Goal: Task Accomplishment & Management: Use online tool/utility

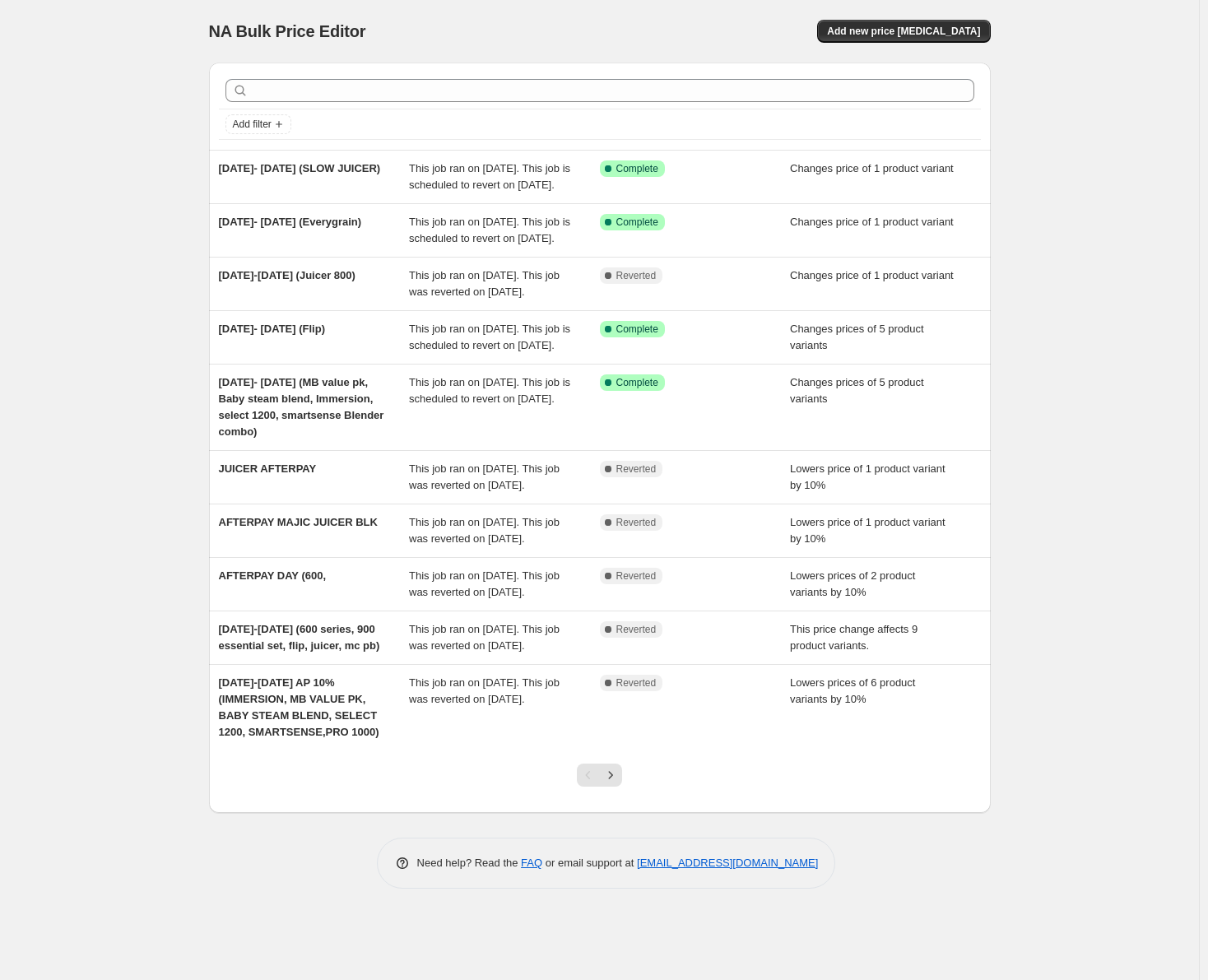
click at [434, 59] on div "NA Bulk Price Editor. This page is ready NA Bulk Price Editor Add new price [ME…" at bounding box center [600, 31] width 782 height 62
click at [898, 37] on span "Add new price [MEDICAL_DATA]" at bounding box center [903, 31] width 153 height 13
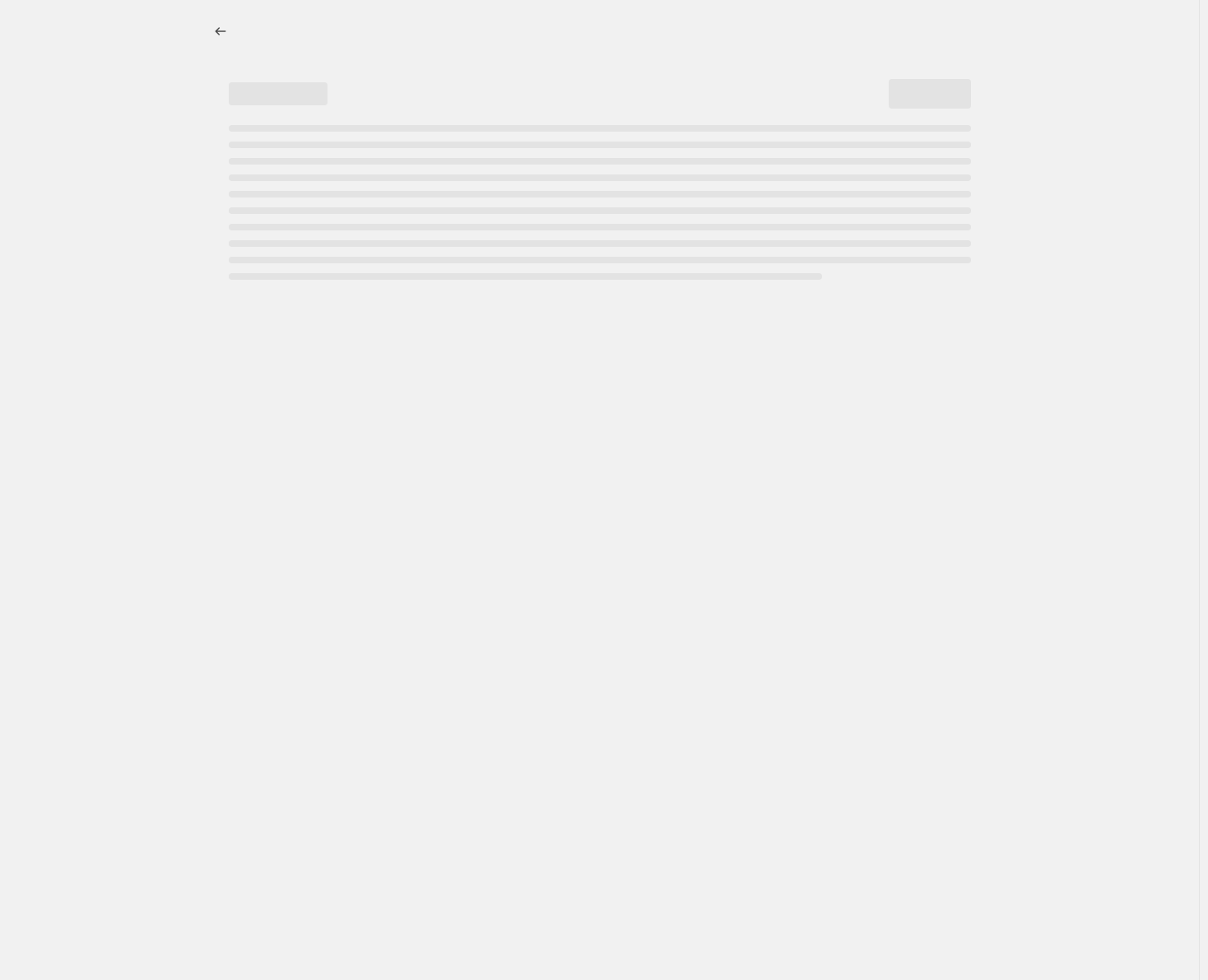
select select "percentage"
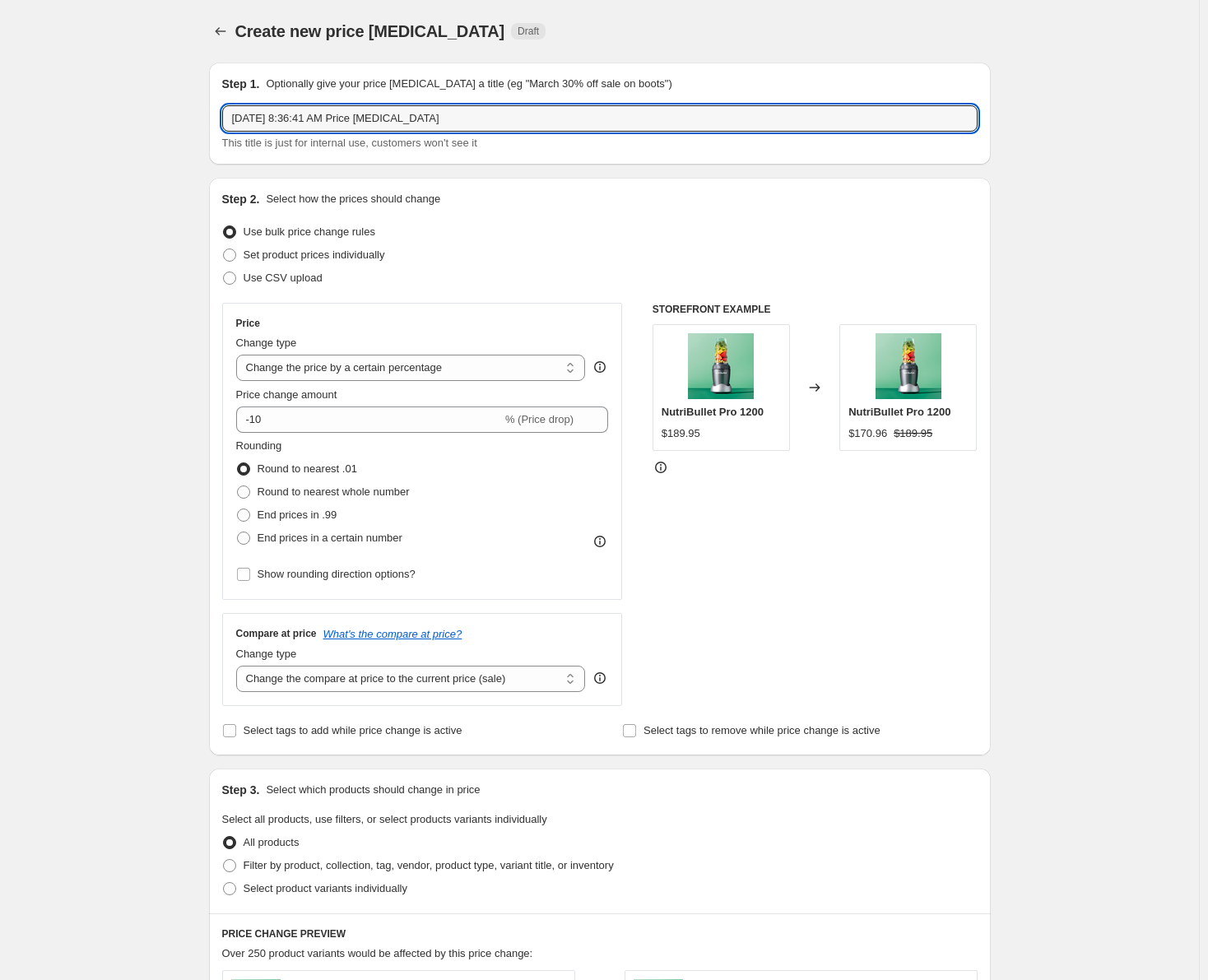
drag, startPoint x: 486, startPoint y: 116, endPoint x: 219, endPoint y: 119, distance: 267.0
click at [219, 119] on div "Step 1. Optionally give your price [MEDICAL_DATA] a title (eg "March 30% off sa…" at bounding box center [600, 113] width 782 height 102
click at [454, 125] on input "[DATE] 8:36:41 AM Price [MEDICAL_DATA]" at bounding box center [600, 118] width 755 height 27
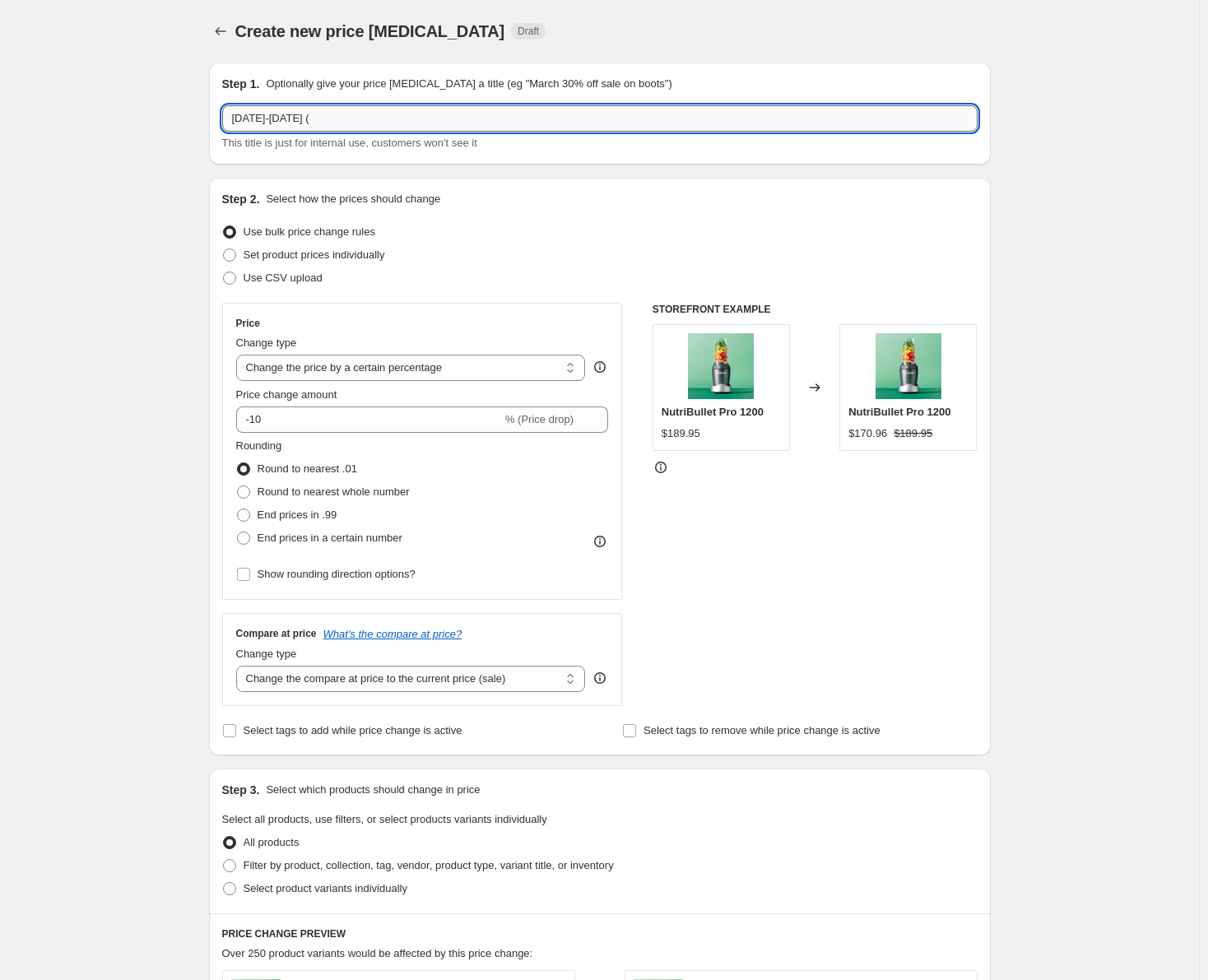
click at [338, 115] on input "[DATE]-[DATE] (" at bounding box center [600, 118] width 755 height 27
drag, startPoint x: 480, startPoint y: 123, endPoint x: 488, endPoint y: 127, distance: 8.9
click at [480, 123] on input "[DATE]-[DATE] (MB blender combo, MB mini juicer," at bounding box center [600, 118] width 755 height 27
click at [528, 119] on input "[DATE]-[DATE] (MB blender combo, MB mini juicer, MB 200w," at bounding box center [600, 118] width 755 height 27
click at [622, 112] on input "[DATE]-[DATE] (MB blender combo, MB mini juicer, MB 200w, 900 essential set," at bounding box center [600, 118] width 755 height 27
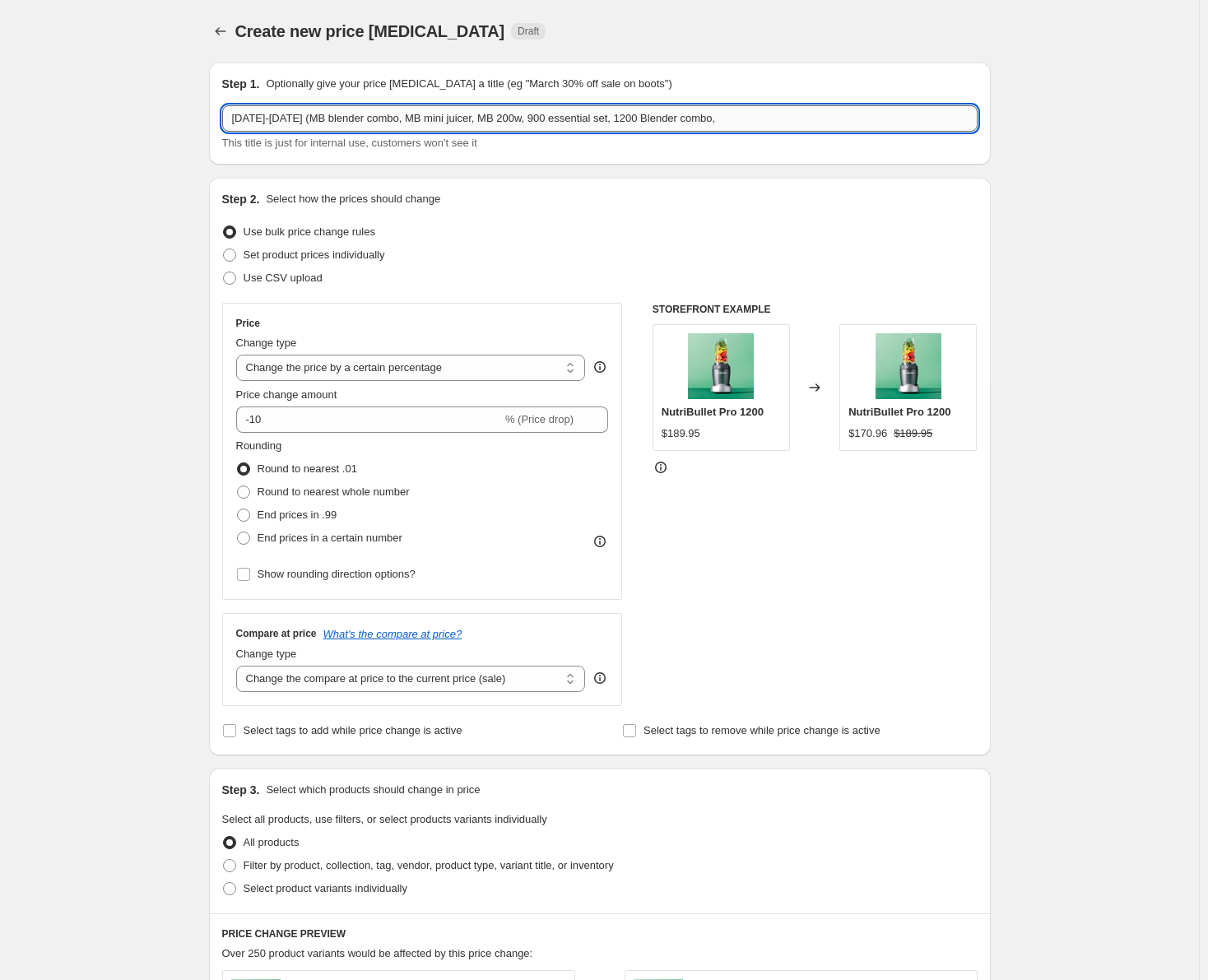
click at [690, 122] on input "[DATE]-[DATE] (MB blender combo, MB mini juicer, MB 200w, 900 essential set, 12…" at bounding box center [600, 118] width 755 height 27
click at [743, 121] on input "[DATE]-[DATE] (MB blender combo, MB mini juicer, MB 200w, 900 essential set, 12…" at bounding box center [600, 118] width 755 height 27
type input "[DATE]-[DATE] (MB blender combo, MB mini juicer, MB 200w, 900 essential set, 12…"
click at [230, 251] on span at bounding box center [230, 255] width 13 height 13
click at [224, 250] on input "Set product prices individually" at bounding box center [223, 249] width 1 height 1
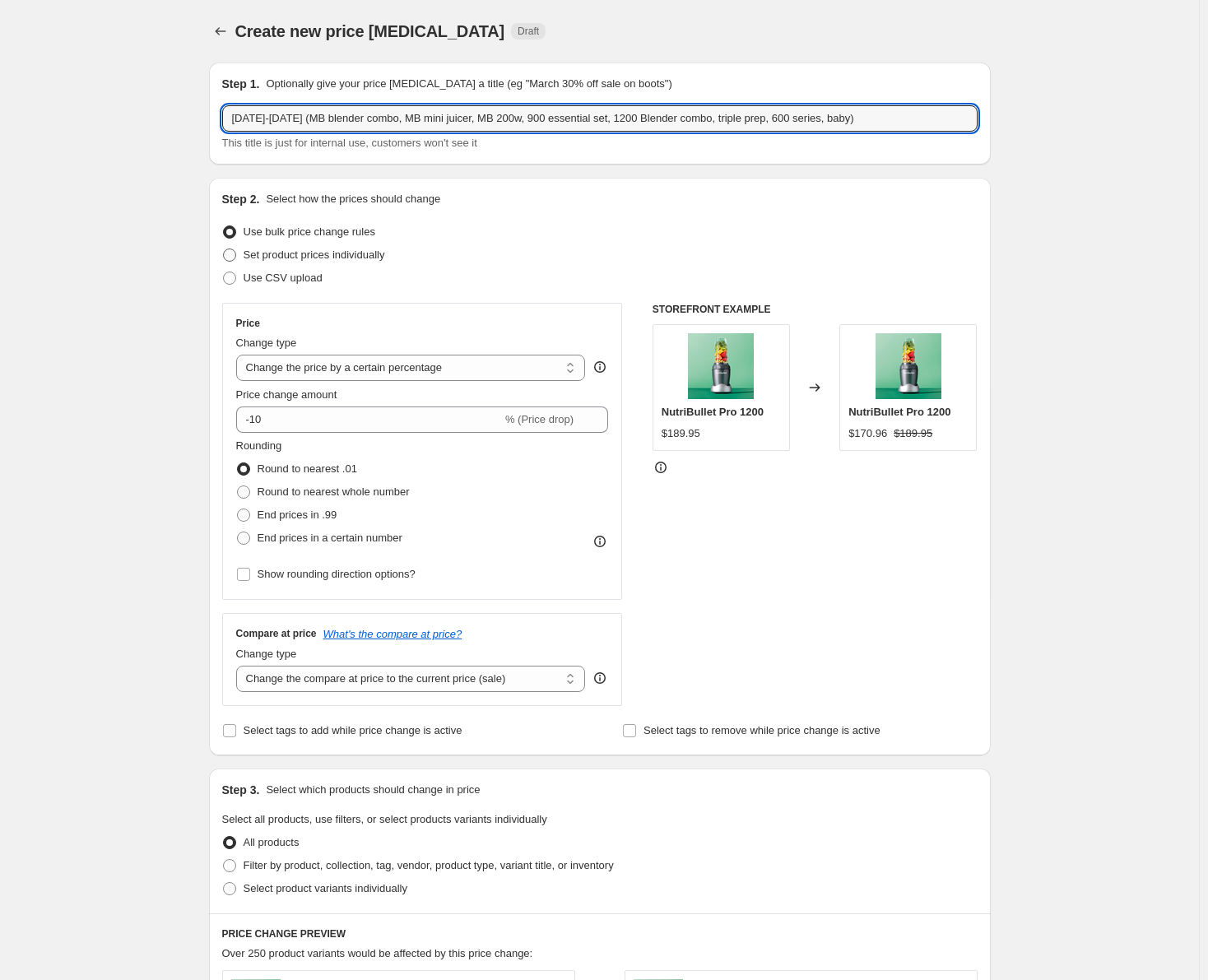
radio input "true"
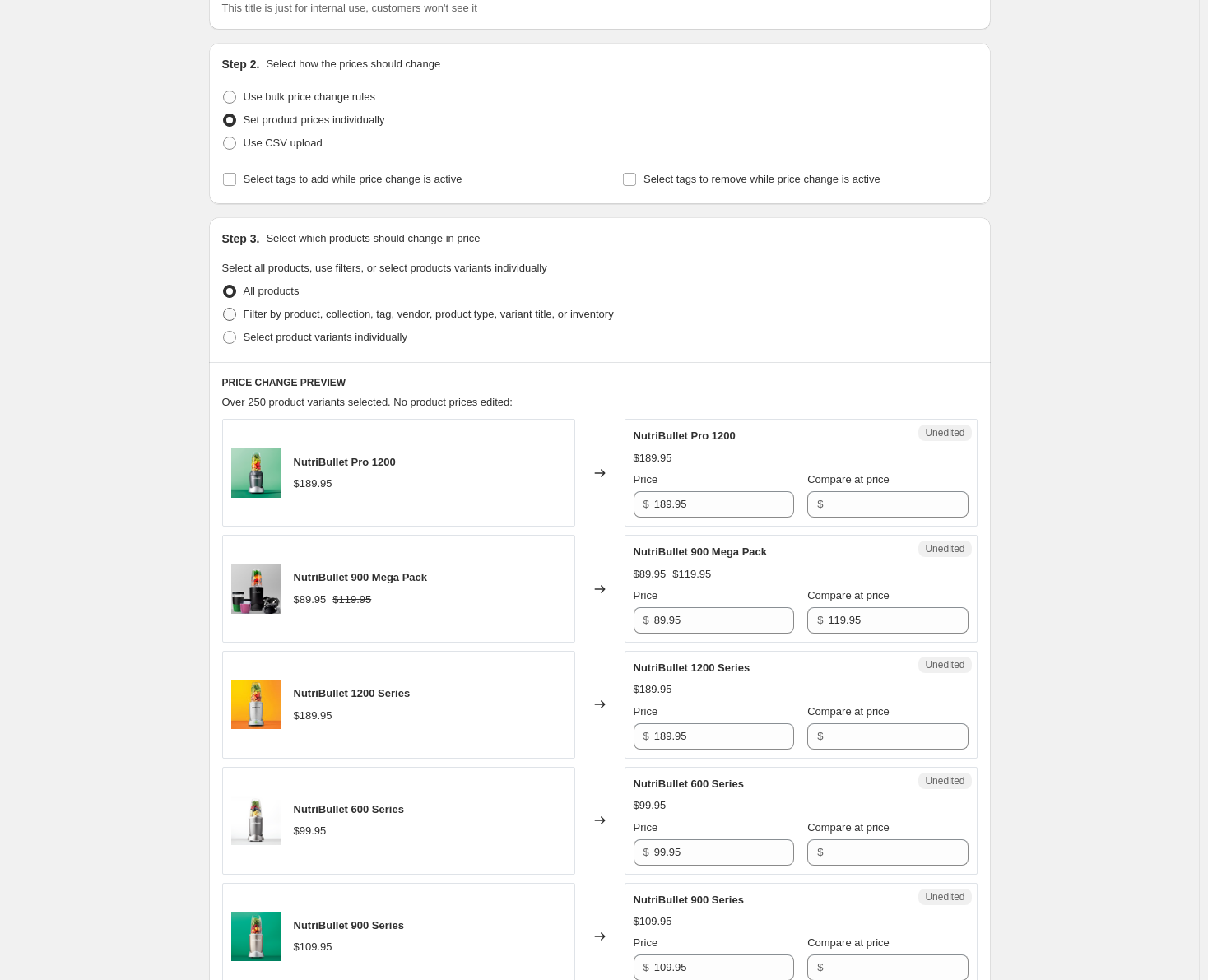
scroll to position [165, 0]
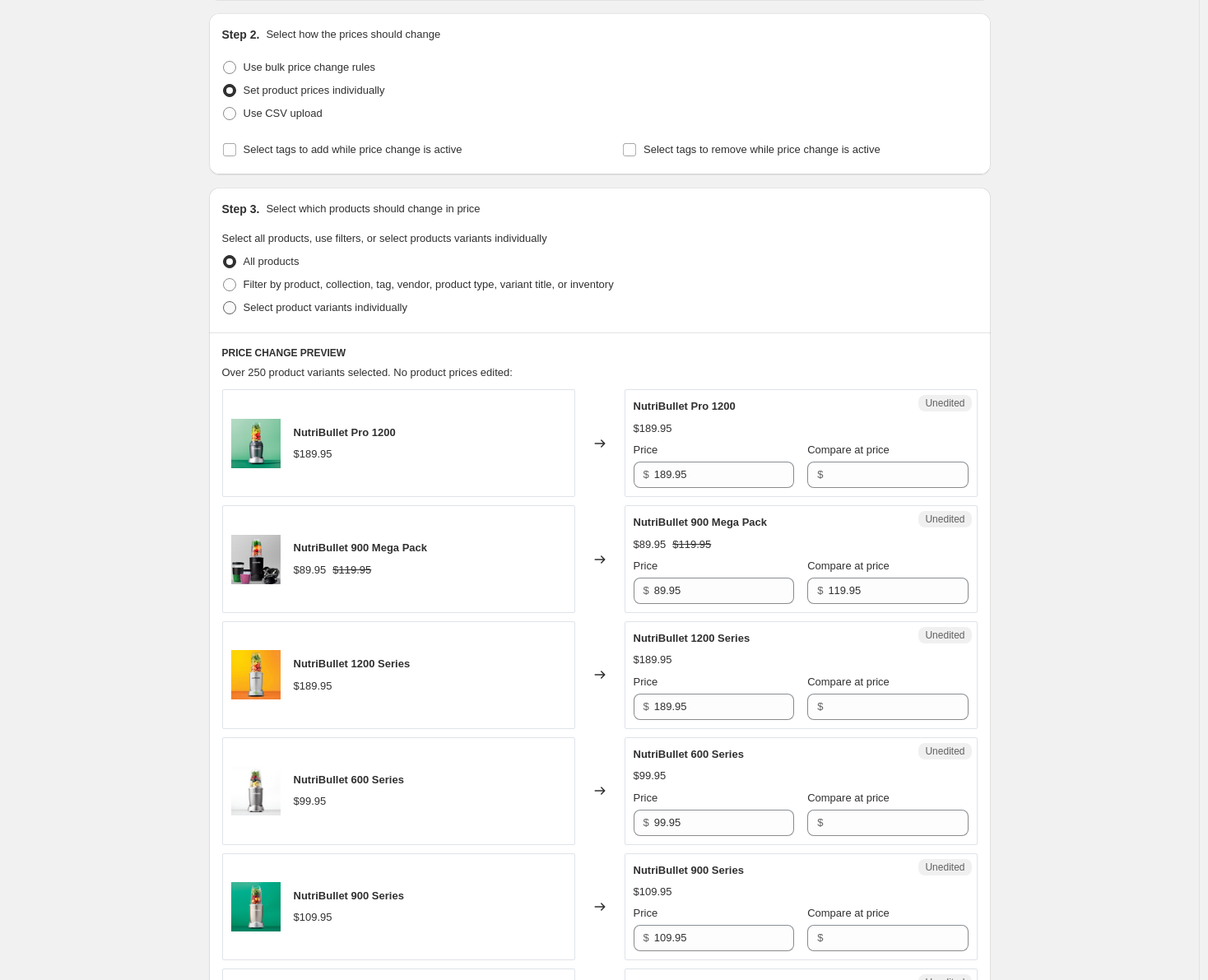
click at [230, 306] on span at bounding box center [230, 307] width 13 height 13
click at [224, 302] on input "Select product variants individually" at bounding box center [223, 301] width 1 height 1
radio input "true"
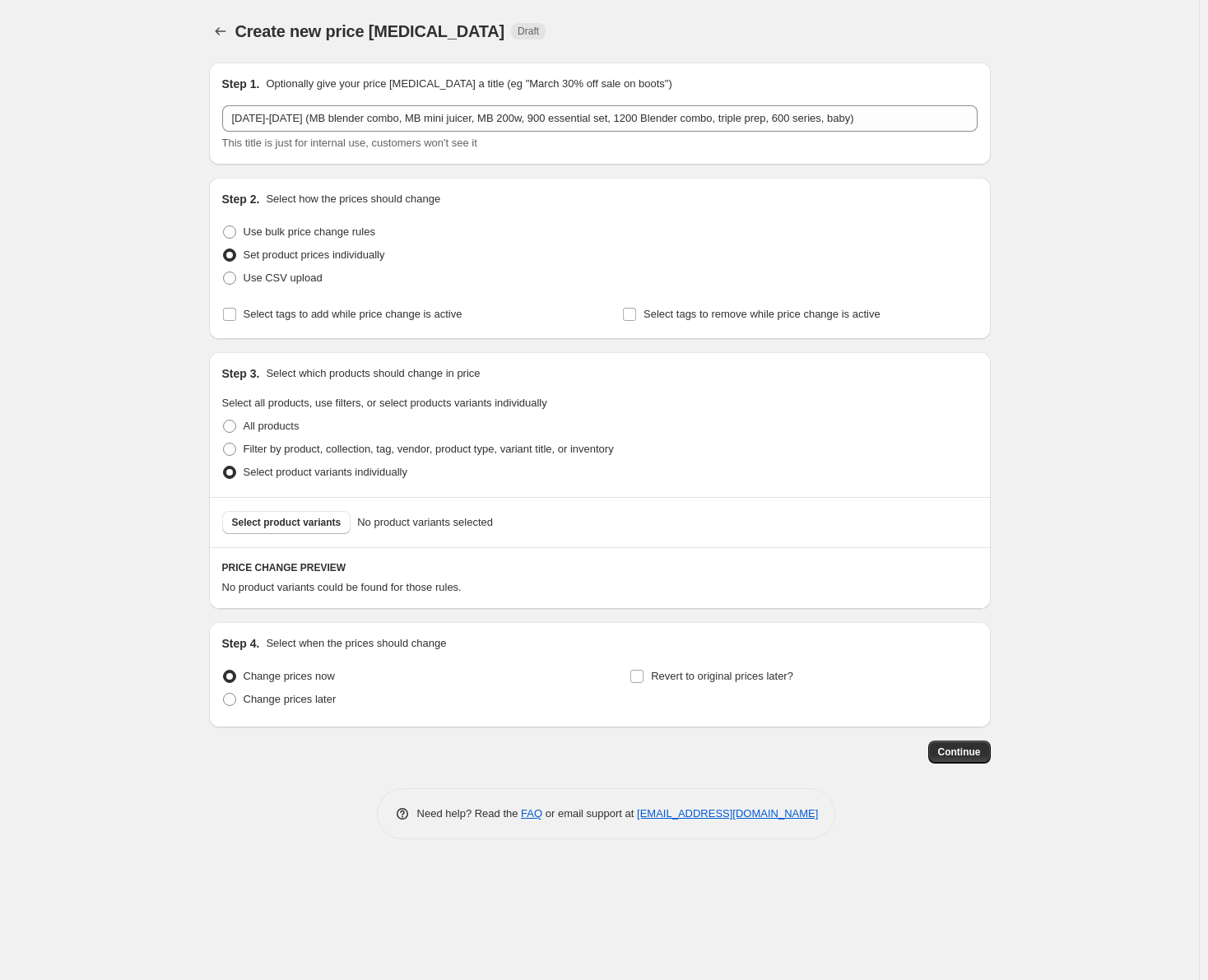
scroll to position [0, 0]
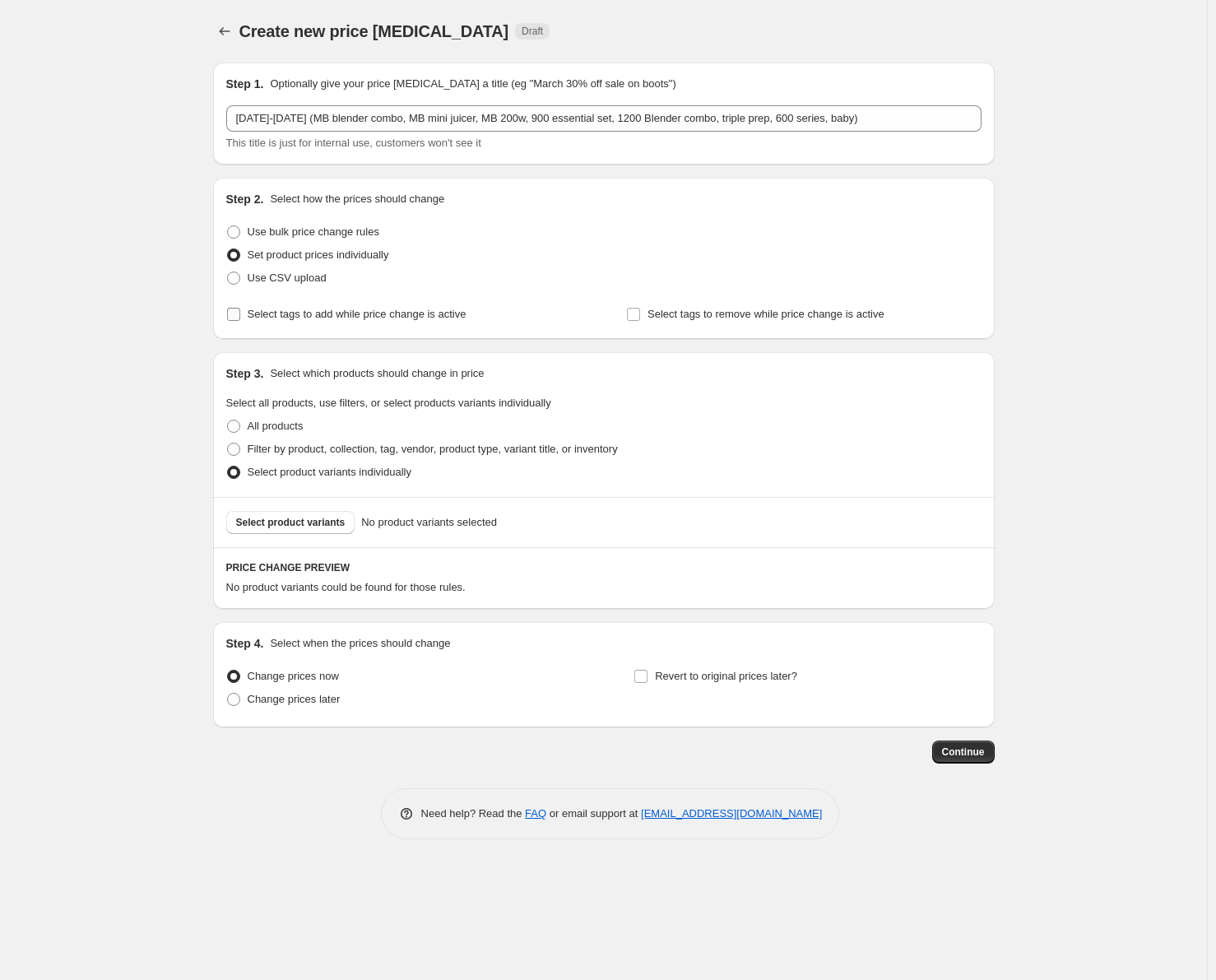
click at [230, 313] on input "Select tags to add while price change is active" at bounding box center [233, 314] width 13 height 13
checkbox input "true"
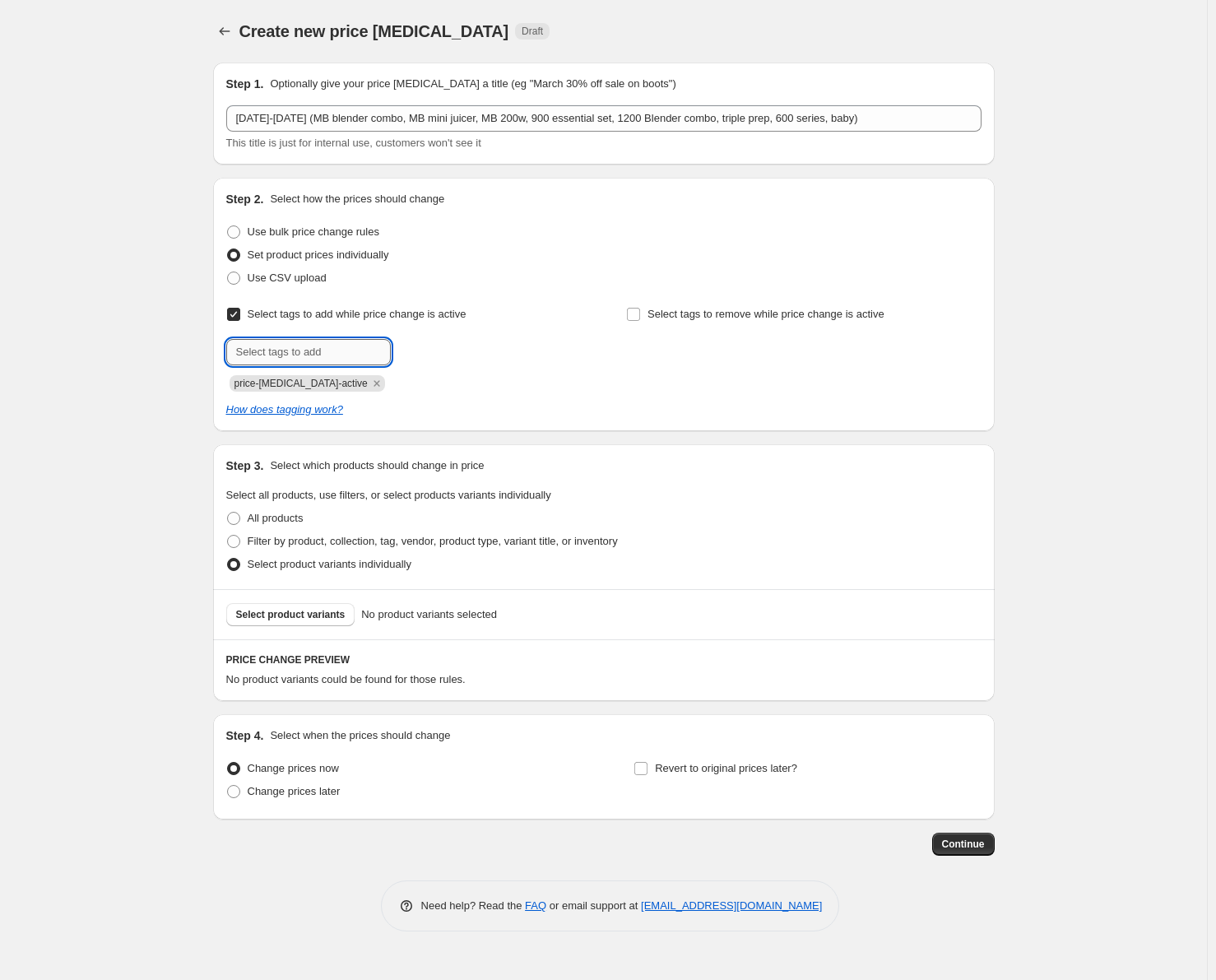
click at [288, 348] on input "text" at bounding box center [308, 352] width 165 height 27
type input "sale"
click at [226, 177] on button "Submit" at bounding box center [249, 186] width 47 height 17
click at [286, 612] on span "Select product variants" at bounding box center [291, 614] width 110 height 13
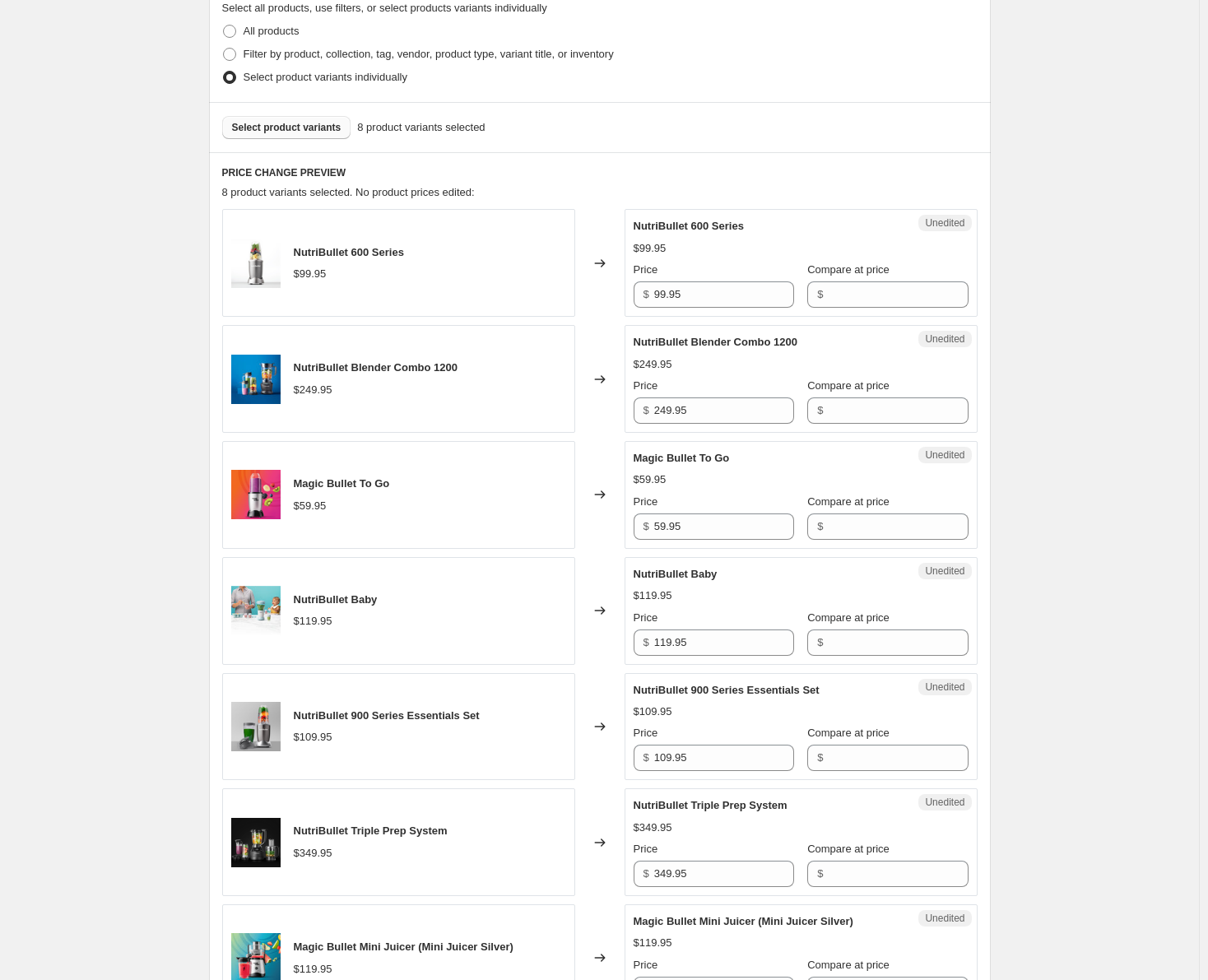
scroll to position [494, 0]
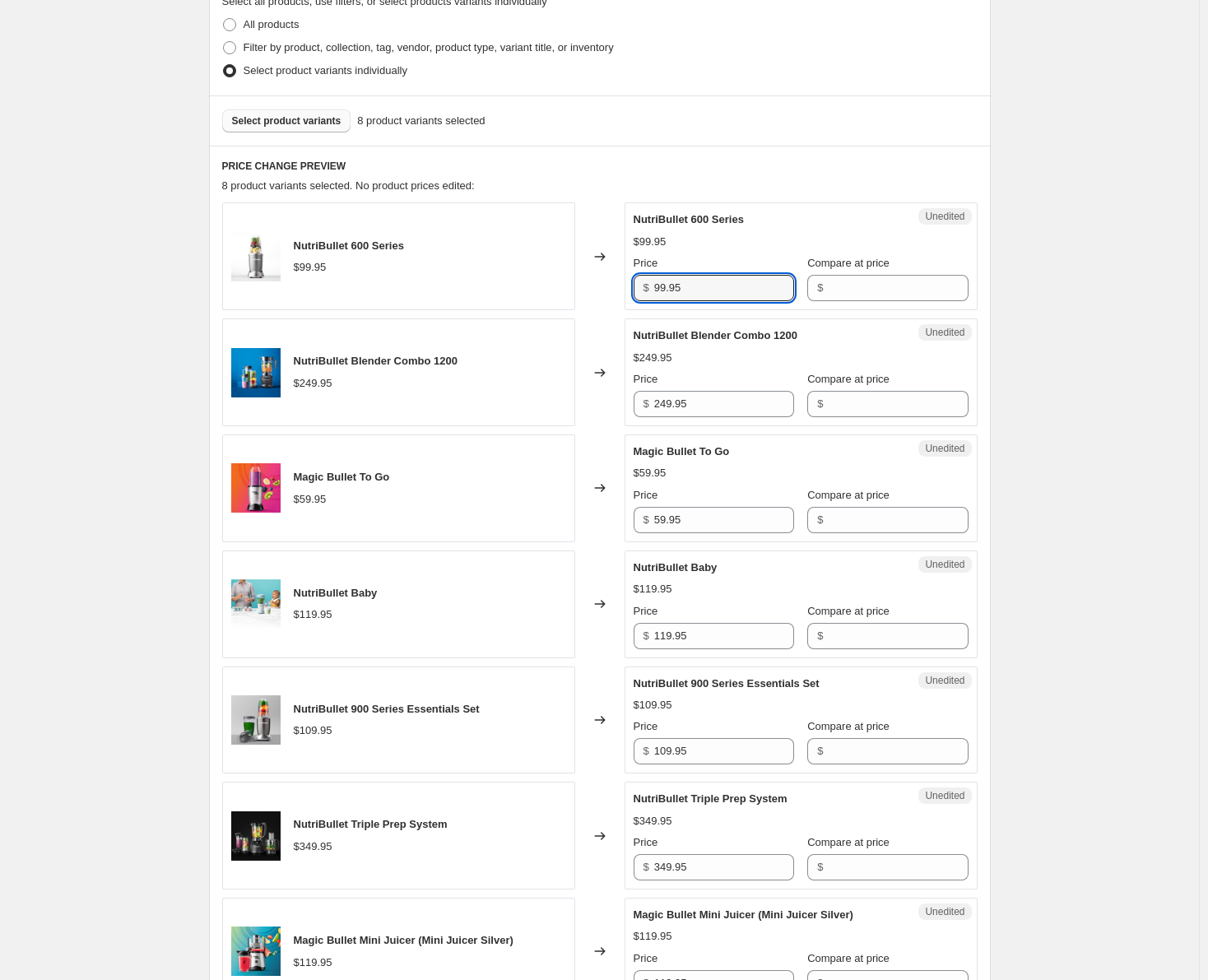
drag, startPoint x: 707, startPoint y: 284, endPoint x: 645, endPoint y: 279, distance: 62.2
click at [645, 279] on div "$ 99.95" at bounding box center [713, 287] width 160 height 27
click at [867, 293] on input "Compare at price" at bounding box center [897, 287] width 140 height 27
paste input "99.95"
type input "99.95"
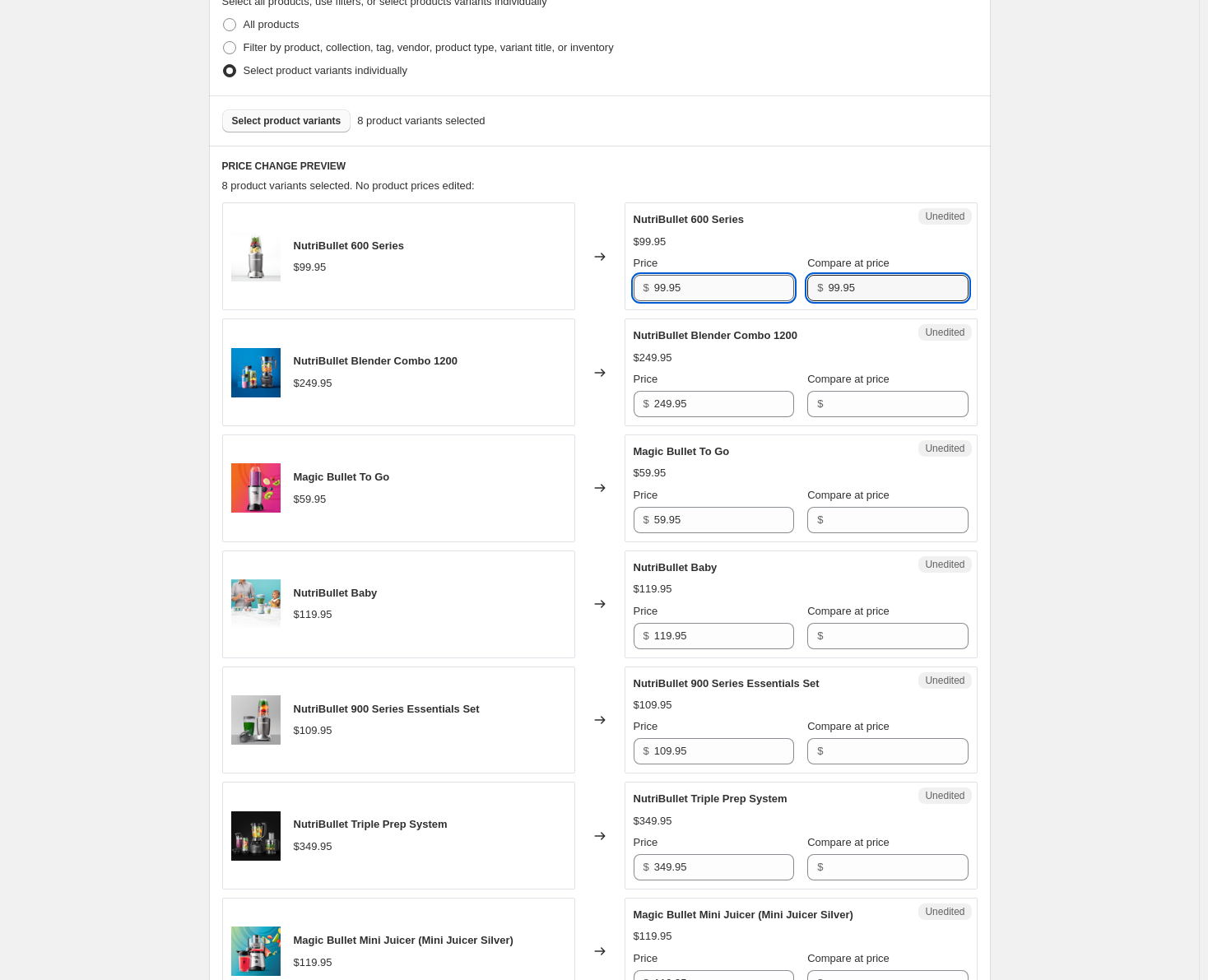
click at [661, 286] on input "99.95" at bounding box center [723, 287] width 140 height 27
type input "89.95"
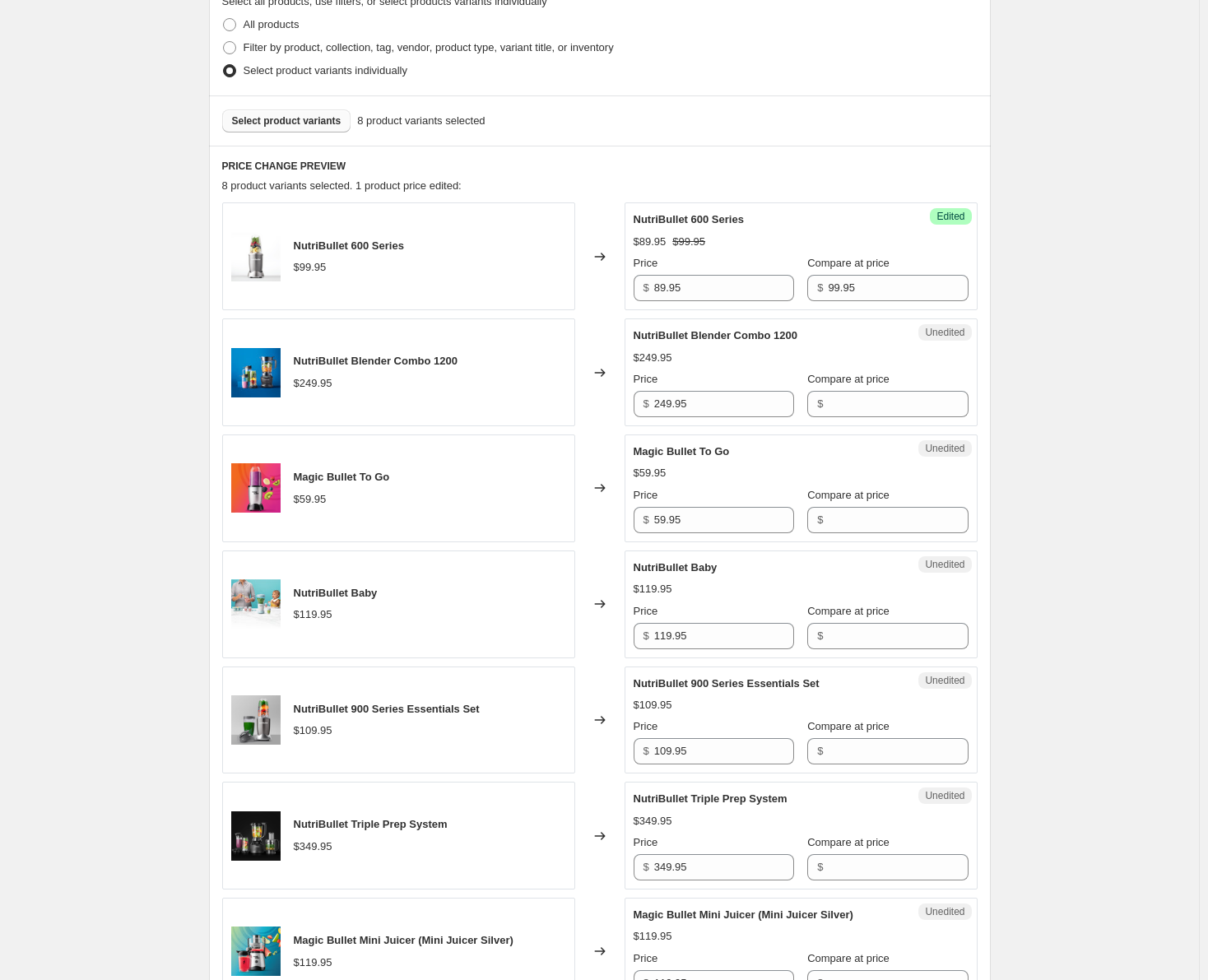
click at [390, 375] on div "$249.95" at bounding box center [375, 383] width 164 height 16
drag, startPoint x: 711, startPoint y: 402, endPoint x: 654, endPoint y: 402, distance: 57.0
click at [654, 402] on div "$ 249.95" at bounding box center [713, 403] width 160 height 27
click at [845, 410] on input "Compare at price" at bounding box center [897, 403] width 140 height 27
paste input "249.95"
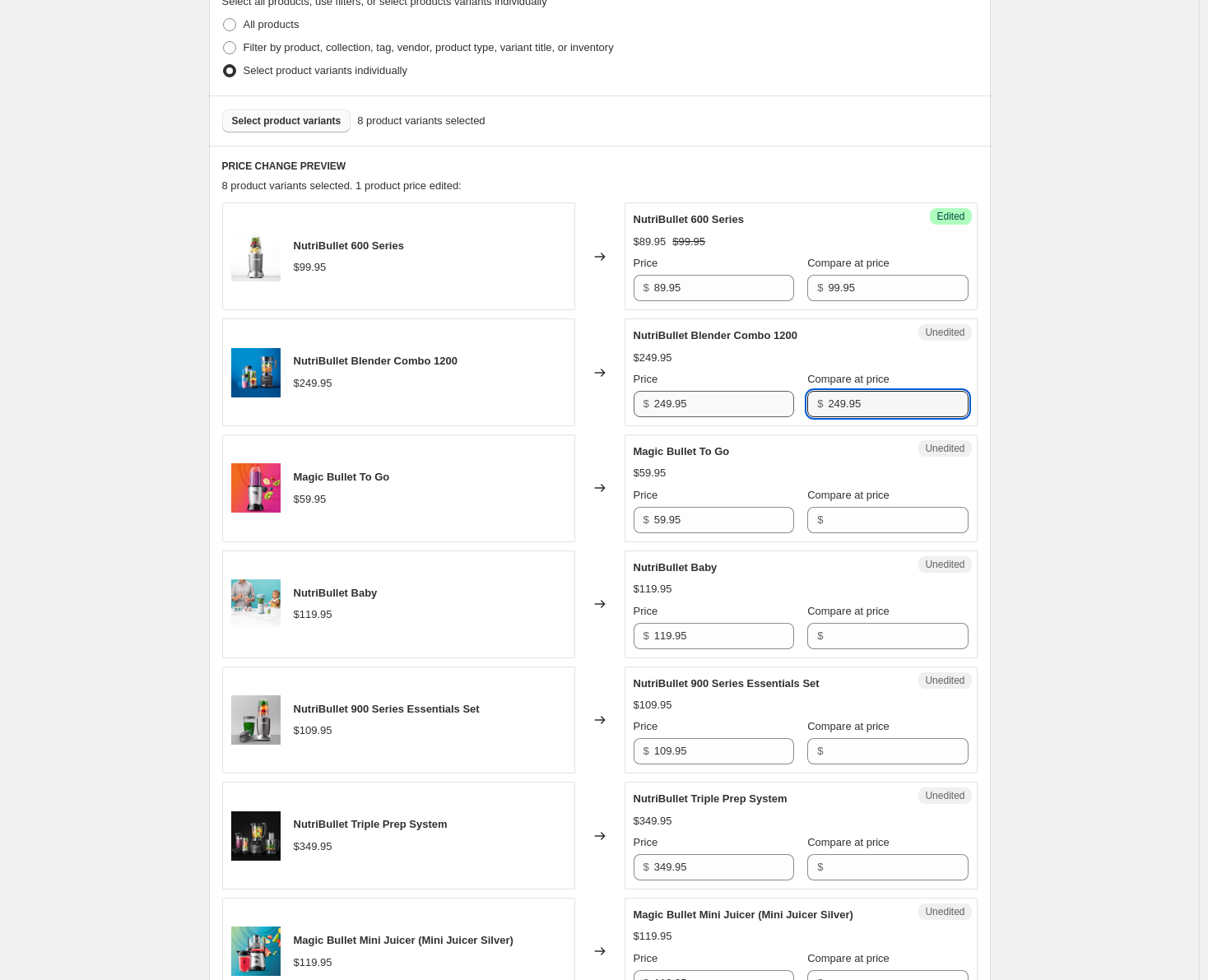
type input "249.95"
click at [669, 404] on input "249.95" at bounding box center [723, 403] width 140 height 27
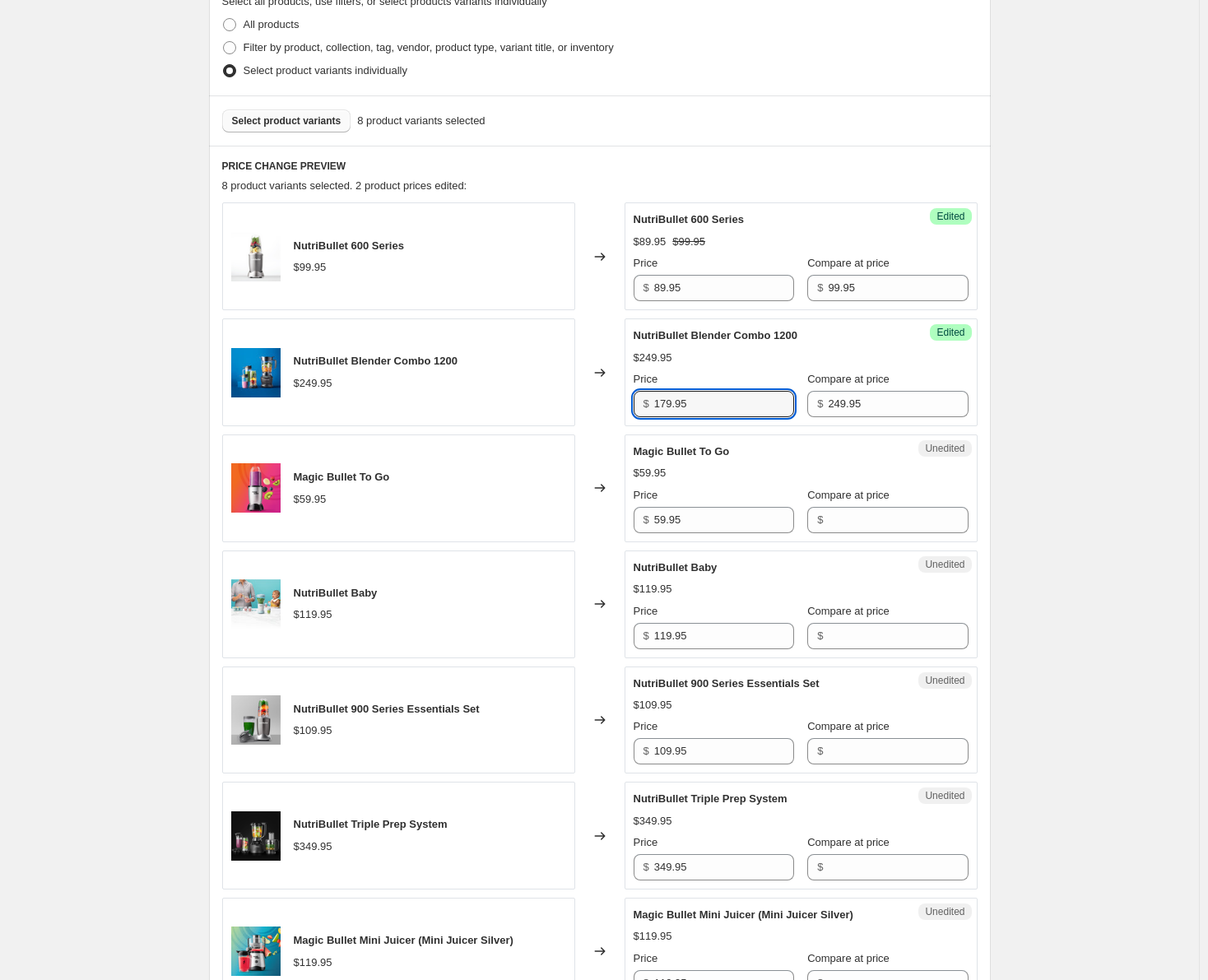
type input "179.95"
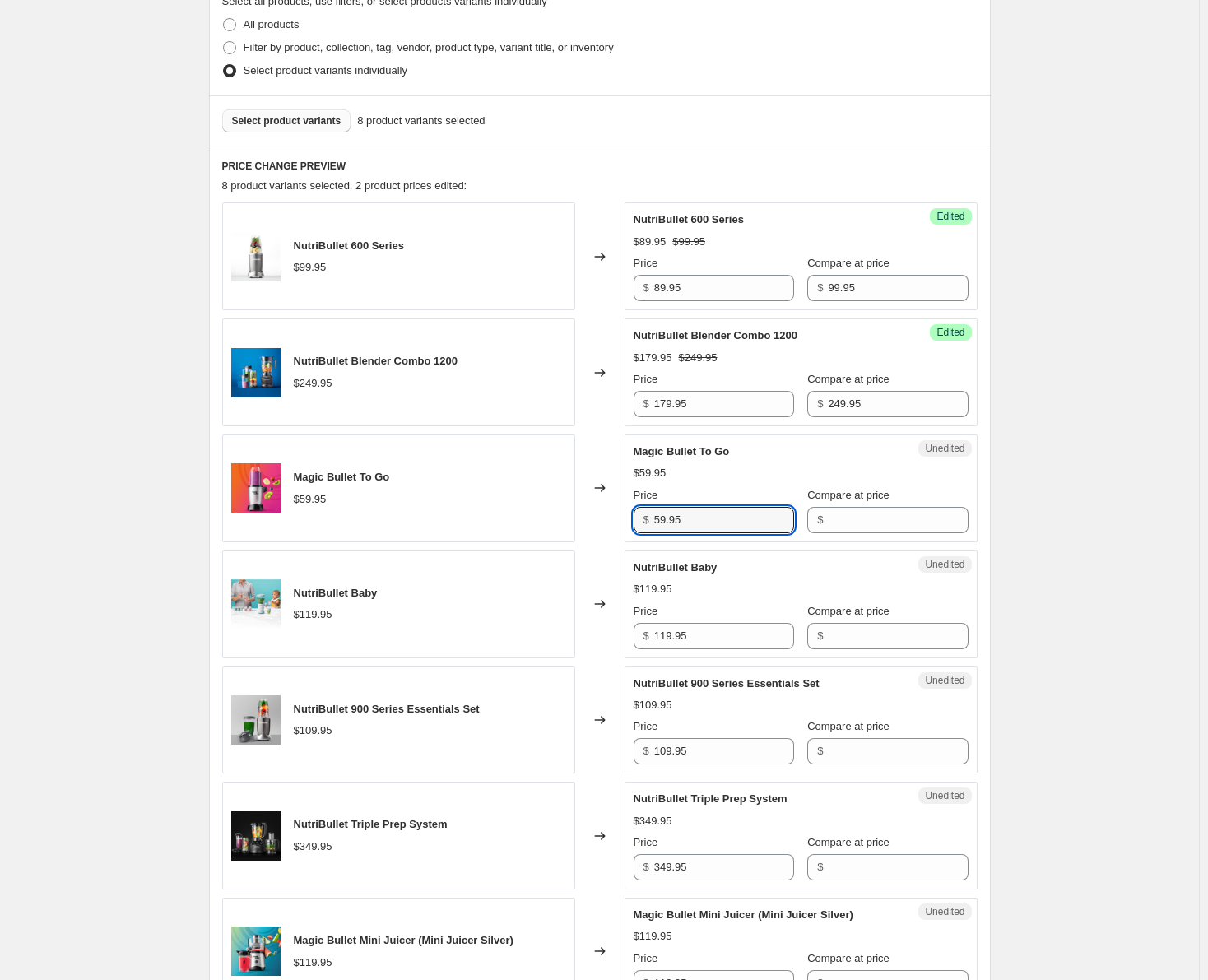
drag, startPoint x: 712, startPoint y: 517, endPoint x: 657, endPoint y: 517, distance: 55.0
click at [657, 517] on div "$ 59.95" at bounding box center [713, 519] width 160 height 27
click at [832, 523] on input "Compare at price" at bounding box center [897, 519] width 140 height 27
paste input "59.95"
type input "59.95"
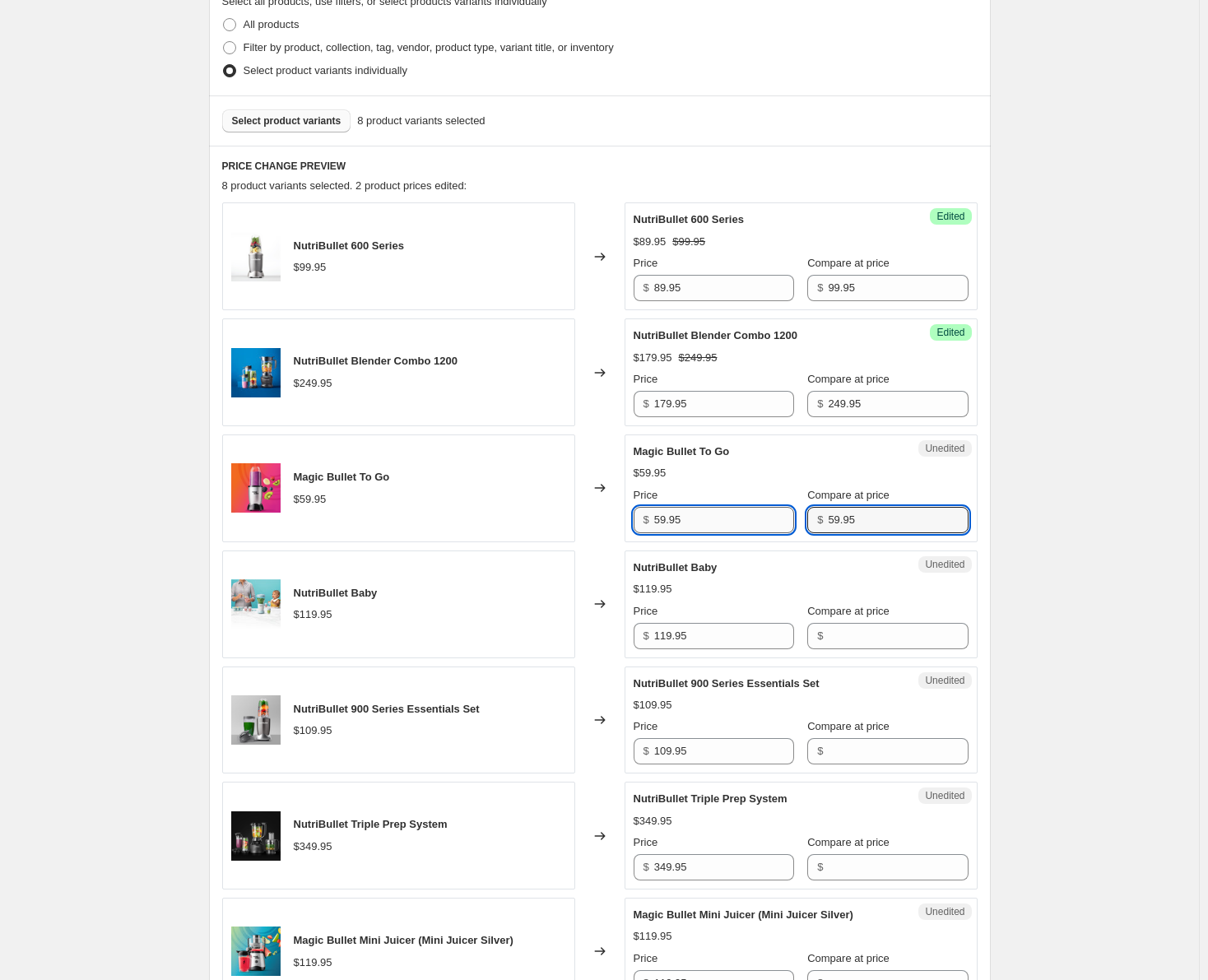
click at [665, 519] on input "59.95" at bounding box center [723, 519] width 140 height 27
type input "39.95"
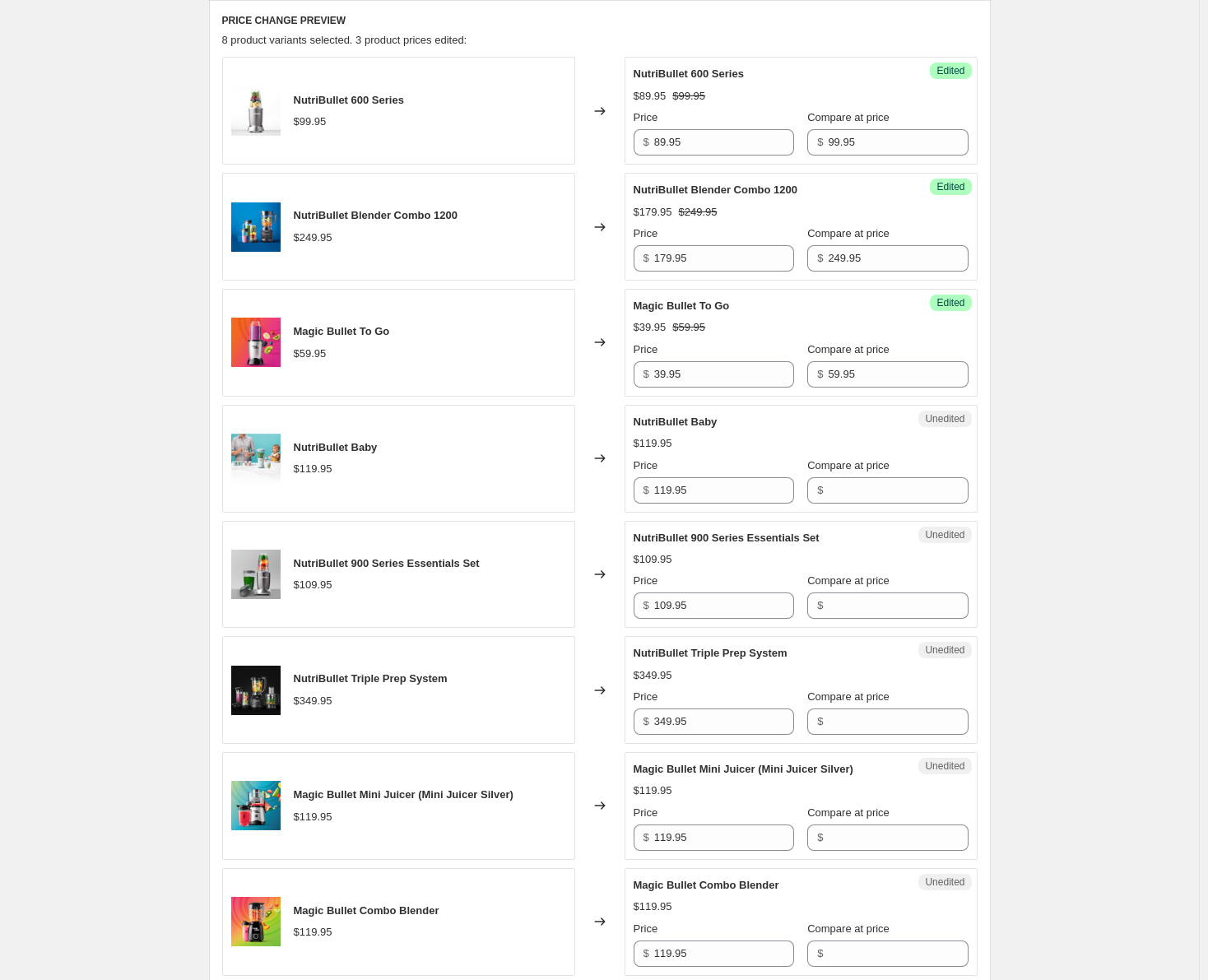
scroll to position [658, 0]
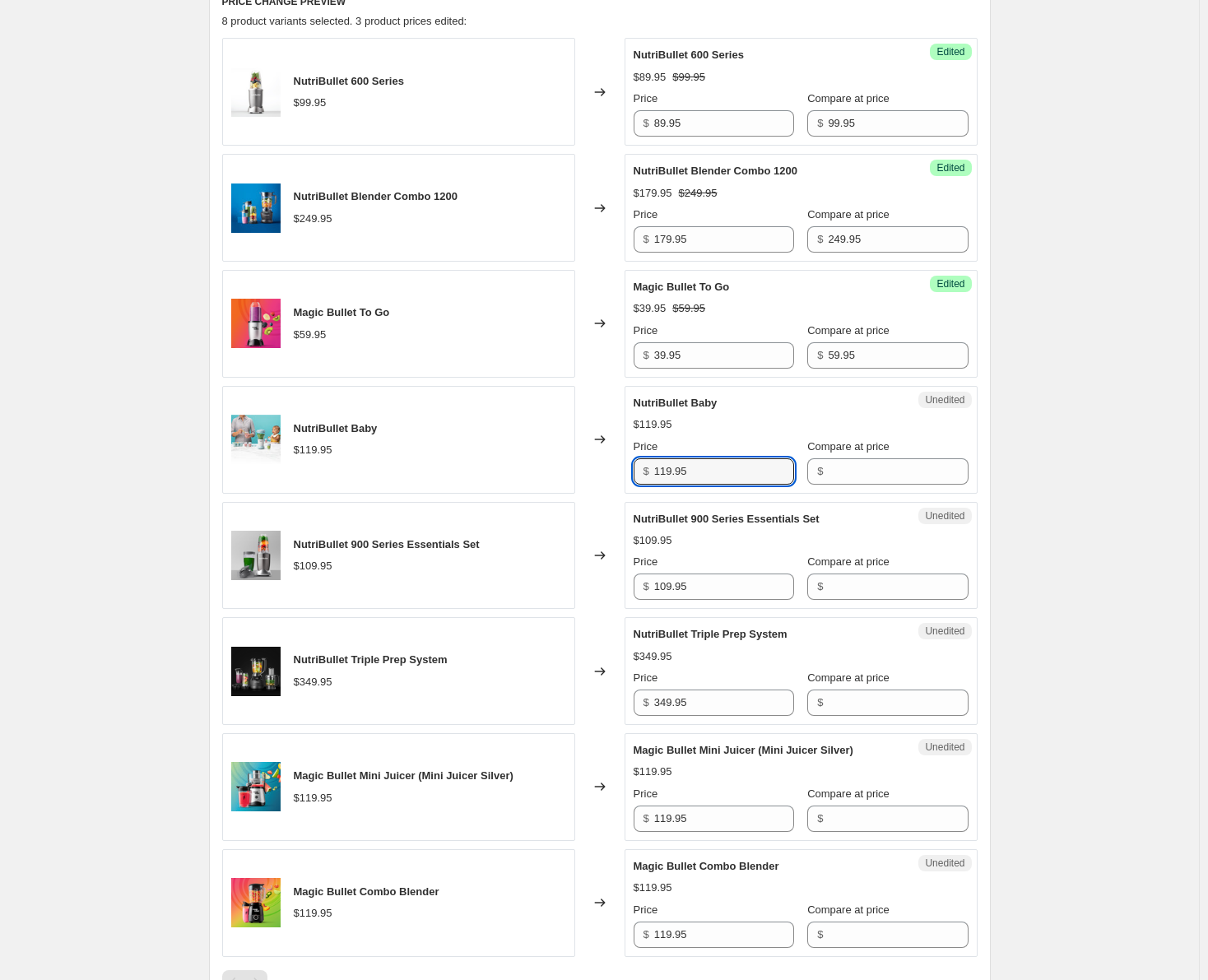
drag, startPoint x: 716, startPoint y: 471, endPoint x: 648, endPoint y: 472, distance: 68.0
click at [648, 472] on div "$ 119.95" at bounding box center [713, 471] width 160 height 27
click at [828, 474] on input "Compare at price" at bounding box center [897, 471] width 140 height 27
paste input "119.95"
type input "119.95"
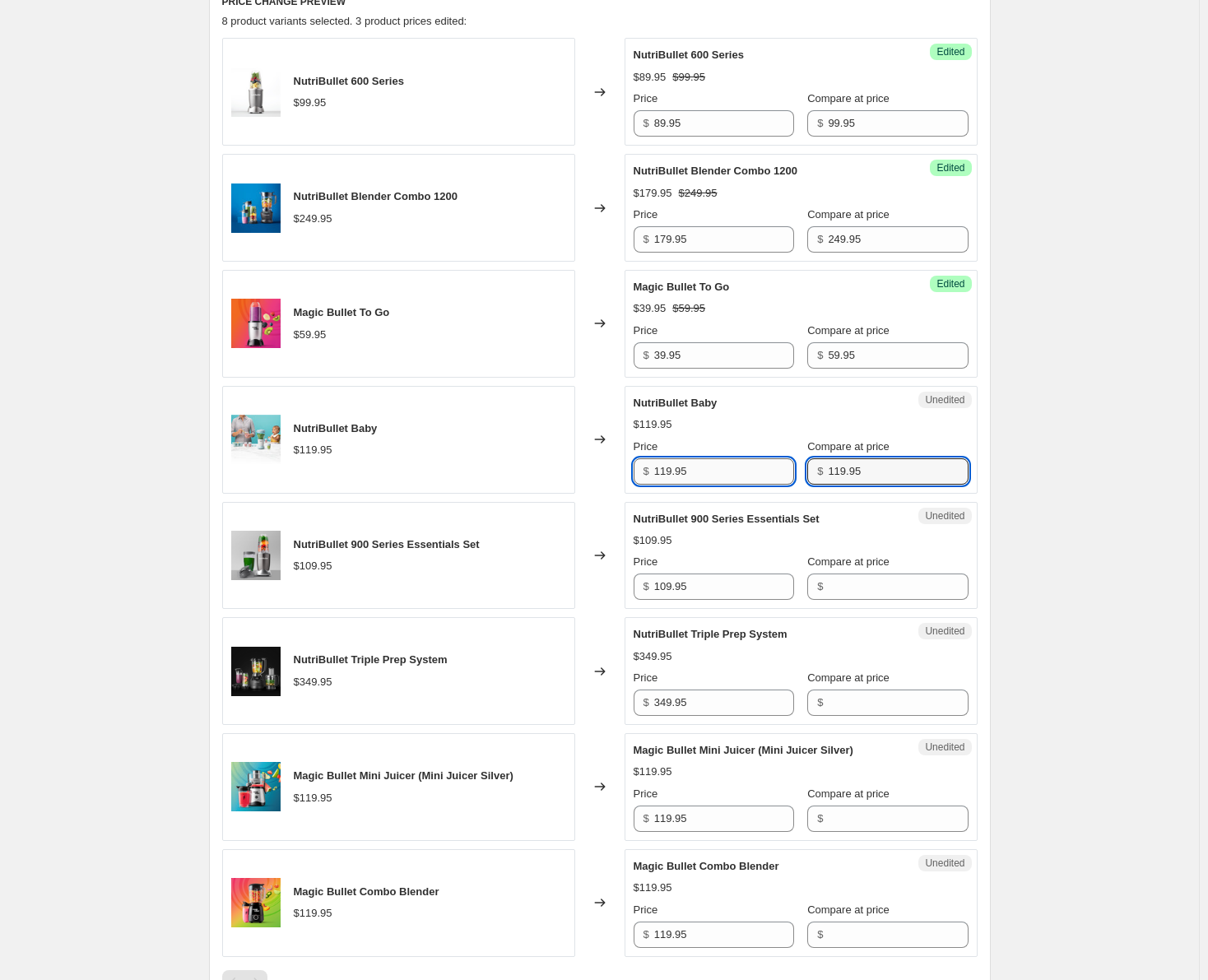
click at [668, 474] on input "119.95" at bounding box center [723, 471] width 140 height 27
type input "99.95"
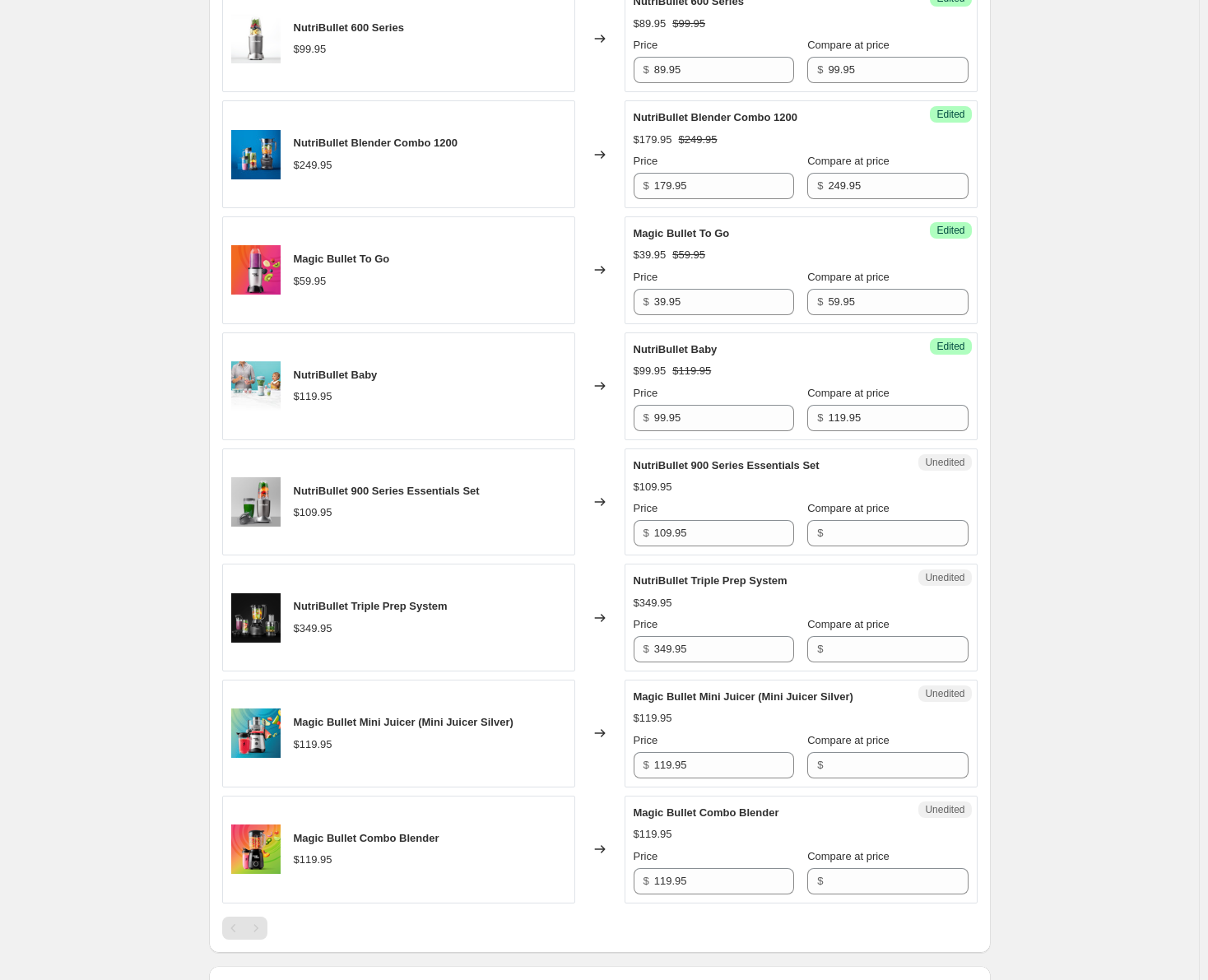
scroll to position [740, 0]
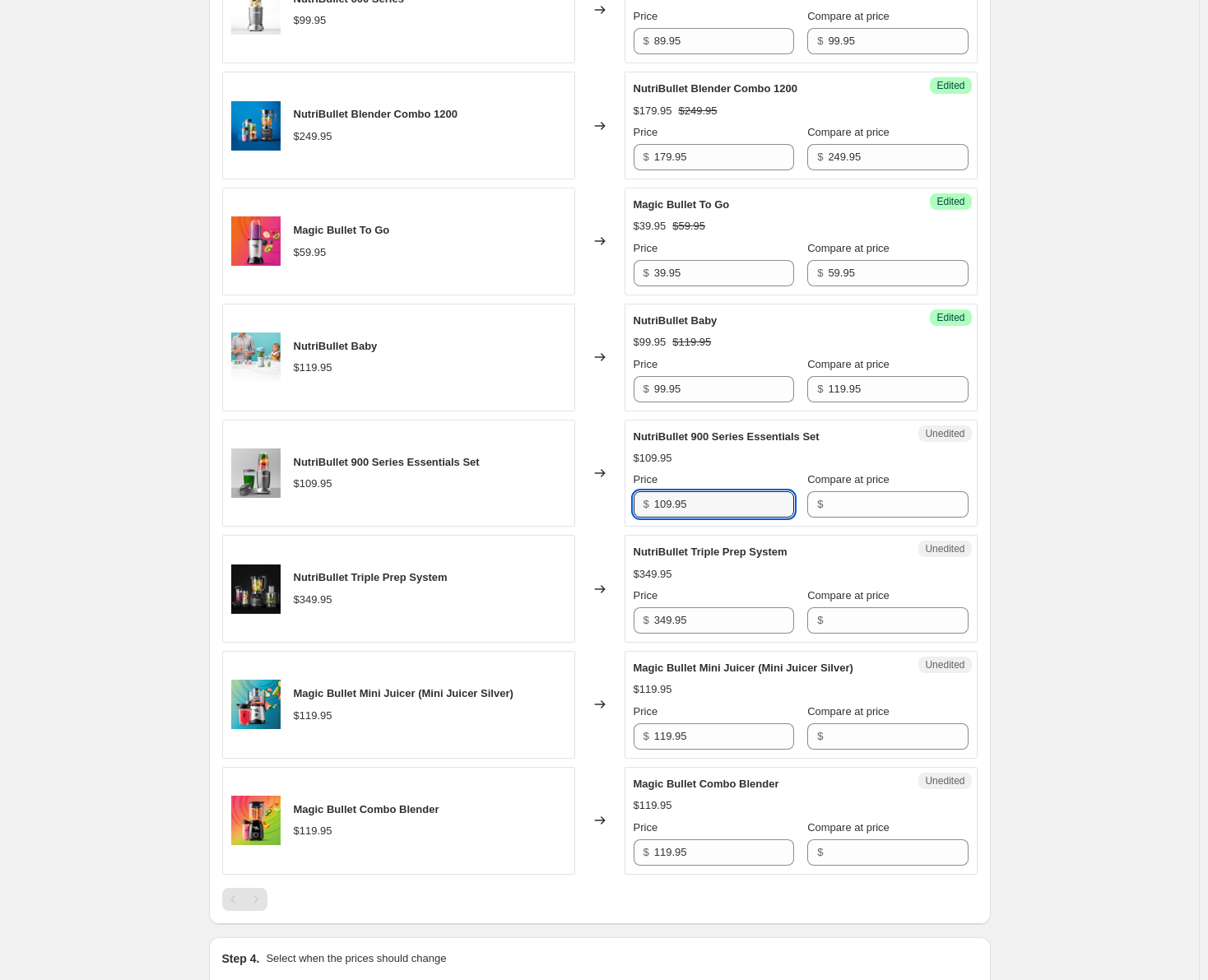
drag, startPoint x: 699, startPoint y: 505, endPoint x: 654, endPoint y: 502, distance: 45.1
click at [654, 502] on div "$ 109.95" at bounding box center [713, 504] width 160 height 27
click at [867, 508] on input "Compare at price" at bounding box center [897, 504] width 140 height 27
paste input "109.95"
type input "109.95"
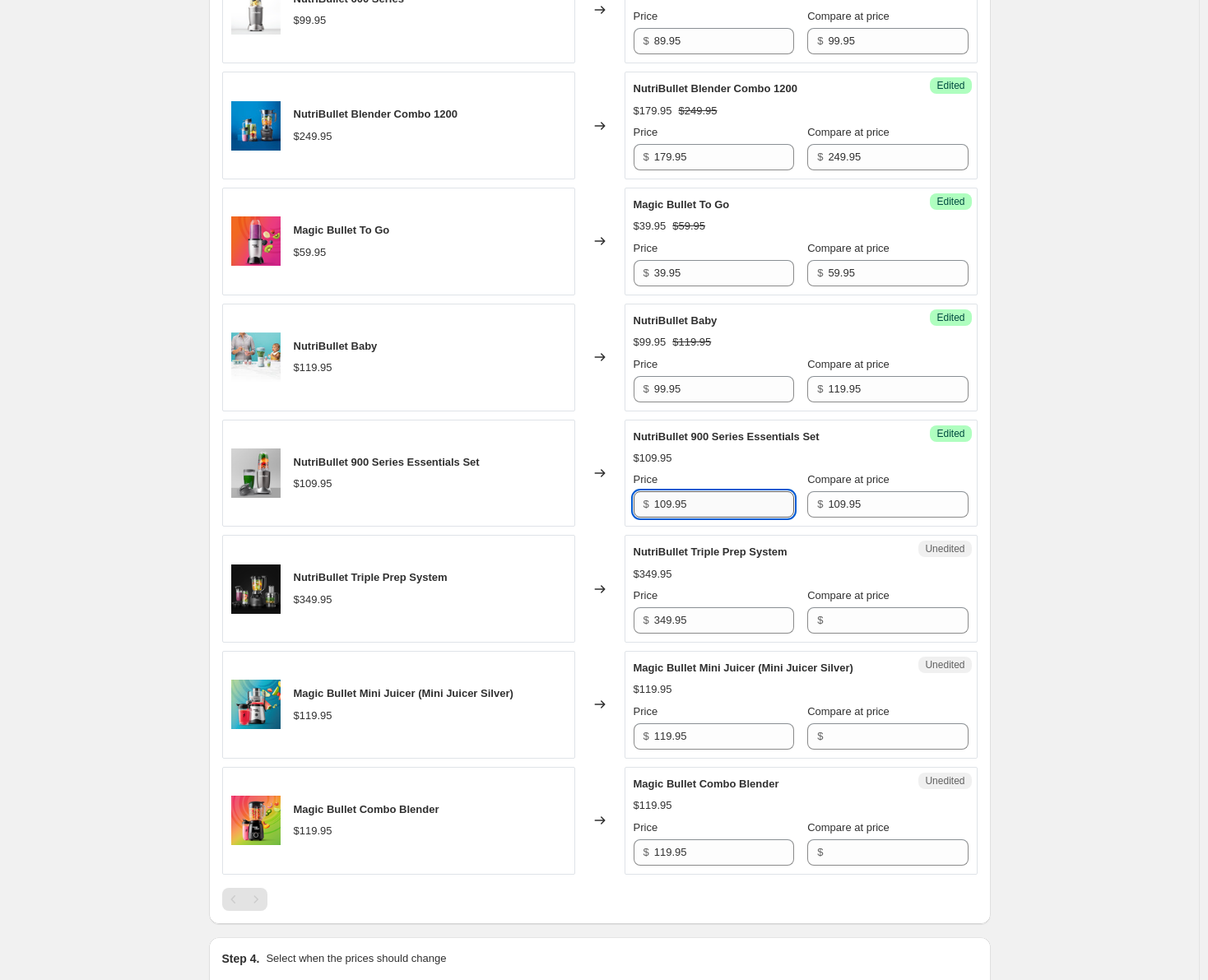
click at [668, 505] on input "109.95" at bounding box center [723, 504] width 140 height 27
type input "89.95"
click at [1029, 468] on div "Create new price [MEDICAL_DATA]. This page is ready Create new price [MEDICAL_D…" at bounding box center [599, 218] width 1199 height 1919
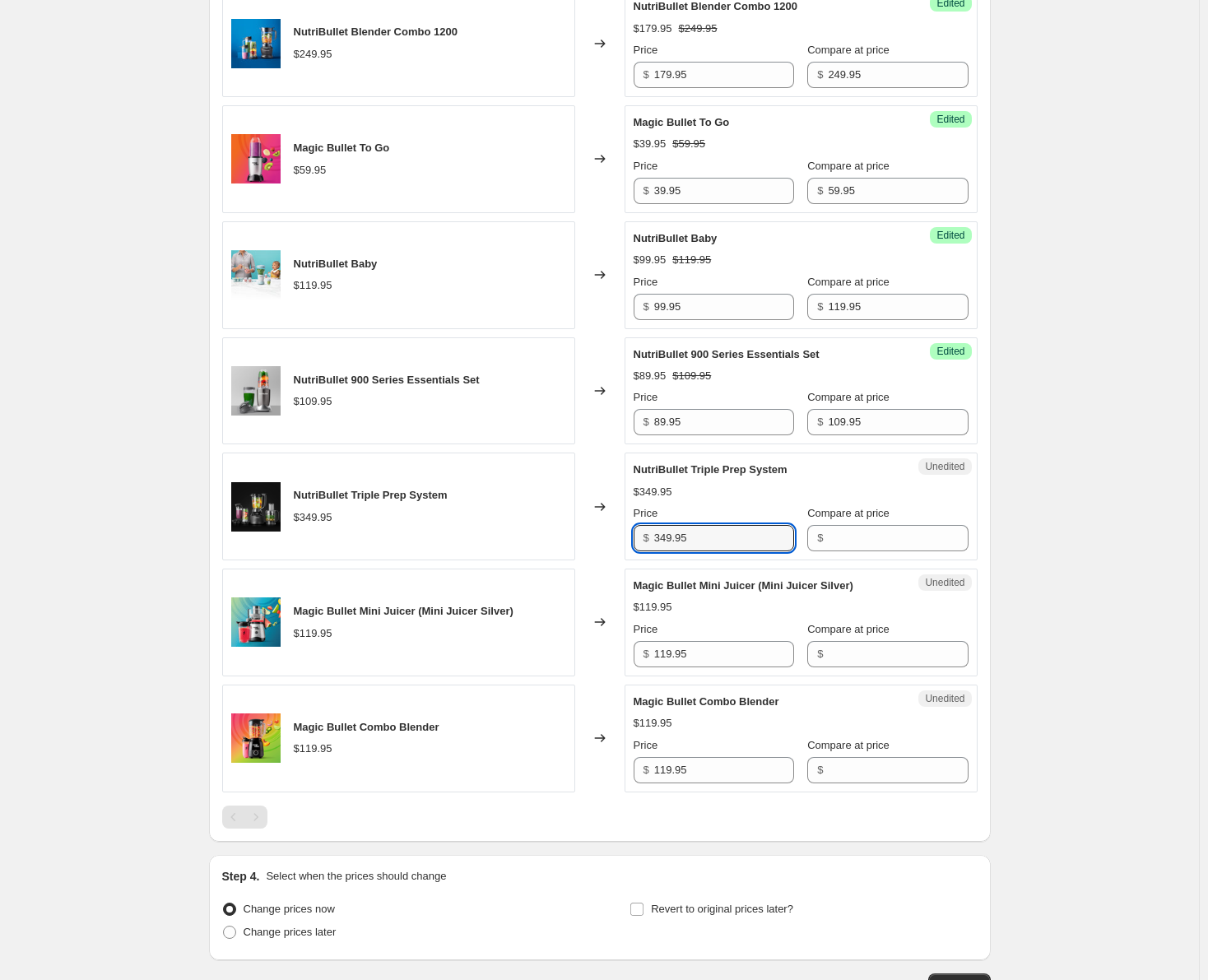
drag, startPoint x: 722, startPoint y: 538, endPoint x: 656, endPoint y: 539, distance: 66.0
click at [656, 539] on div "$ 349.95" at bounding box center [713, 538] width 160 height 27
click at [854, 545] on input "Compare at price" at bounding box center [897, 538] width 140 height 27
paste input "349.95"
type input "349.95"
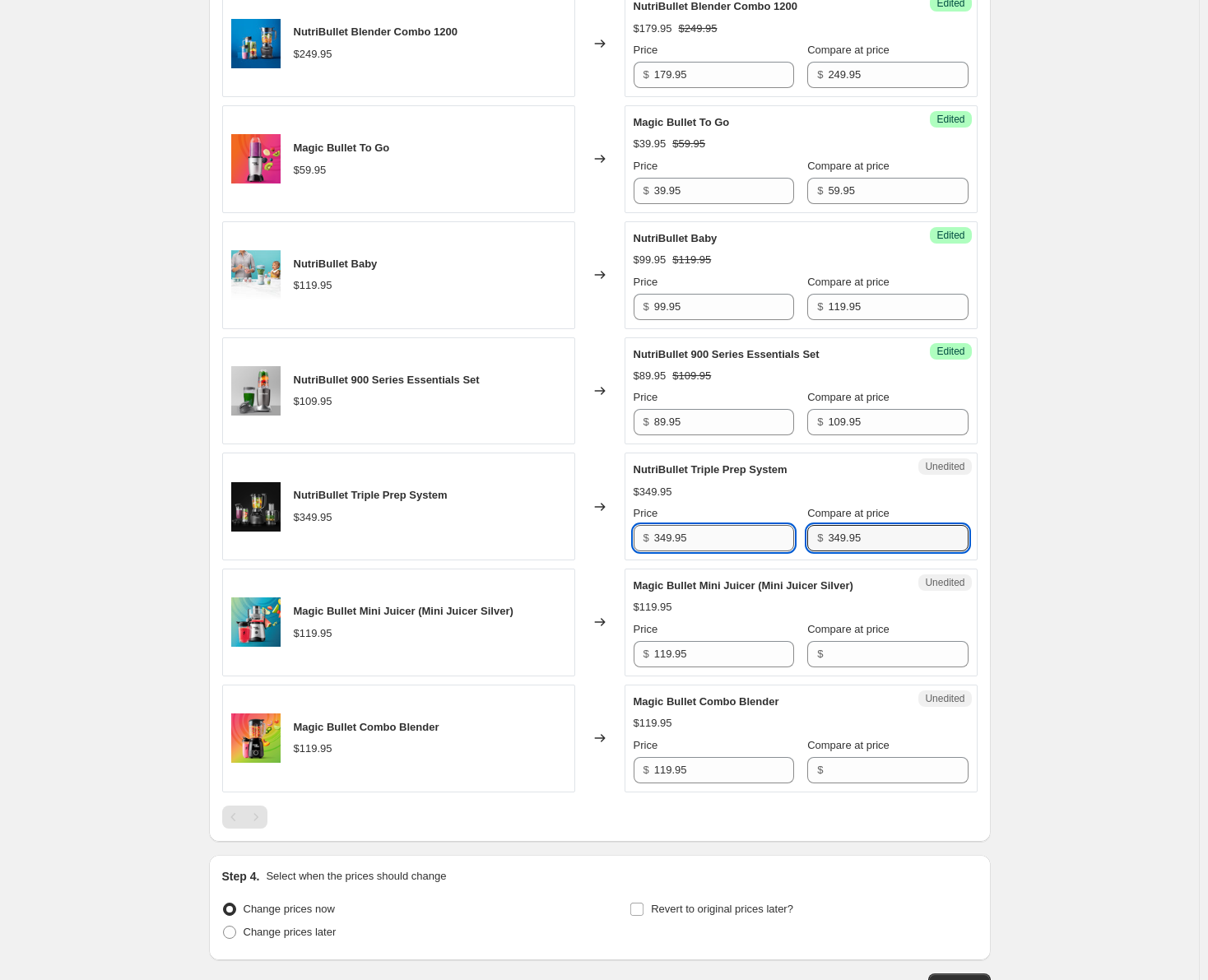
click at [664, 538] on input "349.95" at bounding box center [723, 538] width 140 height 27
type input "249.95"
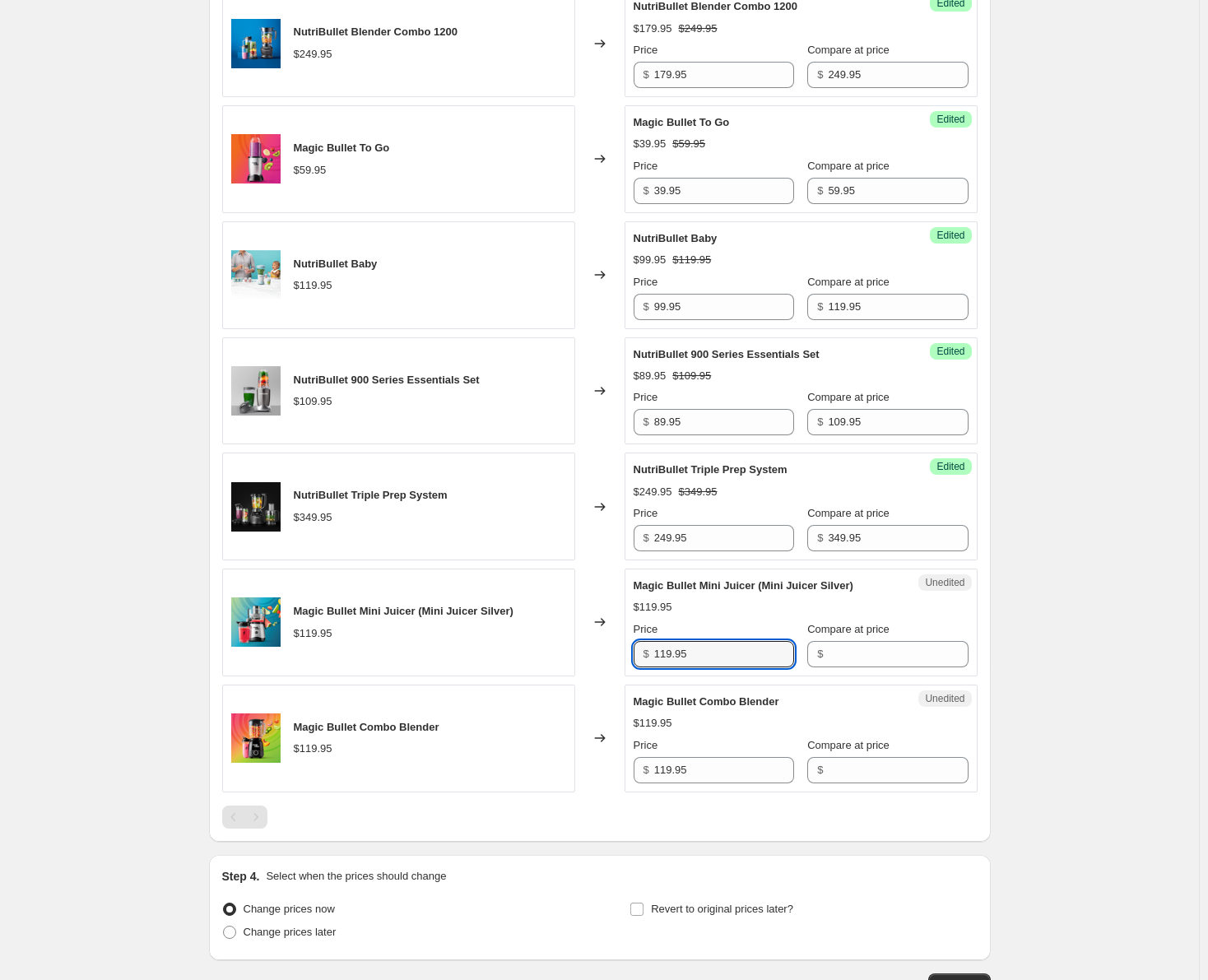
drag, startPoint x: 708, startPoint y: 659, endPoint x: 653, endPoint y: 663, distance: 55.1
click at [653, 663] on div "$ 119.95" at bounding box center [713, 654] width 160 height 27
click at [828, 659] on input "Compare at price" at bounding box center [897, 654] width 140 height 27
paste input "119.95"
type input "119.95"
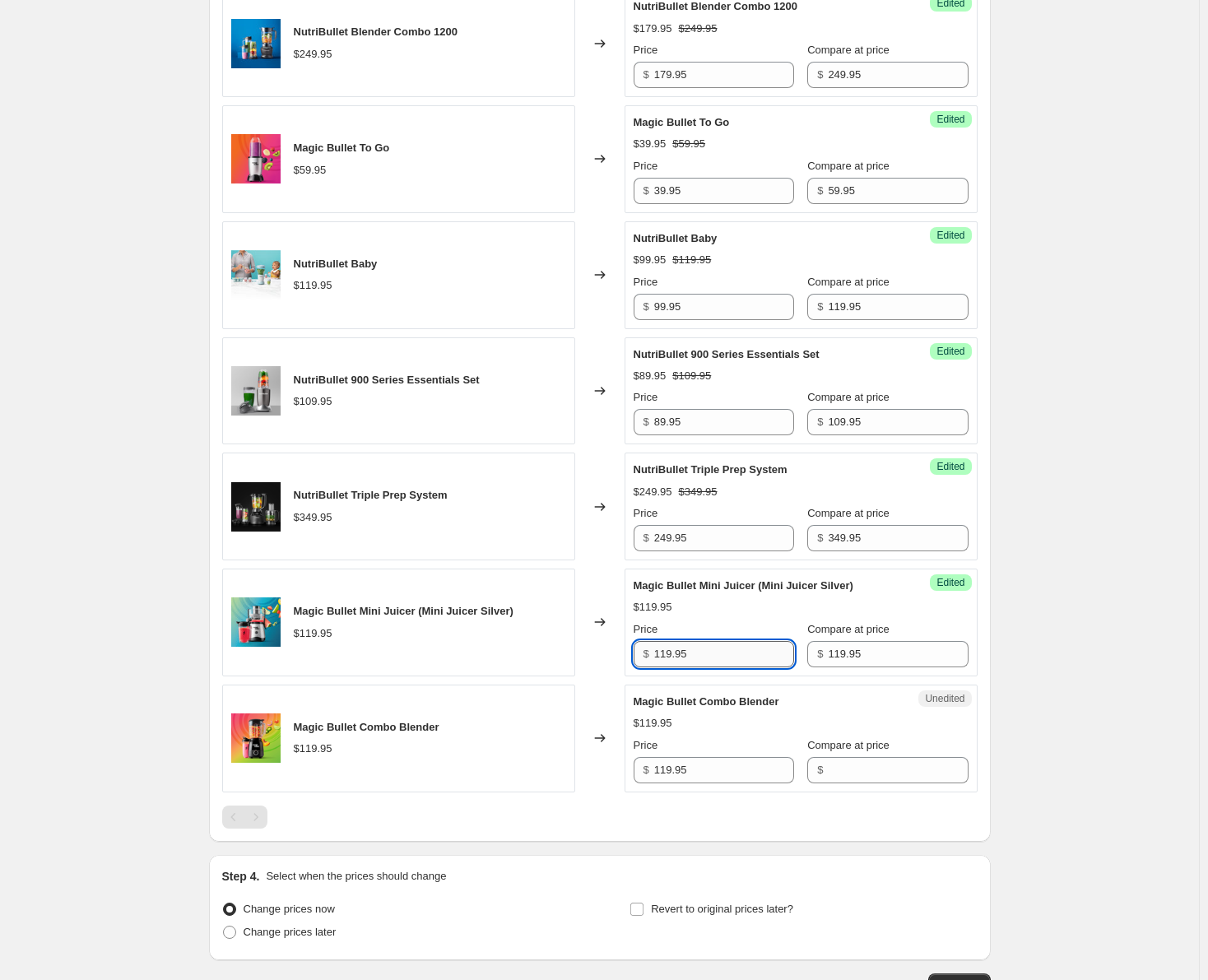
click at [668, 656] on input "119.95" at bounding box center [723, 654] width 140 height 27
type input "99.95"
drag, startPoint x: 700, startPoint y: 772, endPoint x: 644, endPoint y: 773, distance: 56.0
click at [644, 773] on div "$ 119.95" at bounding box center [713, 770] width 160 height 27
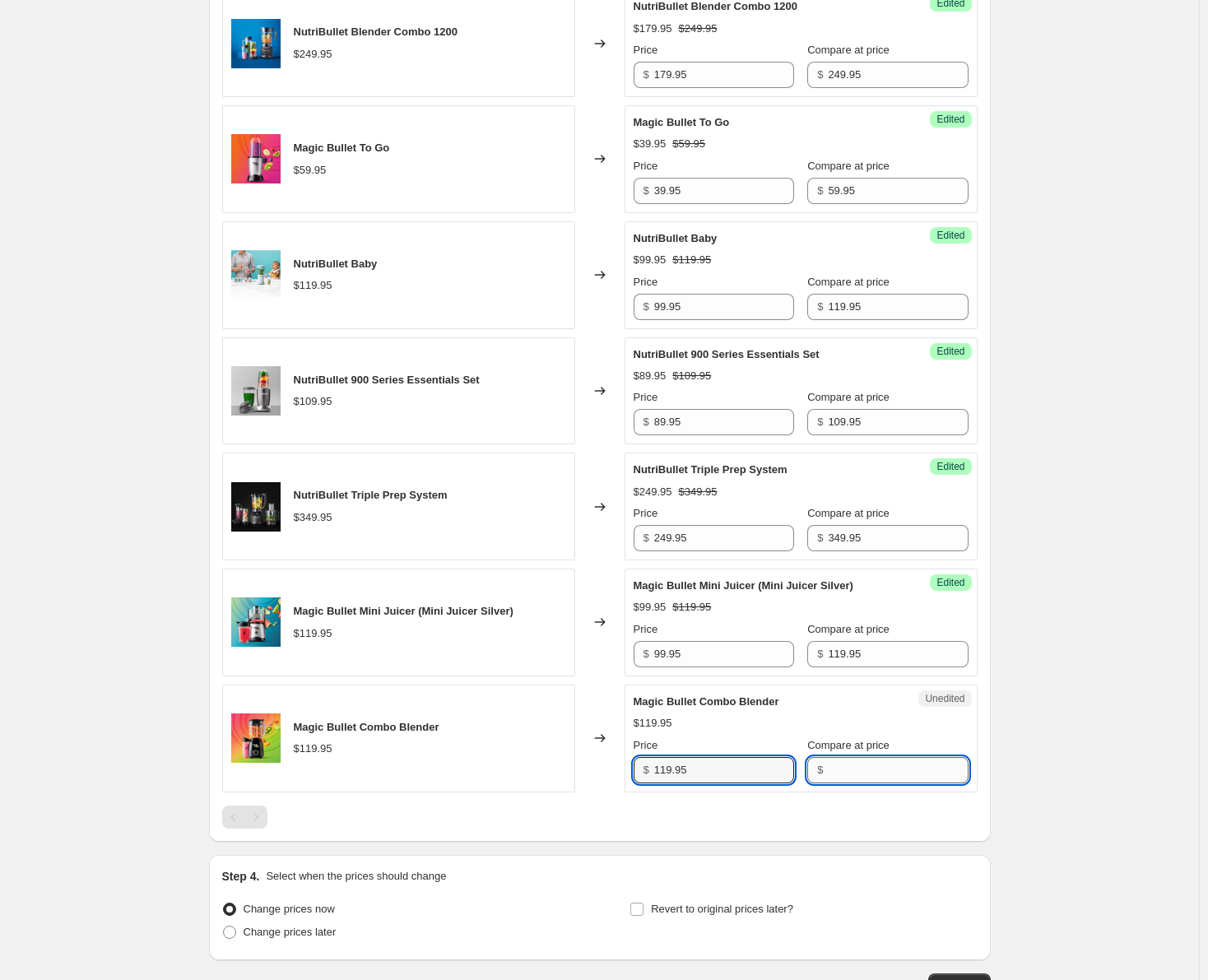
click at [832, 776] on input "Compare at price" at bounding box center [897, 770] width 140 height 27
paste input "119.95"
type input "119.95"
click at [668, 772] on input "119.95" at bounding box center [723, 770] width 140 height 27
type input "99.95"
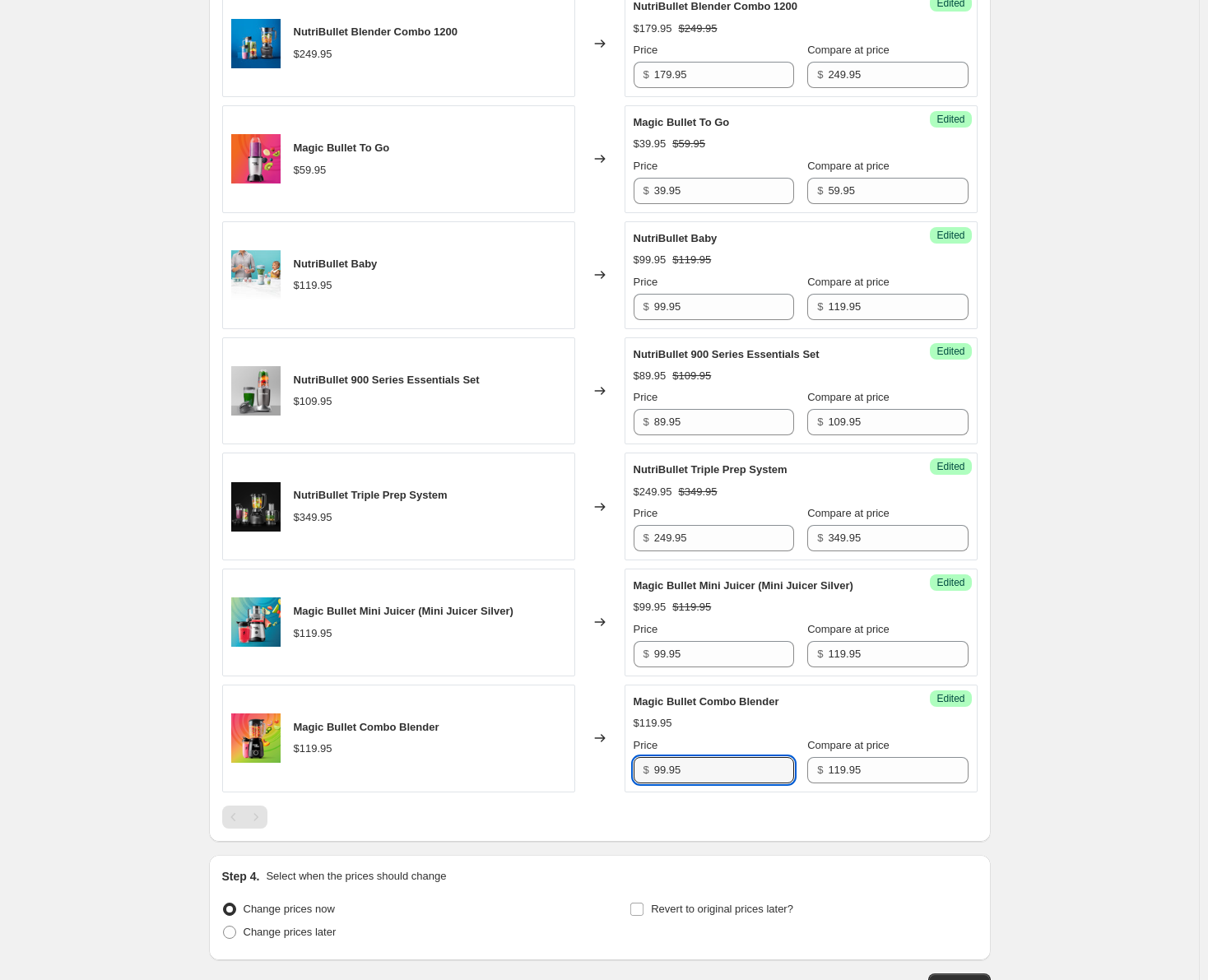
click at [591, 801] on div "NutriBullet 600 Series $99.95 Changed to Success Edited NutriBullet 600 Series …" at bounding box center [600, 350] width 755 height 954
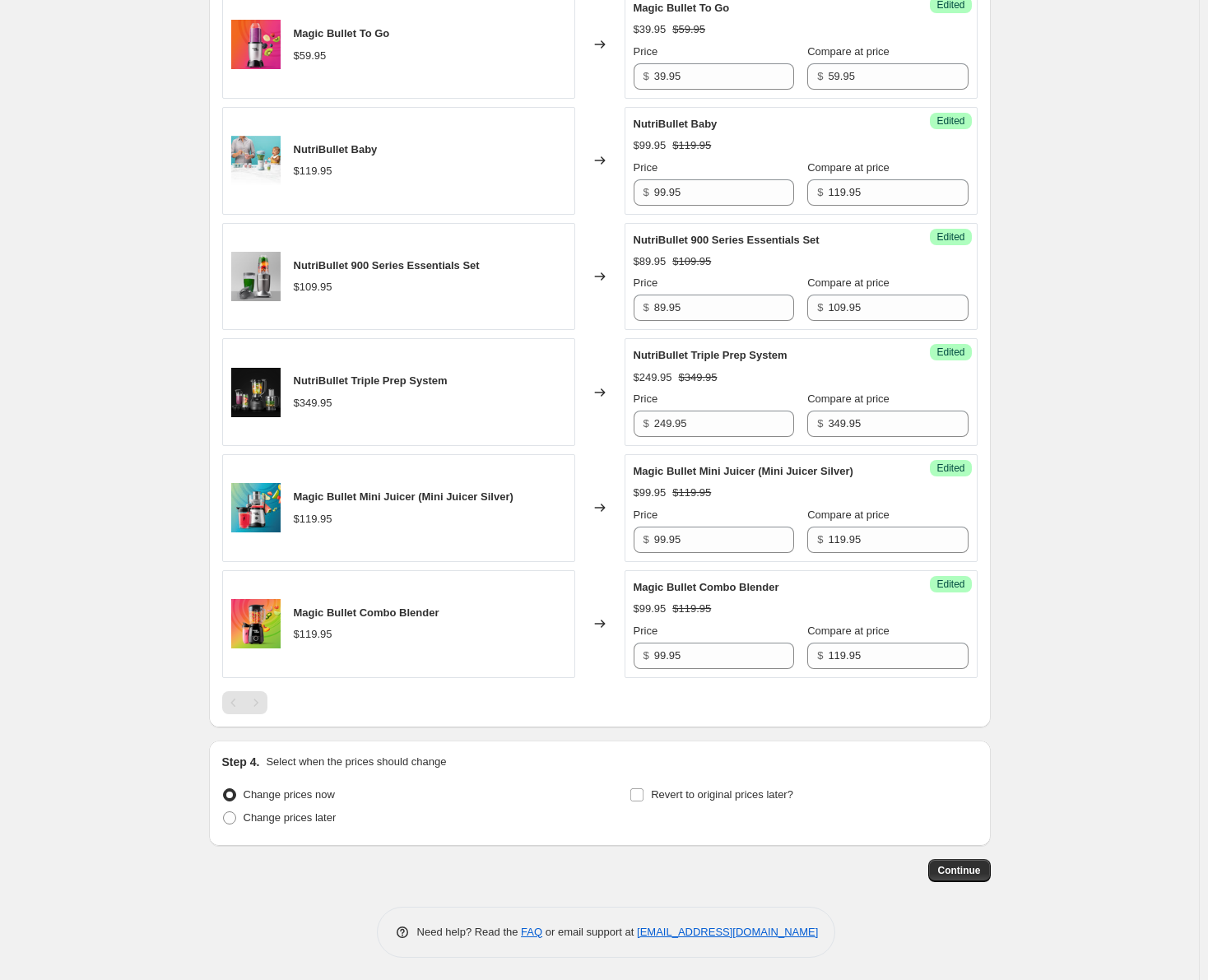
scroll to position [939, 0]
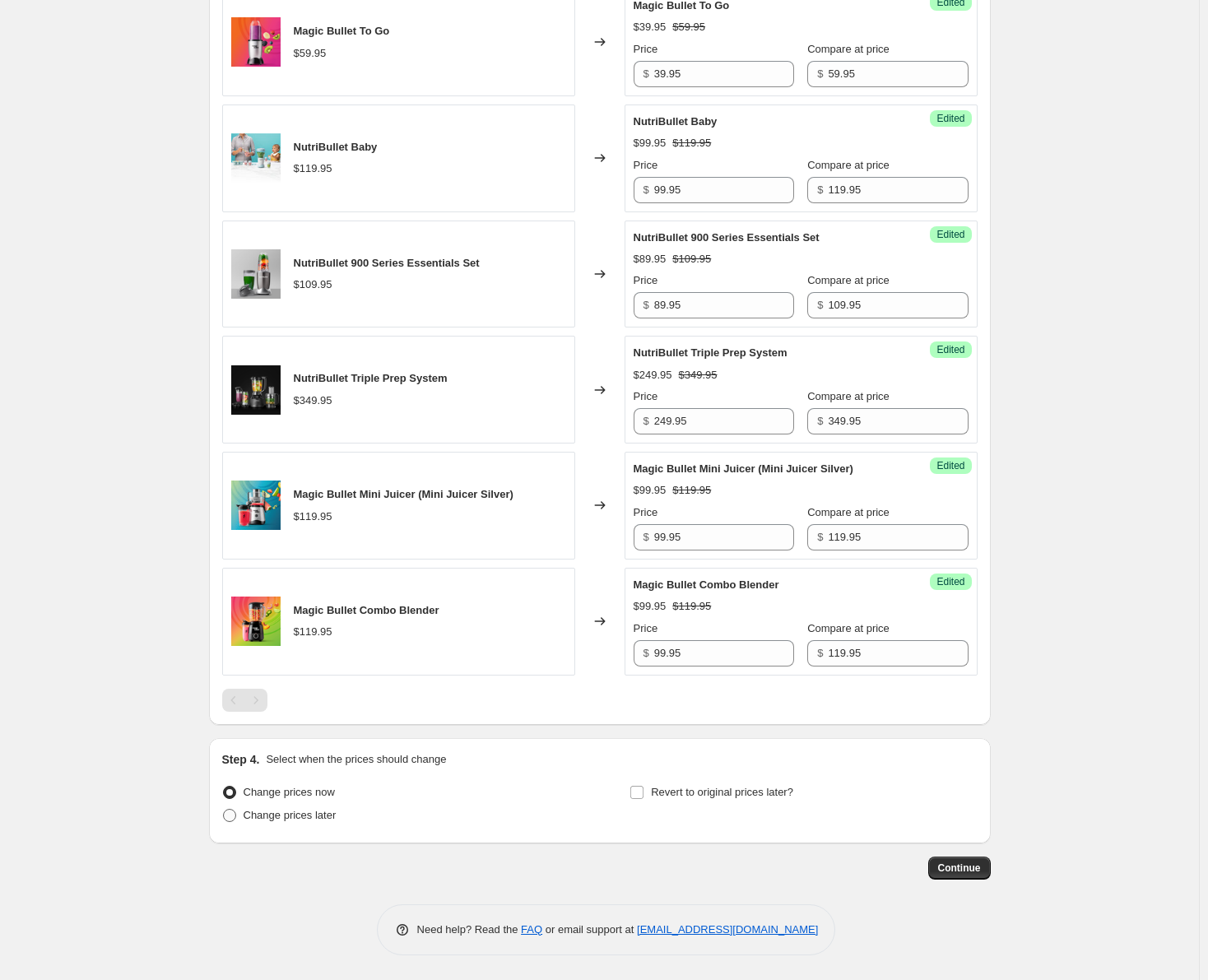
click at [235, 810] on span at bounding box center [230, 815] width 13 height 13
click at [224, 809] on input "Change prices later" at bounding box center [223, 808] width 1 height 1
radio input "true"
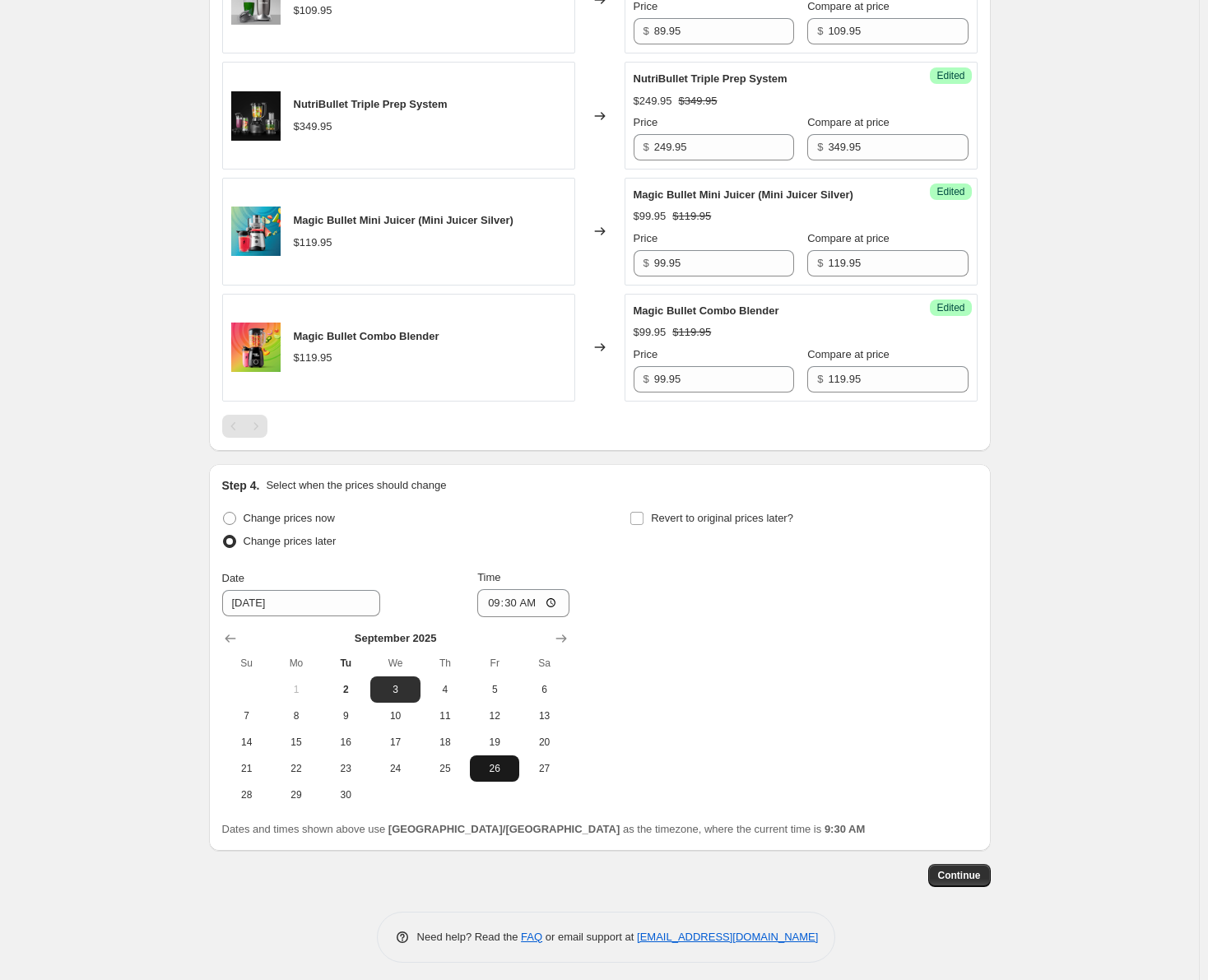
scroll to position [1220, 0]
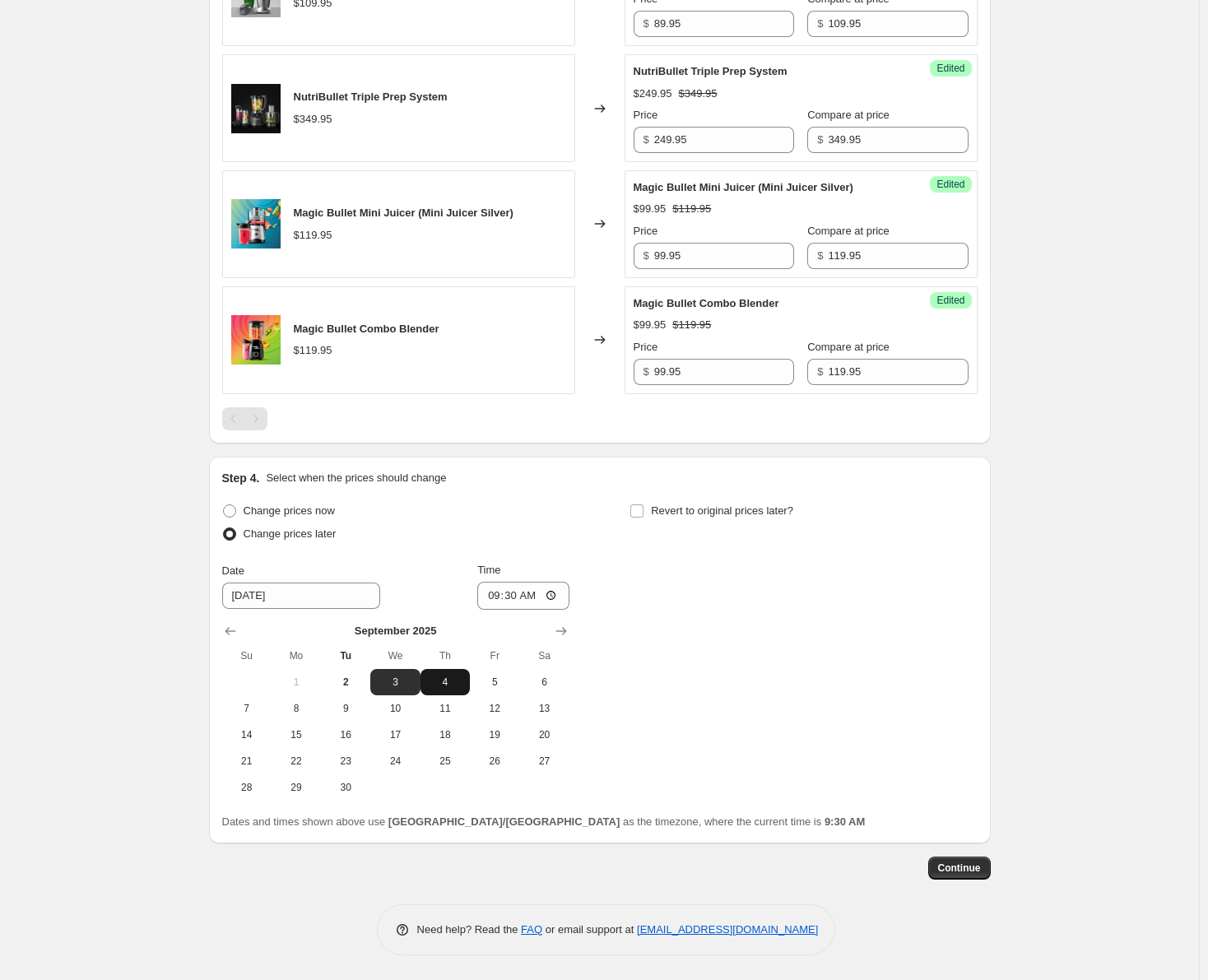
click at [444, 676] on span "4" at bounding box center [445, 682] width 37 height 13
type input "[DATE]"
click at [528, 597] on input "09:30" at bounding box center [523, 595] width 92 height 28
click at [505, 591] on input "09:30" at bounding box center [523, 595] width 92 height 28
click at [503, 597] on input "09:30" at bounding box center [523, 595] width 92 height 28
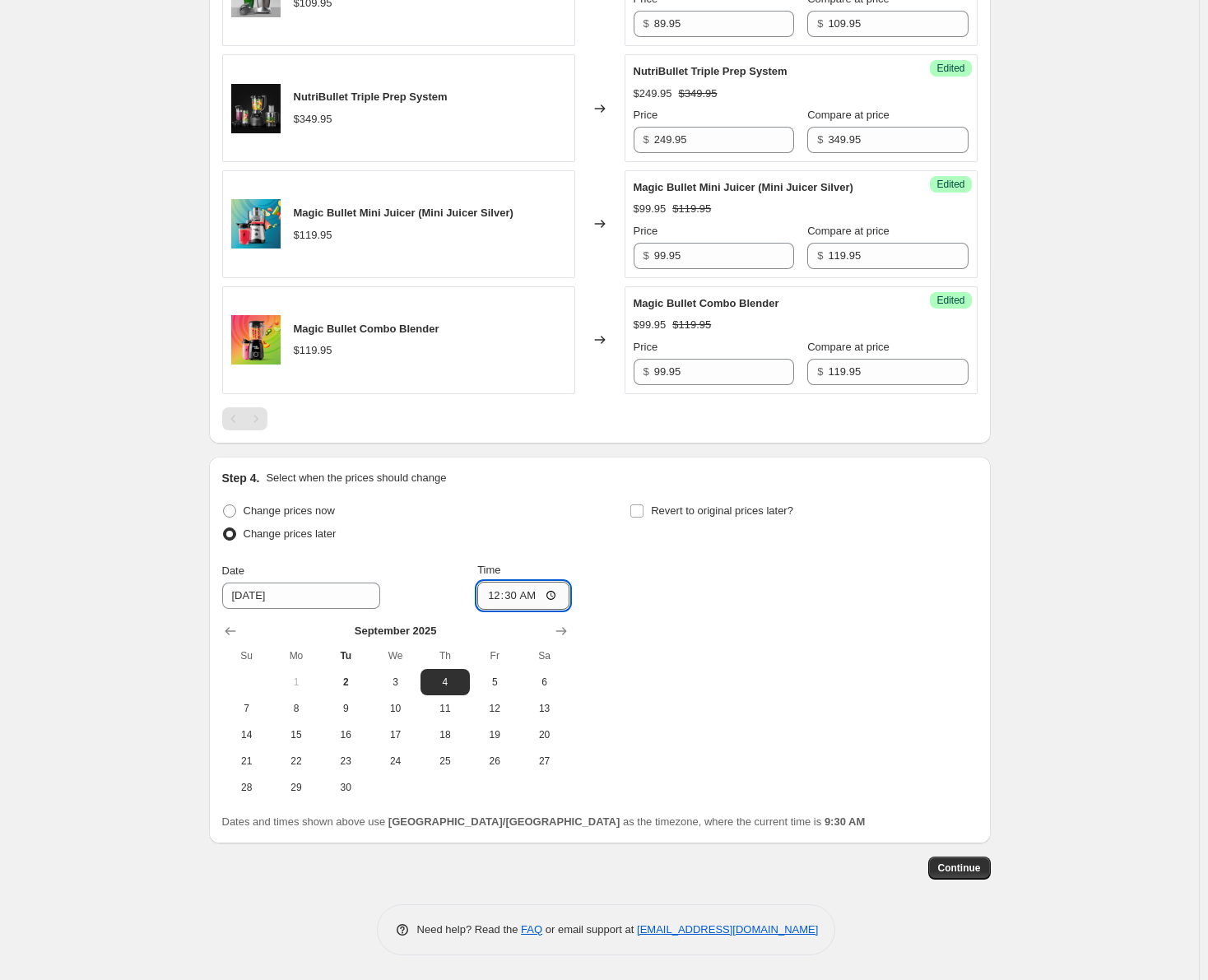
type input "00:00"
click at [640, 512] on input "Revert to original prices later?" at bounding box center [636, 511] width 13 height 13
checkbox input "true"
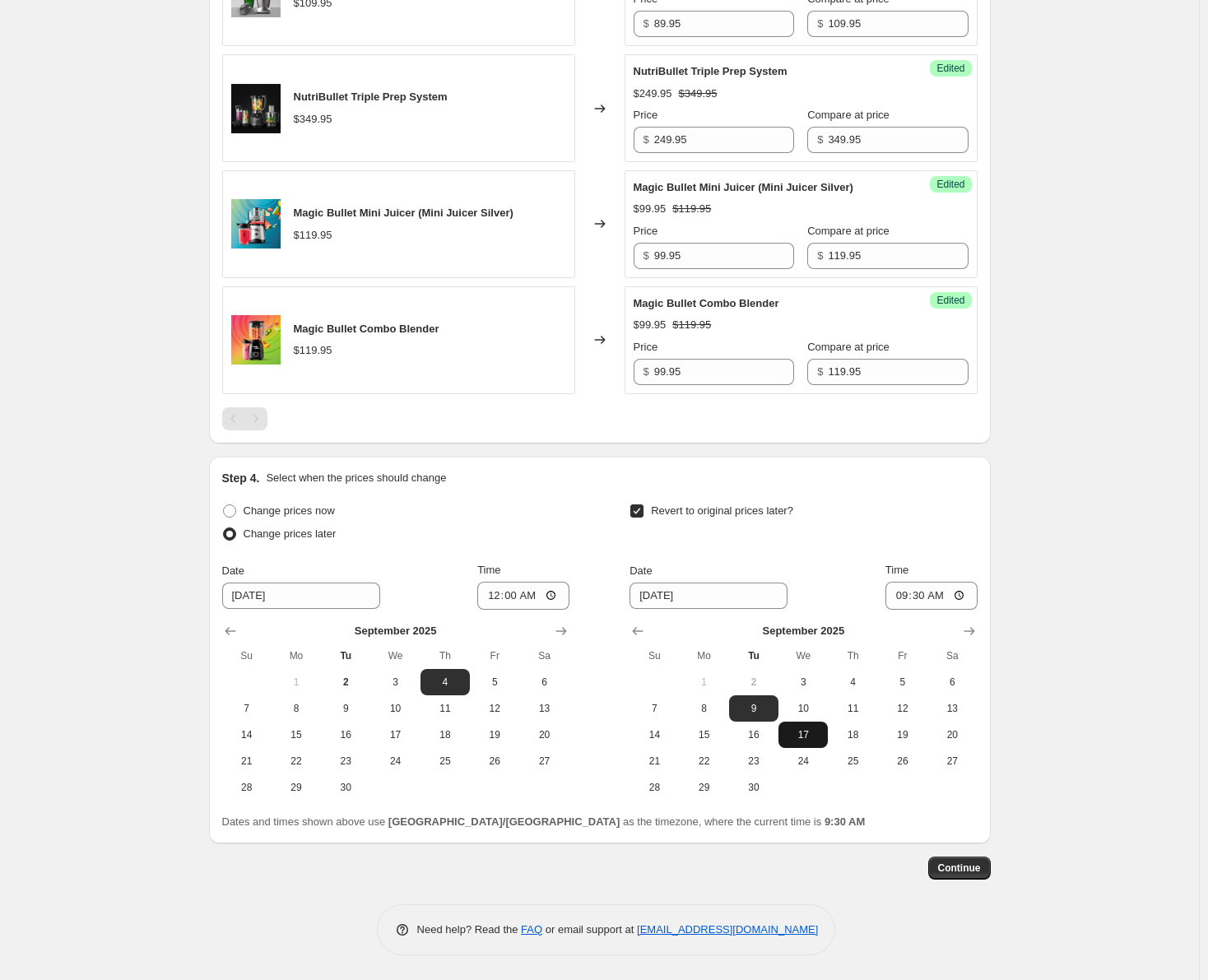
click at [815, 734] on span "17" at bounding box center [803, 734] width 37 height 13
type input "[DATE]"
click at [912, 598] on input "09:30" at bounding box center [931, 595] width 92 height 28
type input "23:59"
click at [846, 577] on div "Date [DATE] Time 23:59" at bounding box center [803, 585] width 347 height 48
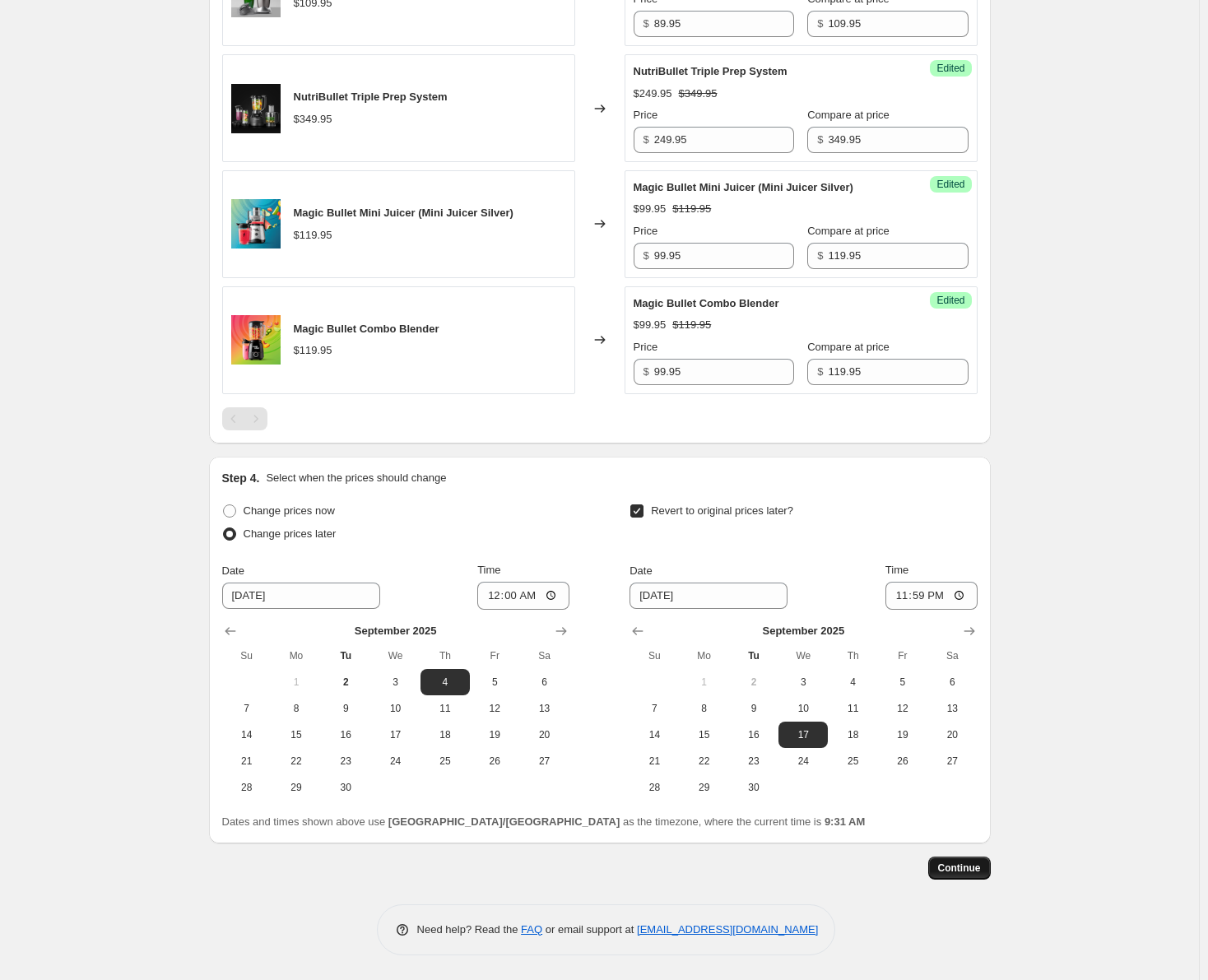
click at [975, 858] on button "Continue" at bounding box center [959, 868] width 62 height 23
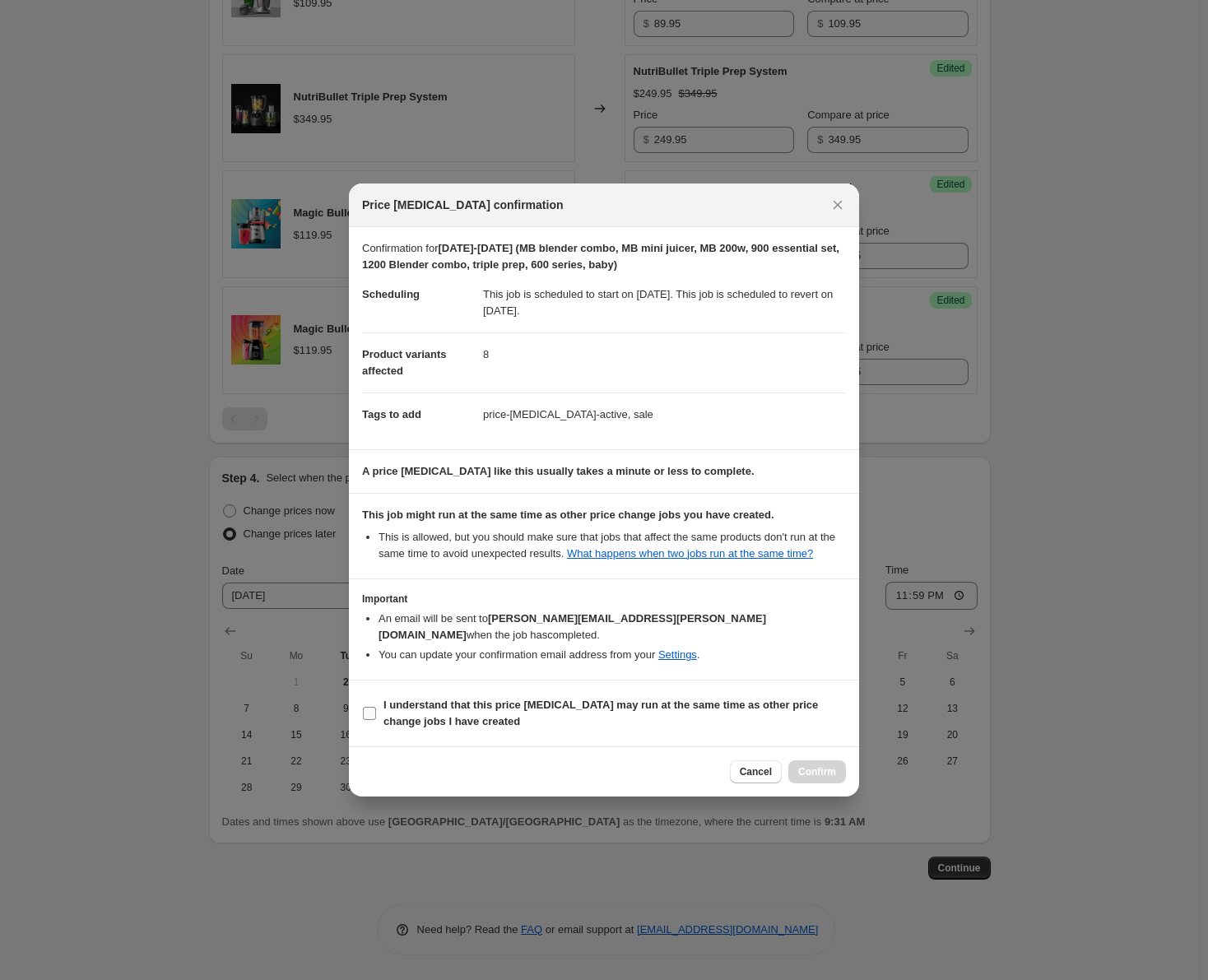
click at [369, 707] on input "I understand that this price [MEDICAL_DATA] may run at the same time as other p…" at bounding box center [369, 713] width 13 height 13
checkbox input "true"
click at [813, 765] on span "Confirm" at bounding box center [817, 772] width 37 height 13
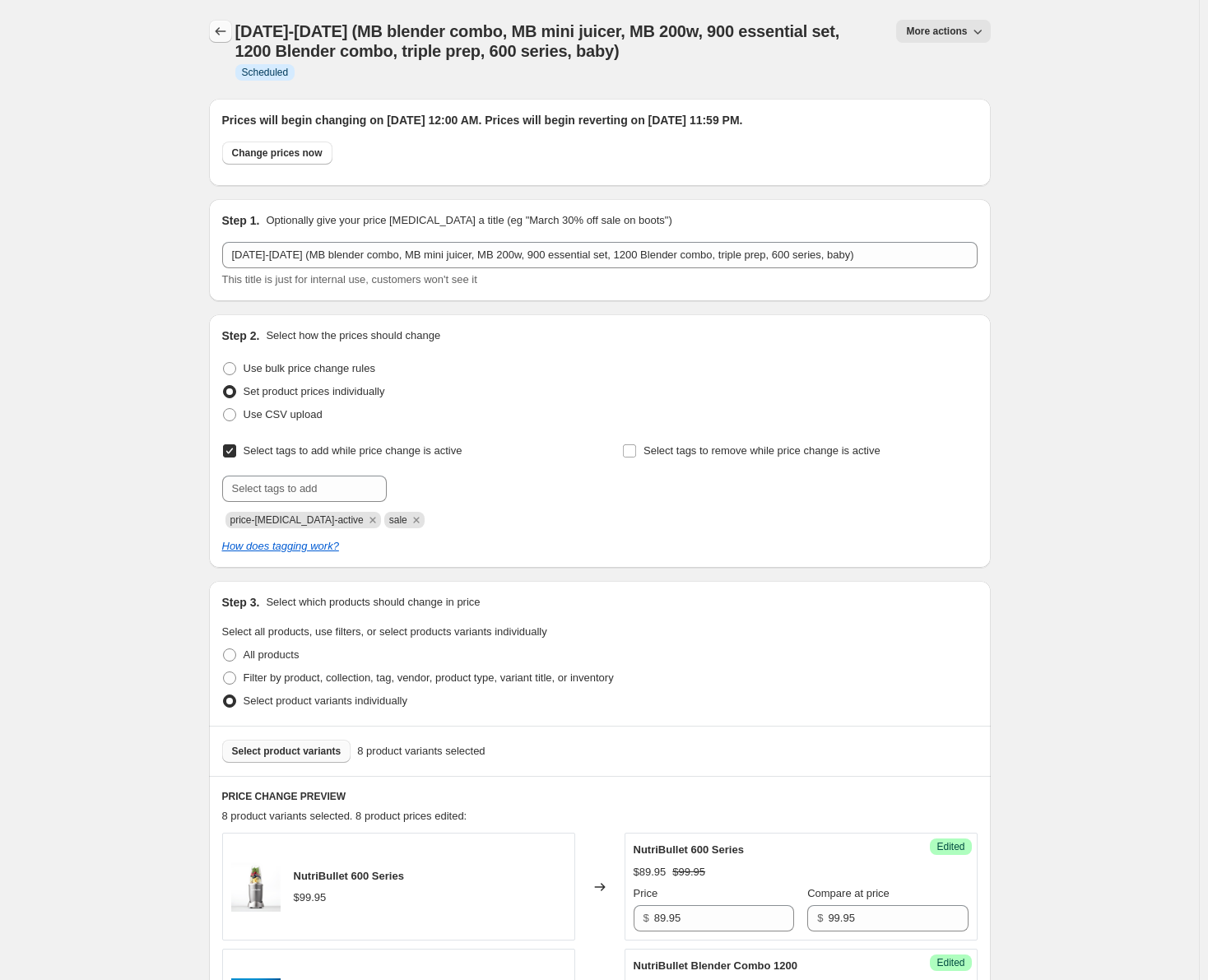
click at [227, 28] on icon "Price change jobs" at bounding box center [220, 31] width 16 height 16
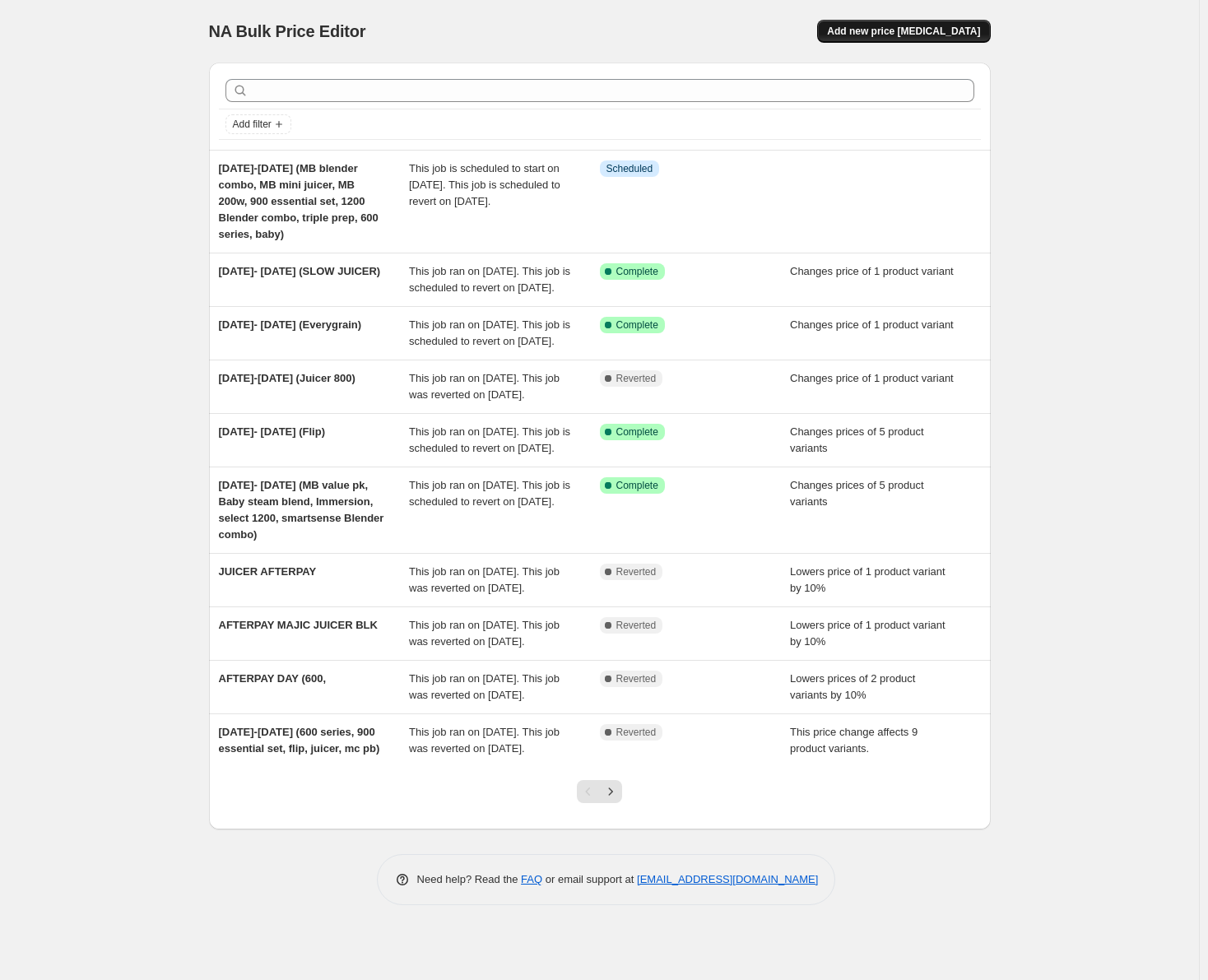
click at [921, 31] on span "Add new price [MEDICAL_DATA]" at bounding box center [903, 31] width 153 height 13
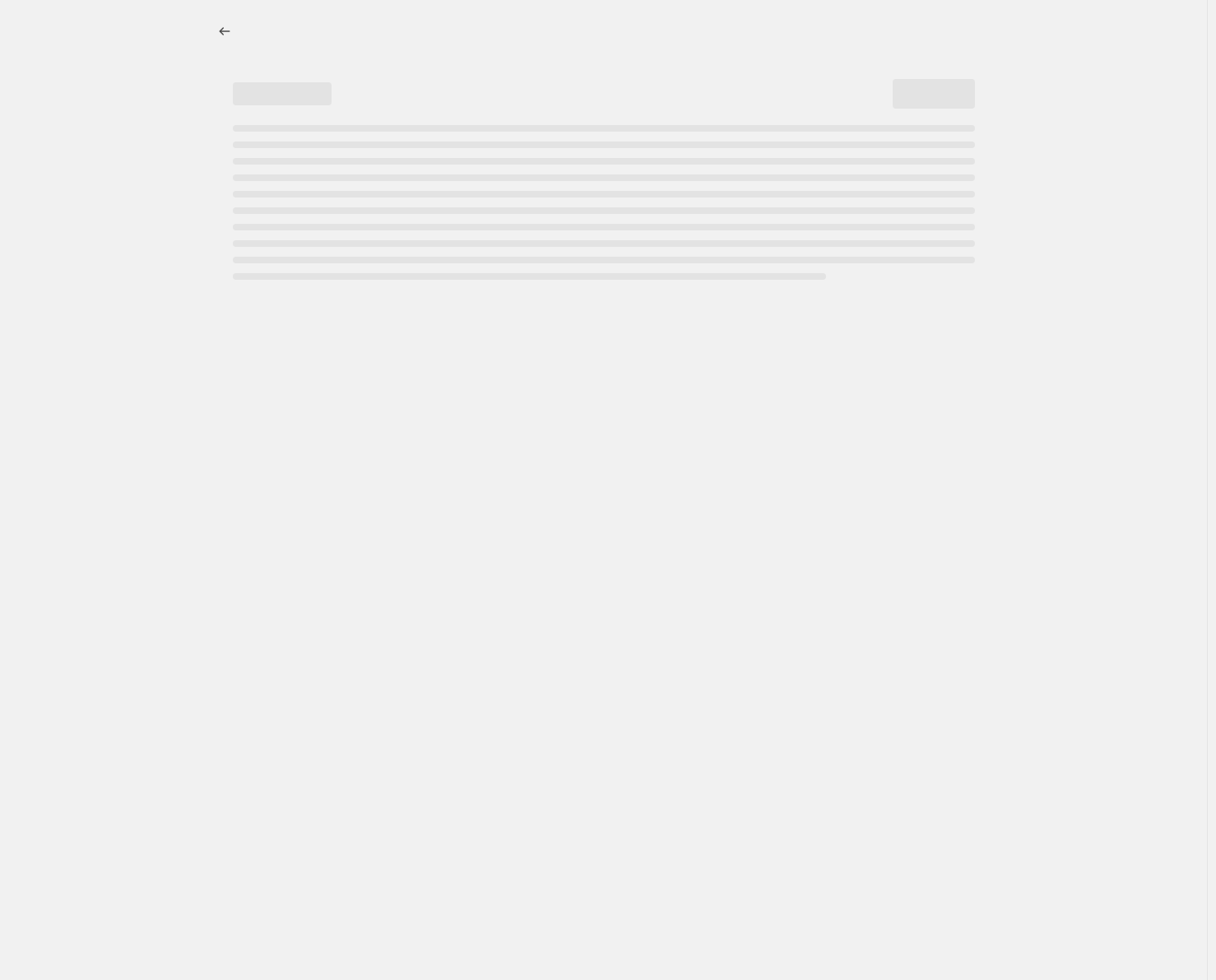
select select "percentage"
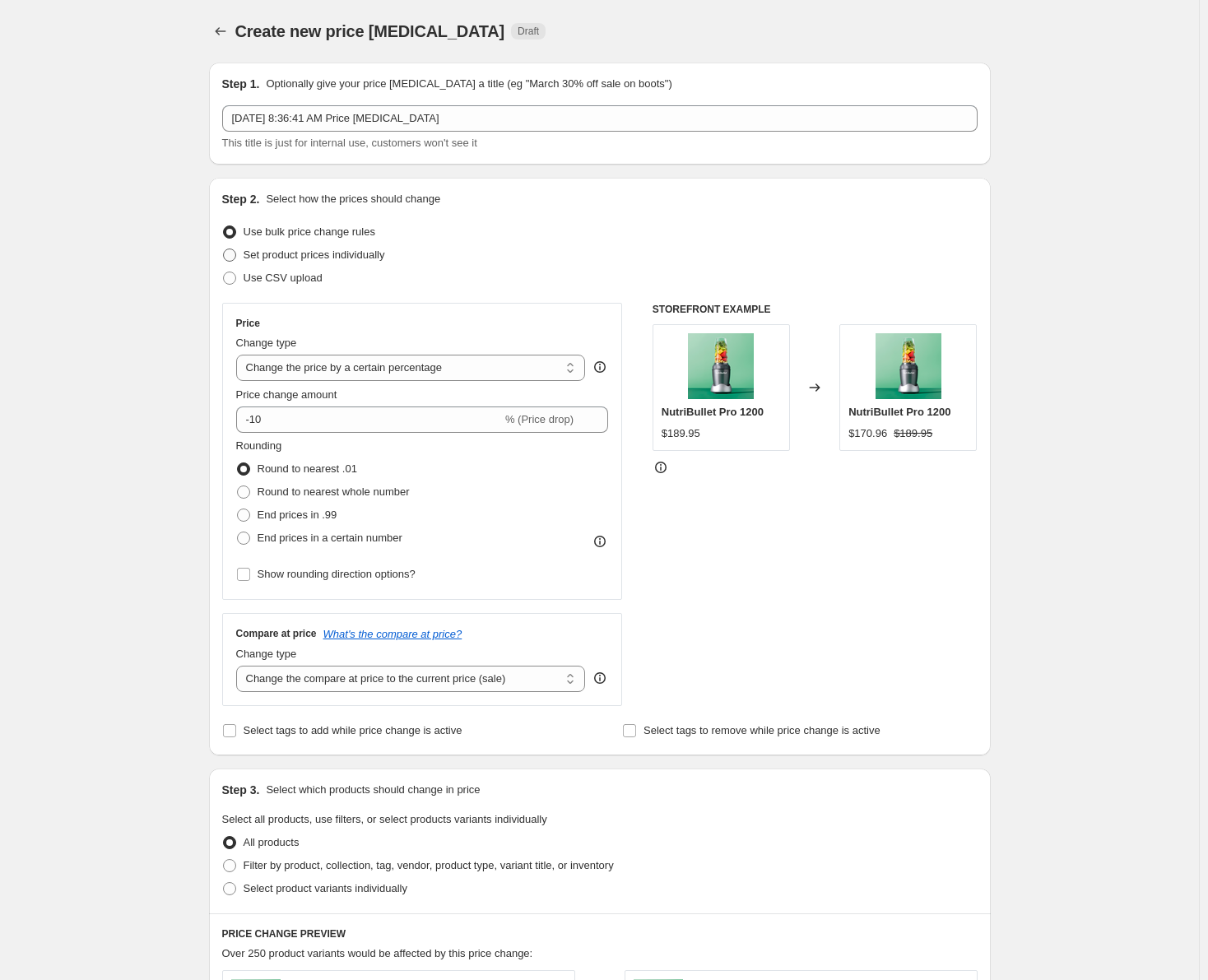
click at [236, 253] on span at bounding box center [230, 255] width 13 height 13
click at [224, 250] on input "Set product prices individually" at bounding box center [223, 249] width 1 height 1
radio input "true"
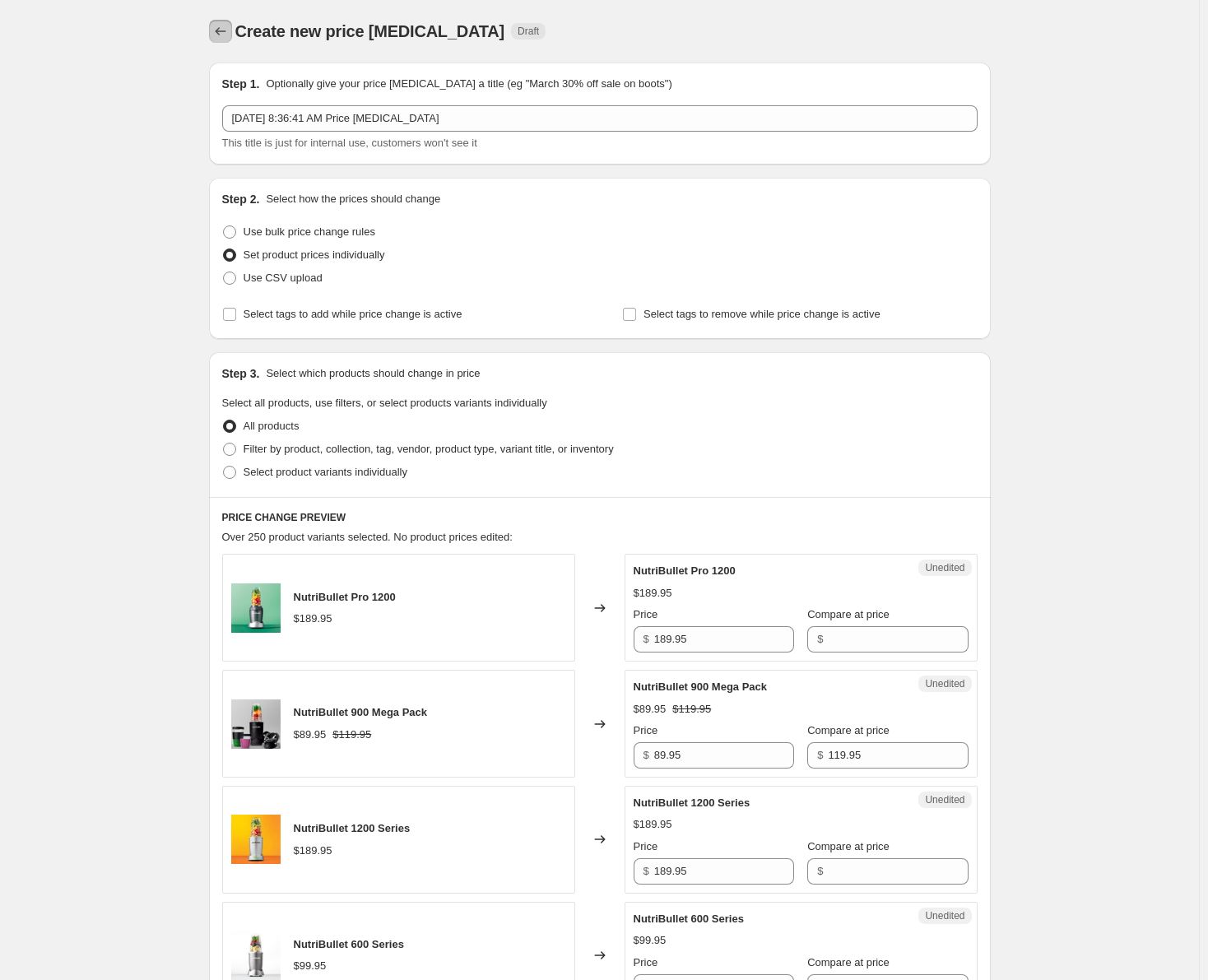
click at [215, 28] on button "Price change jobs" at bounding box center [220, 31] width 23 height 23
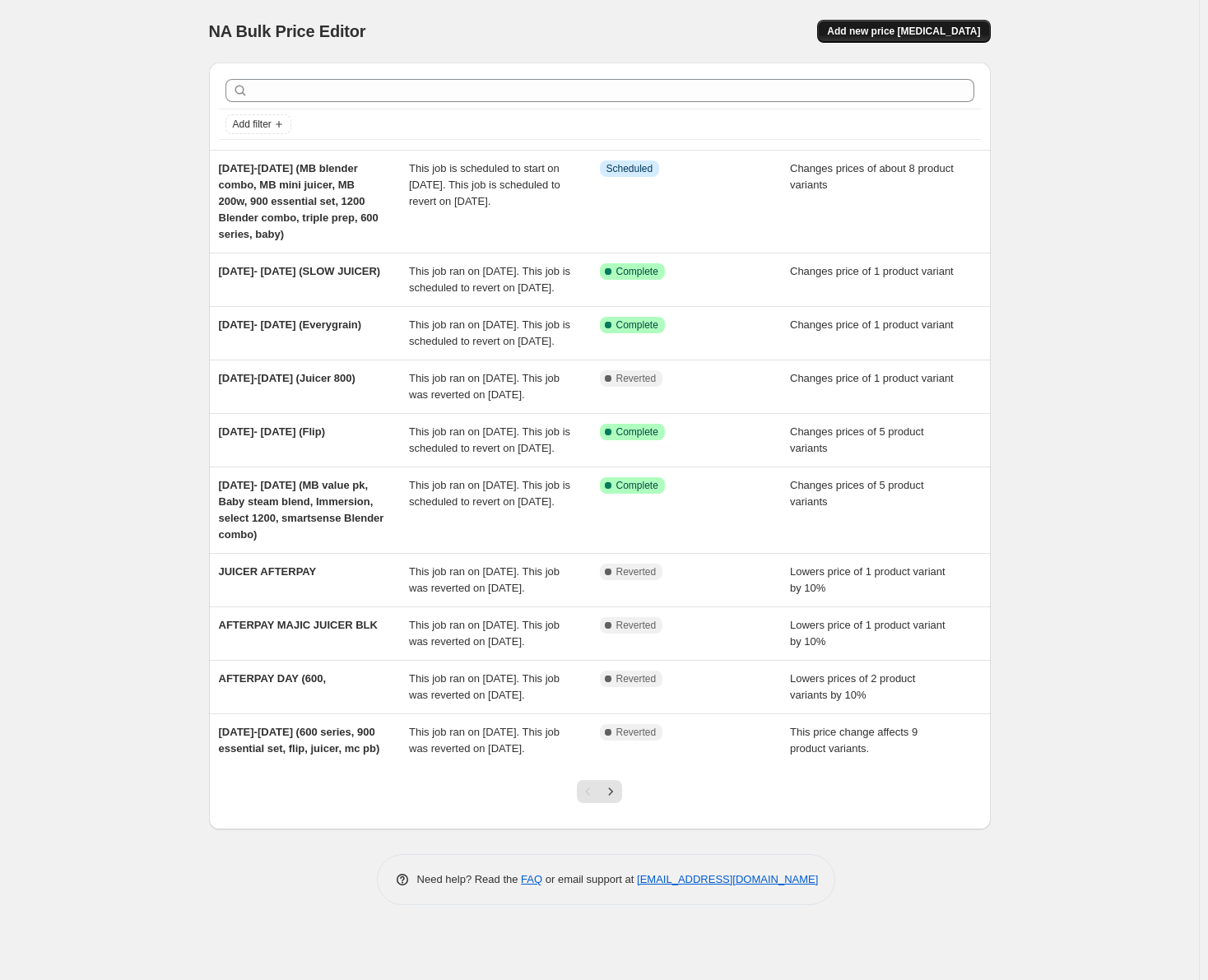
click at [893, 28] on span "Add new price [MEDICAL_DATA]" at bounding box center [903, 31] width 153 height 13
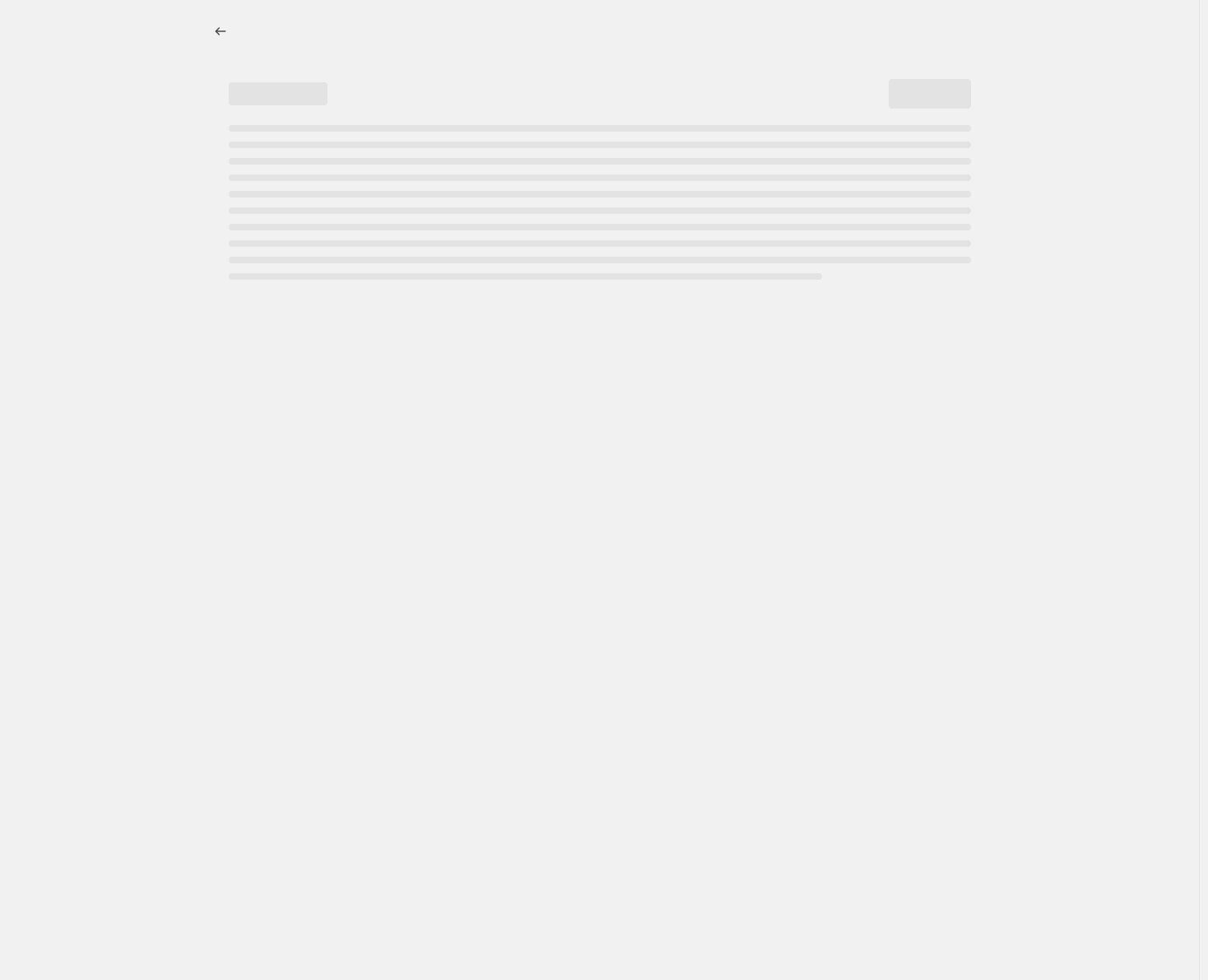
select select "percentage"
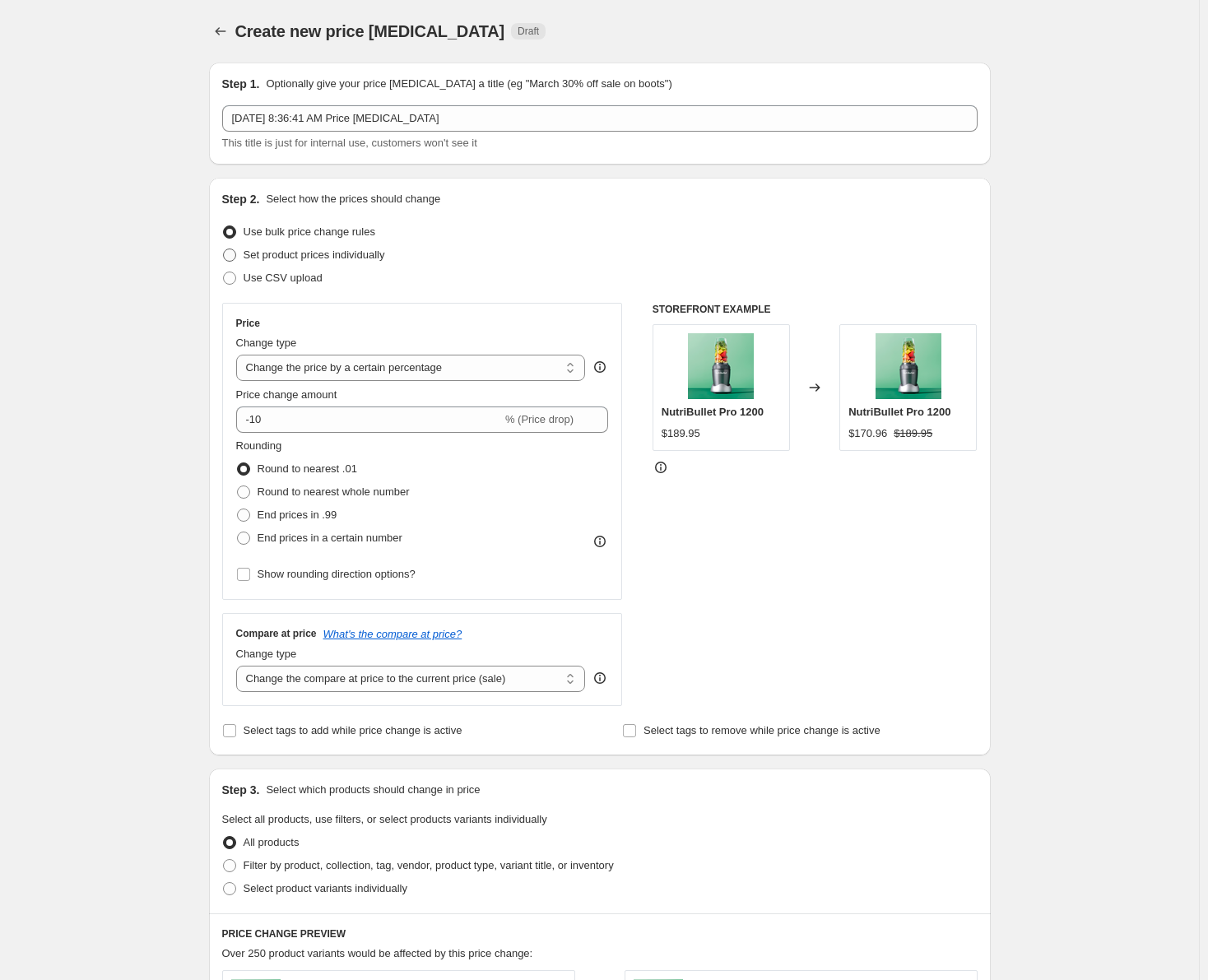
click at [230, 258] on span at bounding box center [230, 255] width 13 height 13
click at [224, 250] on input "Set product prices individually" at bounding box center [223, 249] width 1 height 1
radio input "true"
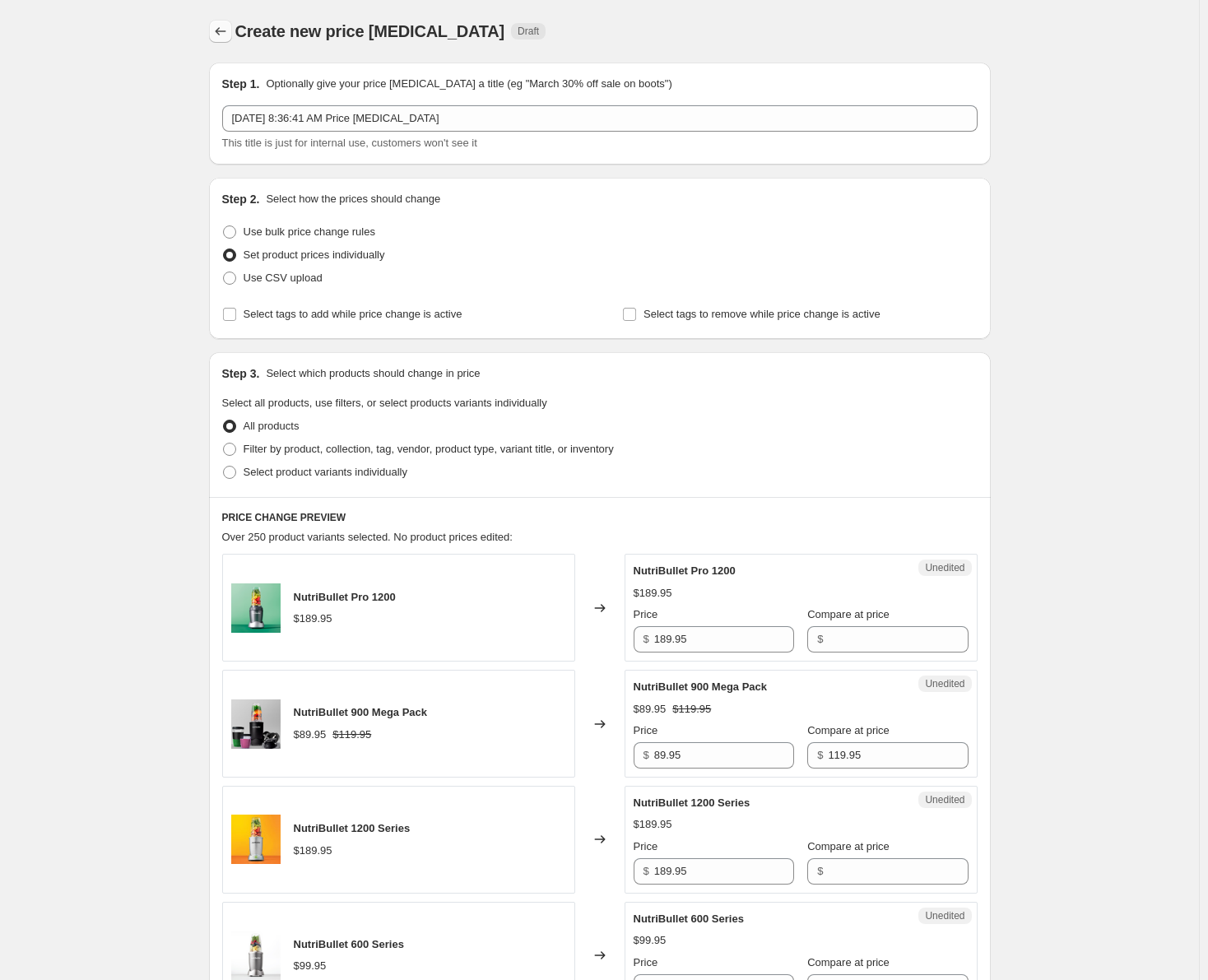
click at [226, 30] on icon "Price change jobs" at bounding box center [220, 31] width 16 height 16
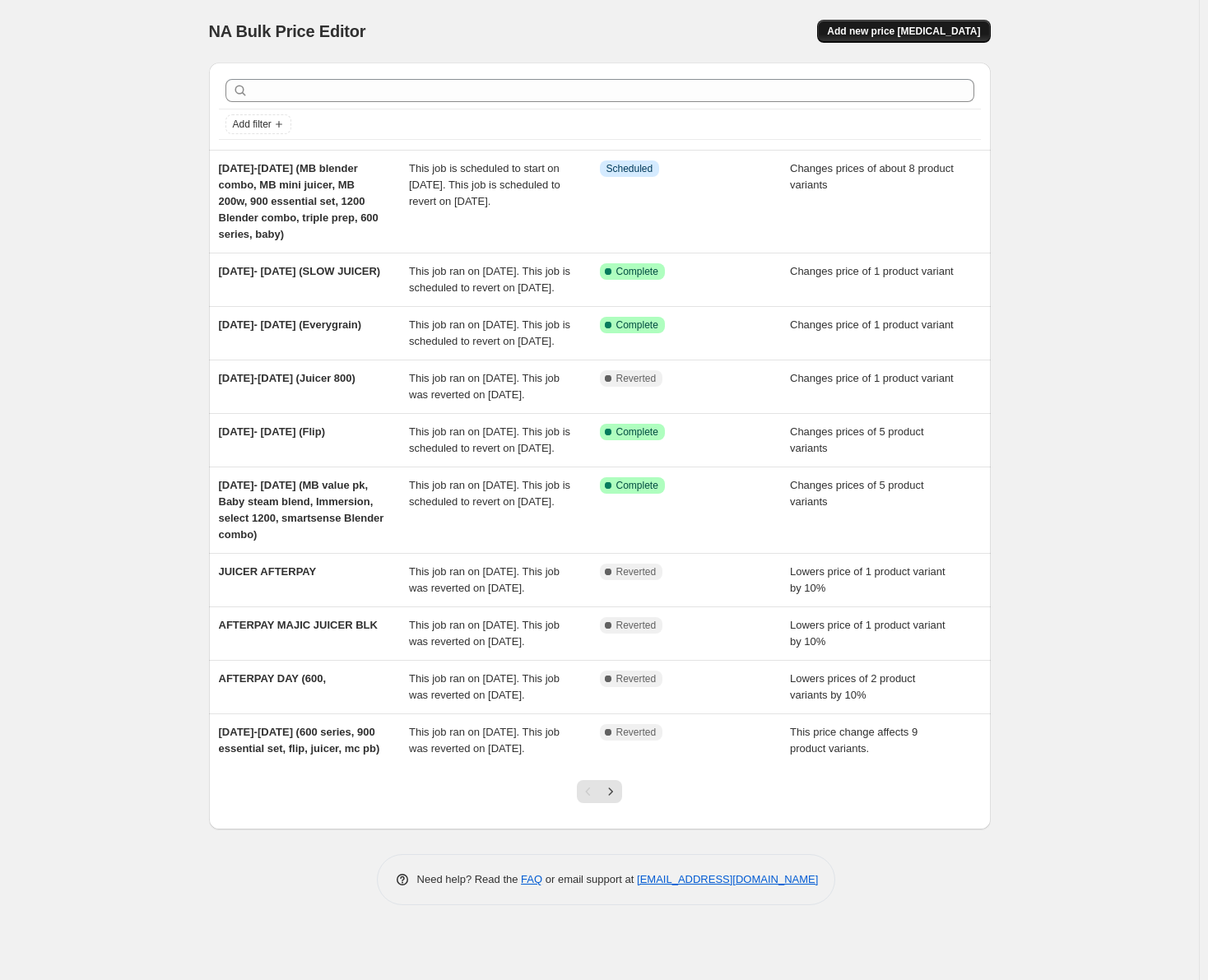
click at [936, 30] on span "Add new price [MEDICAL_DATA]" at bounding box center [903, 31] width 153 height 13
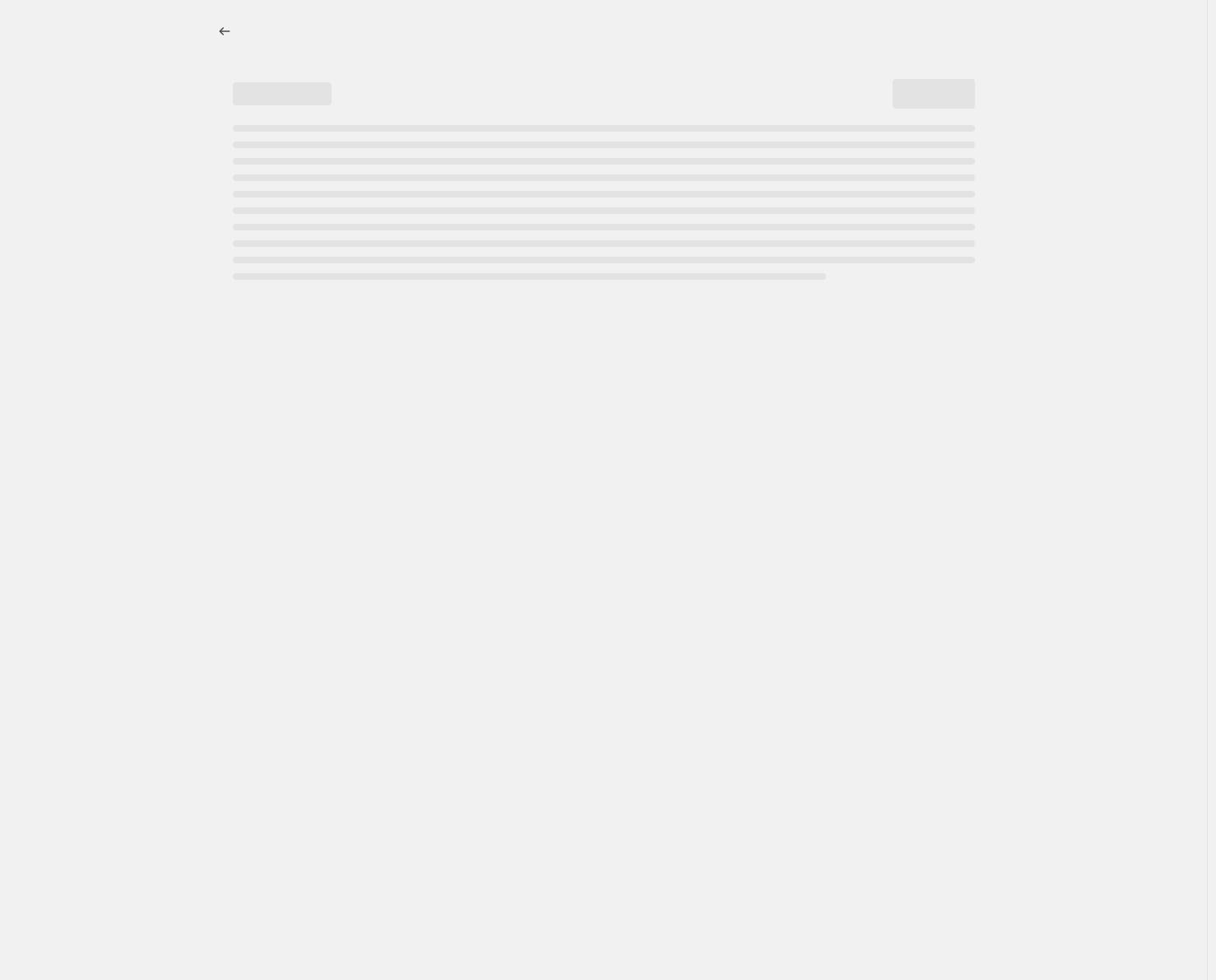
select select "percentage"
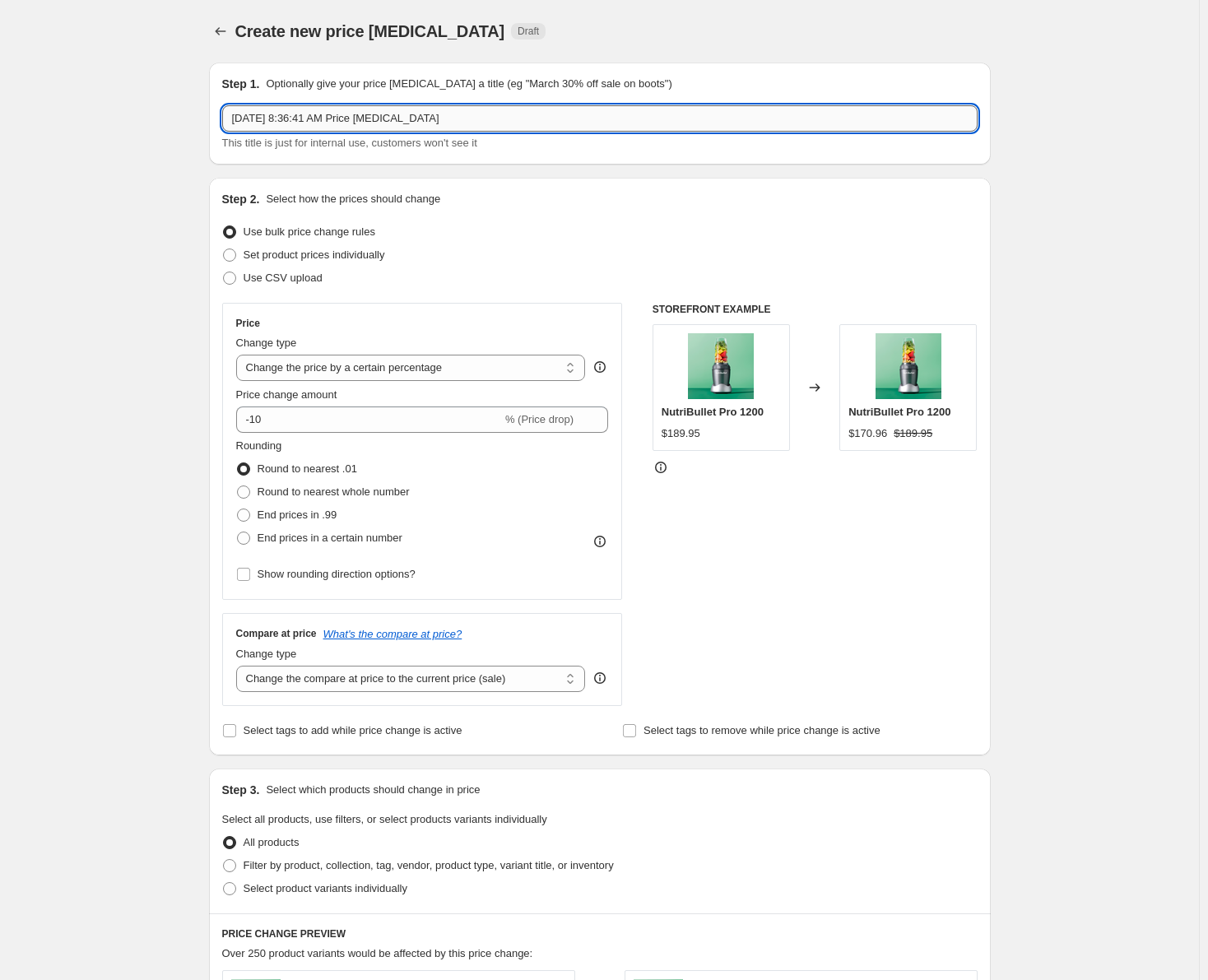
drag, startPoint x: 470, startPoint y: 125, endPoint x: 226, endPoint y: 121, distance: 244.0
click at [226, 121] on input "[DATE] 8:36:41 AM Price [MEDICAL_DATA]" at bounding box center [600, 118] width 755 height 27
click at [535, 117] on input "SEP" at bounding box center [600, 118] width 755 height 27
type input "[DATE]- [DATE] (Flip tritan)"
click at [230, 250] on span at bounding box center [230, 255] width 13 height 13
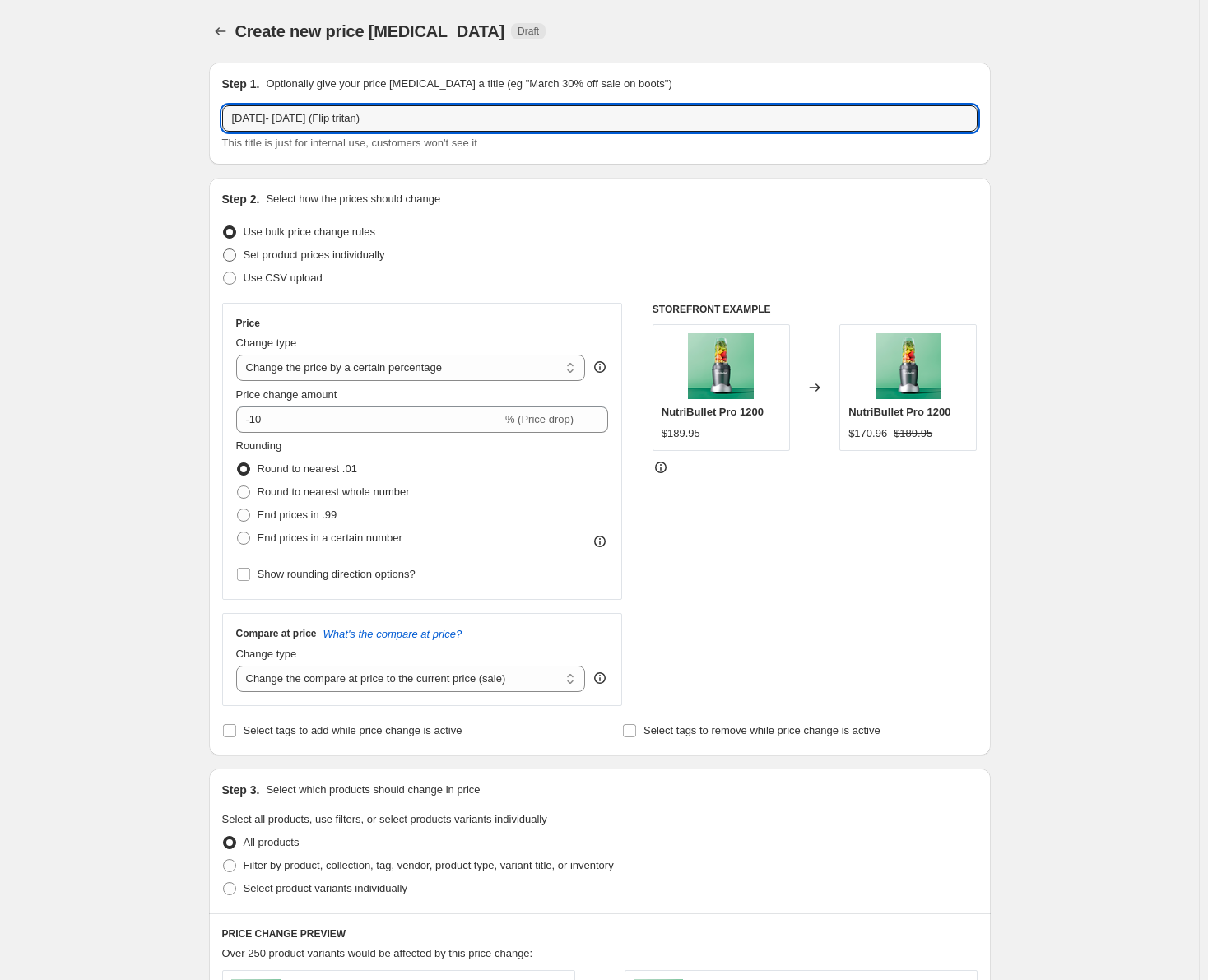
click at [224, 250] on input "Set product prices individually" at bounding box center [223, 249] width 1 height 1
radio input "true"
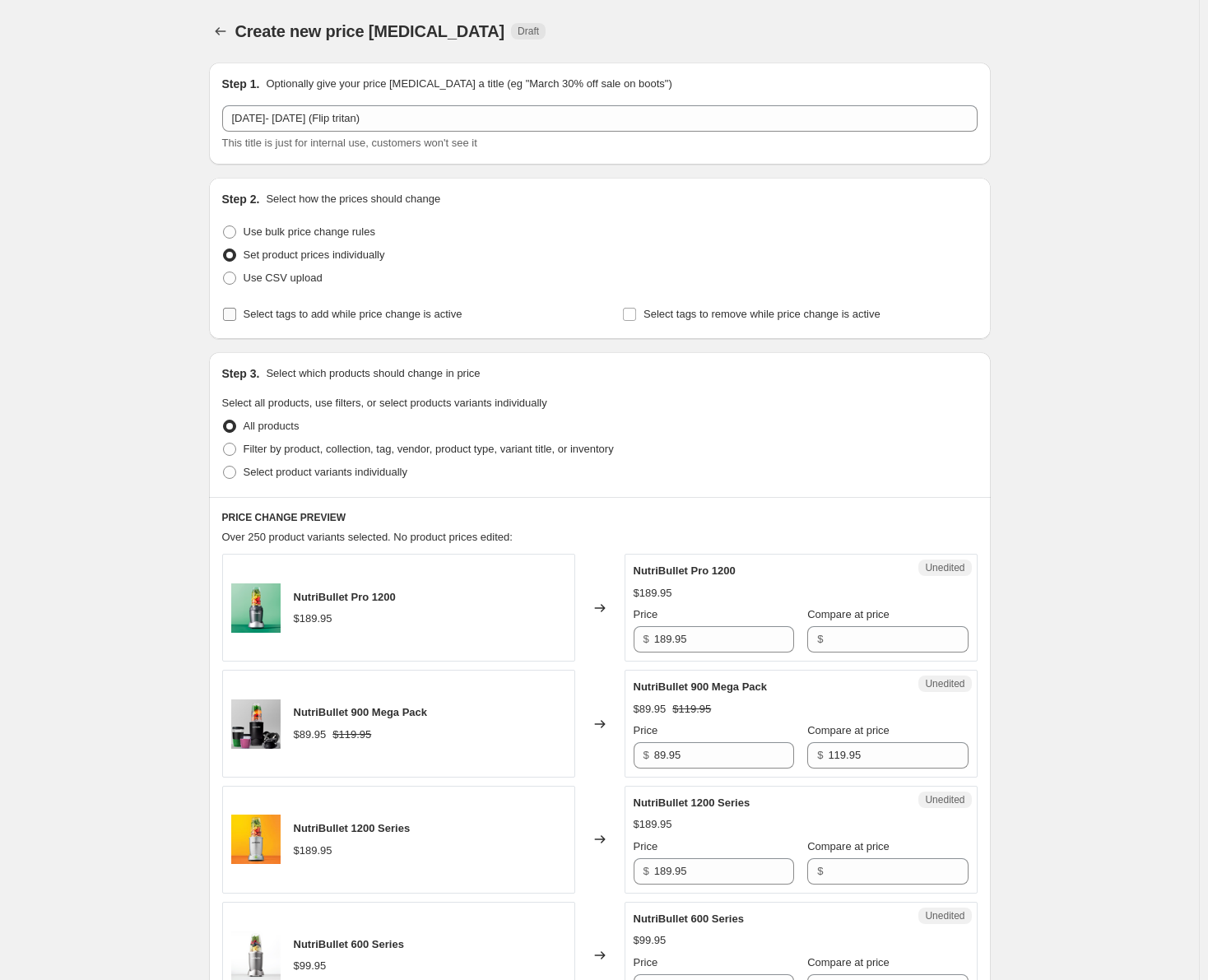
click at [257, 318] on span "Select tags to add while price change is active" at bounding box center [352, 313] width 219 height 12
click at [236, 318] on input "Select tags to add while price change is active" at bounding box center [230, 314] width 13 height 13
checkbox input "true"
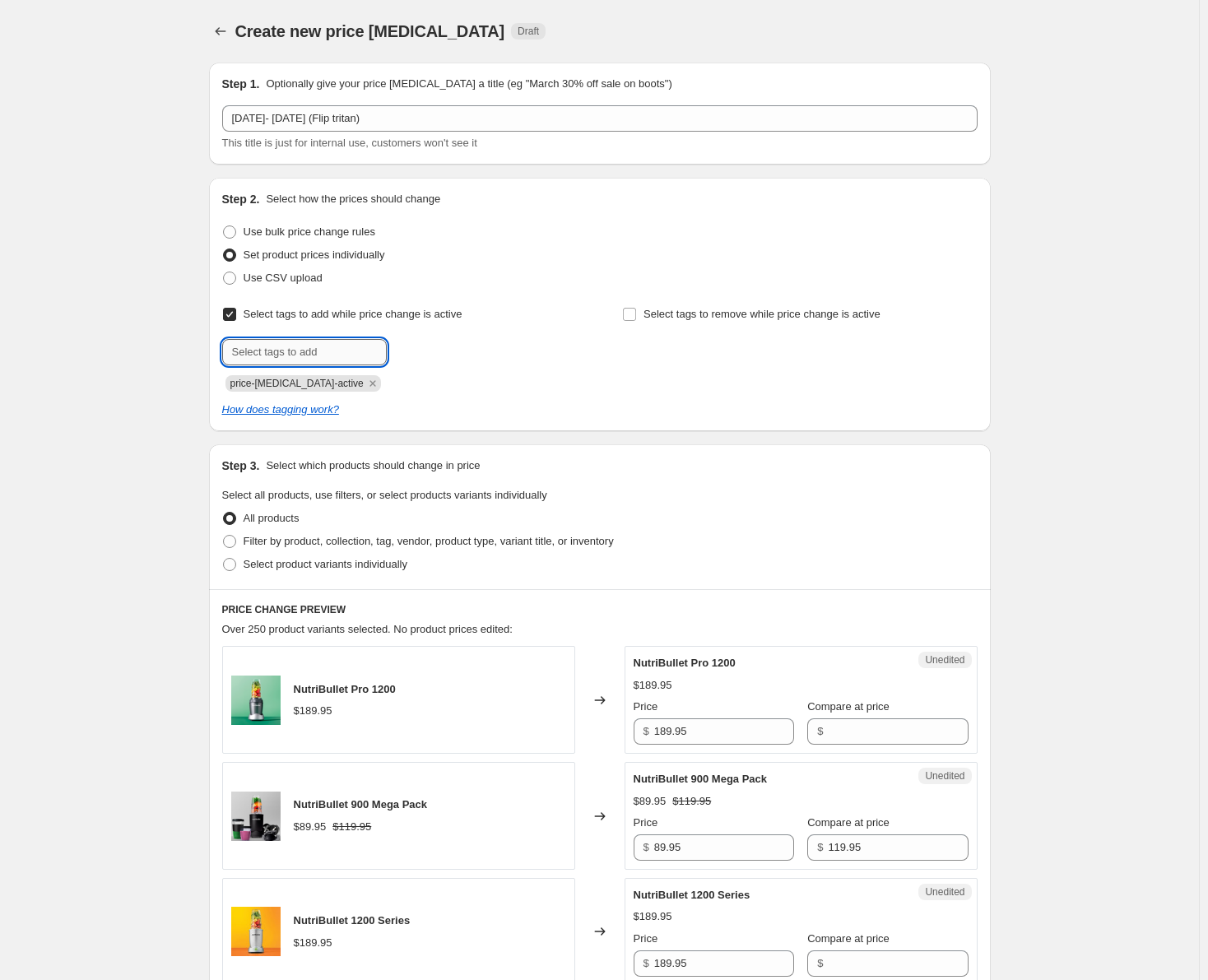
click at [301, 354] on input "text" at bounding box center [305, 352] width 165 height 27
type input "sale"
click at [222, 177] on button "Submit" at bounding box center [245, 186] width 47 height 17
click at [234, 560] on span at bounding box center [230, 564] width 13 height 13
click at [224, 559] on input "Select product variants individually" at bounding box center [223, 558] width 1 height 1
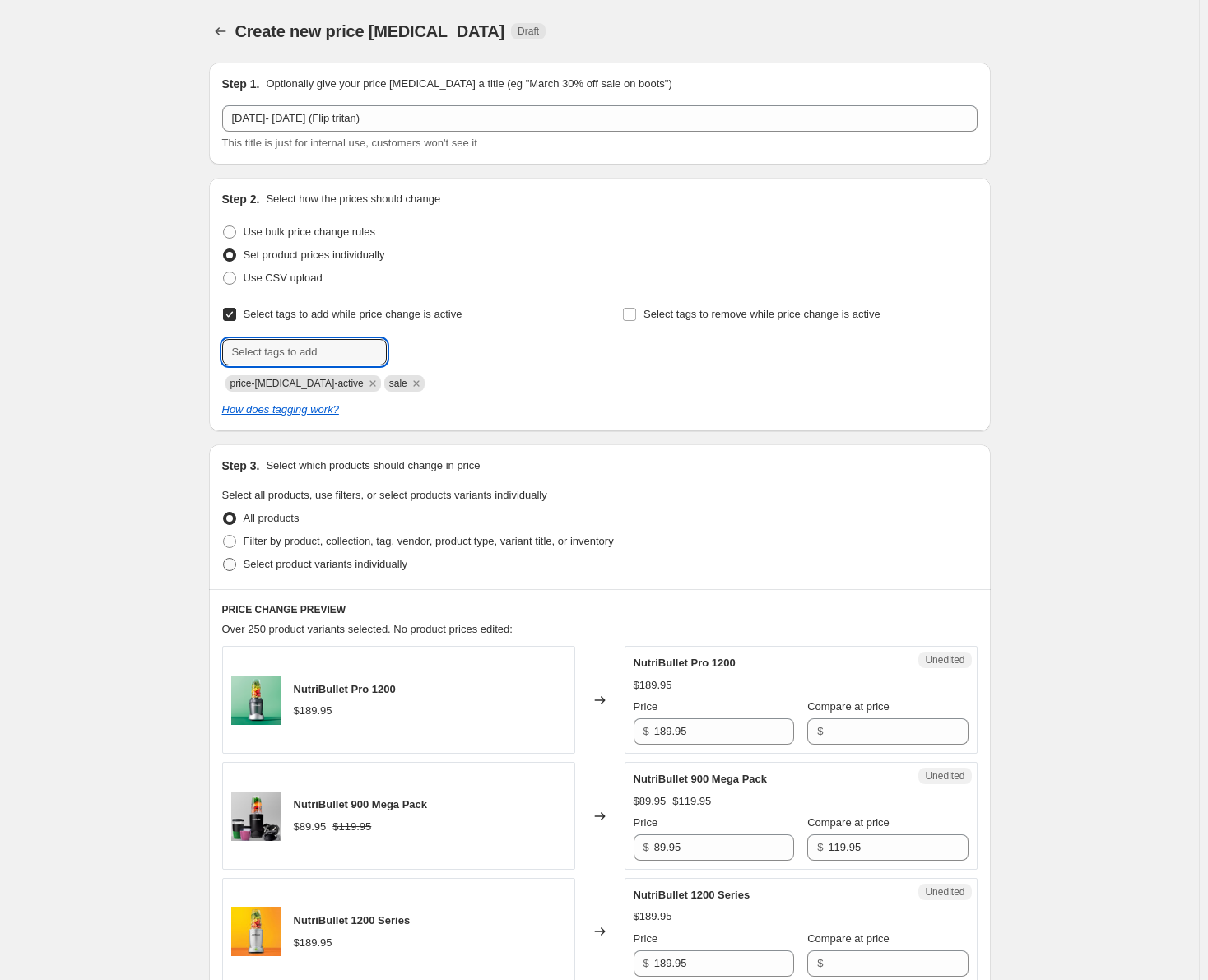
radio input "true"
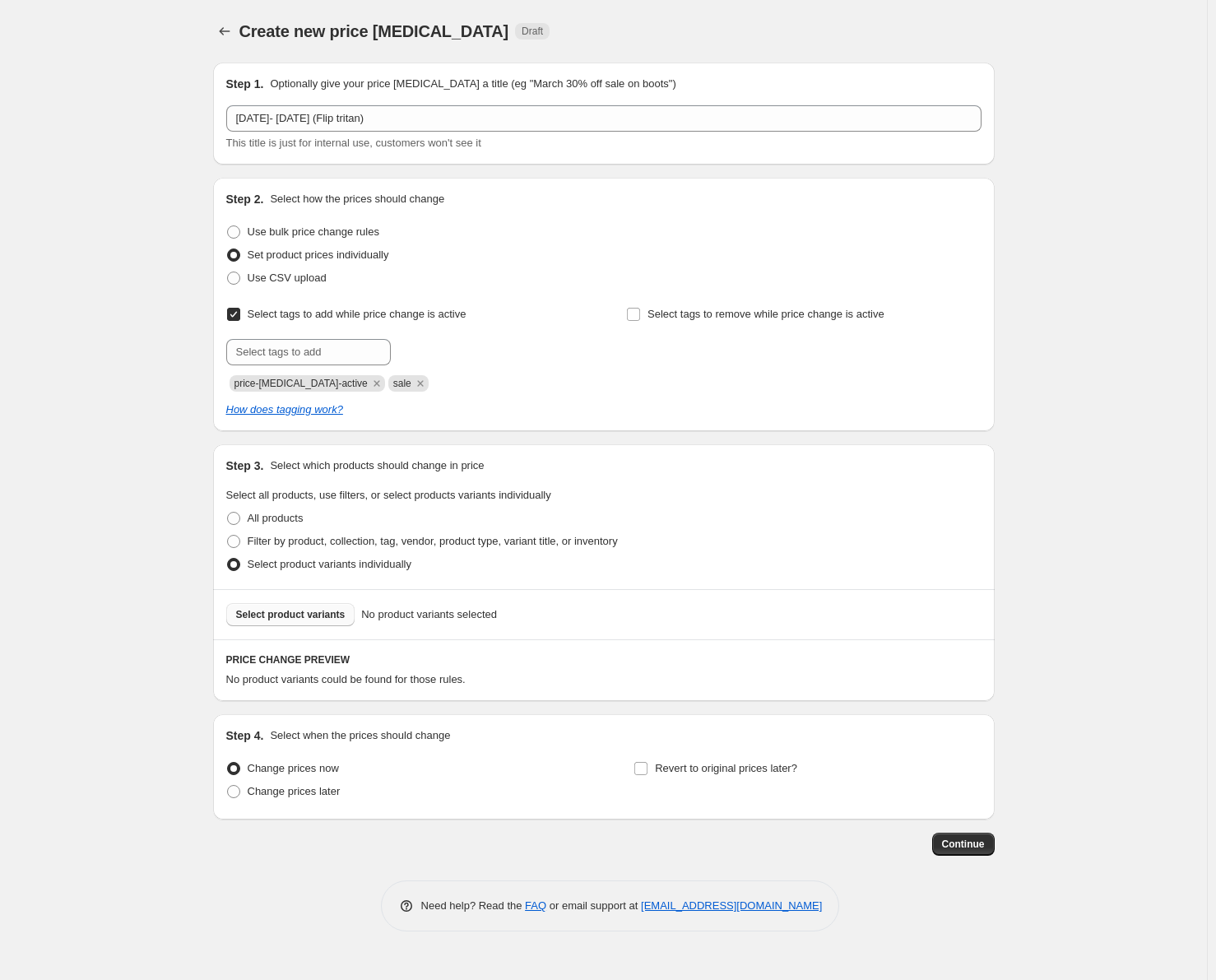
click at [303, 609] on span "Select product variants" at bounding box center [291, 614] width 110 height 13
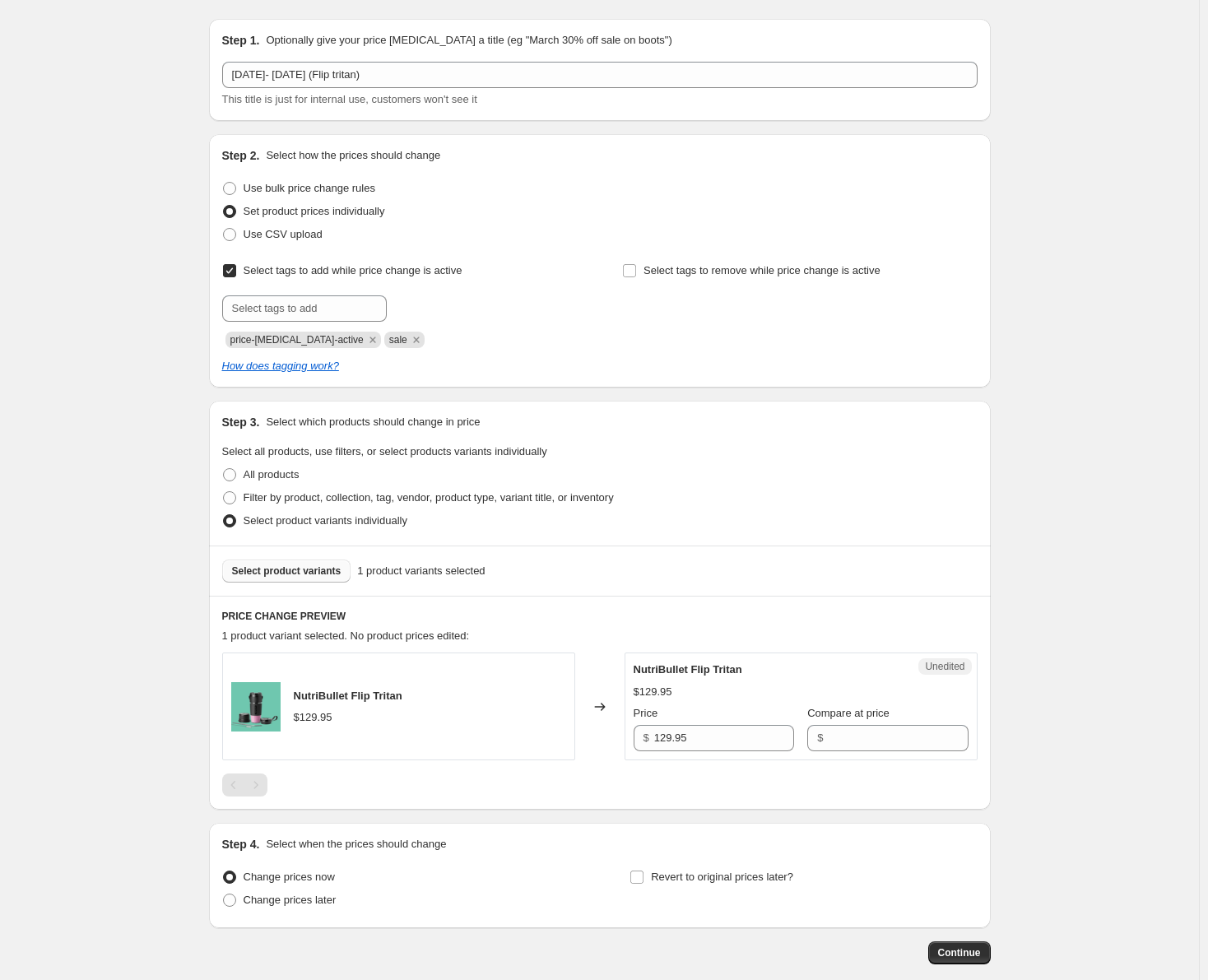
scroll to position [82, 0]
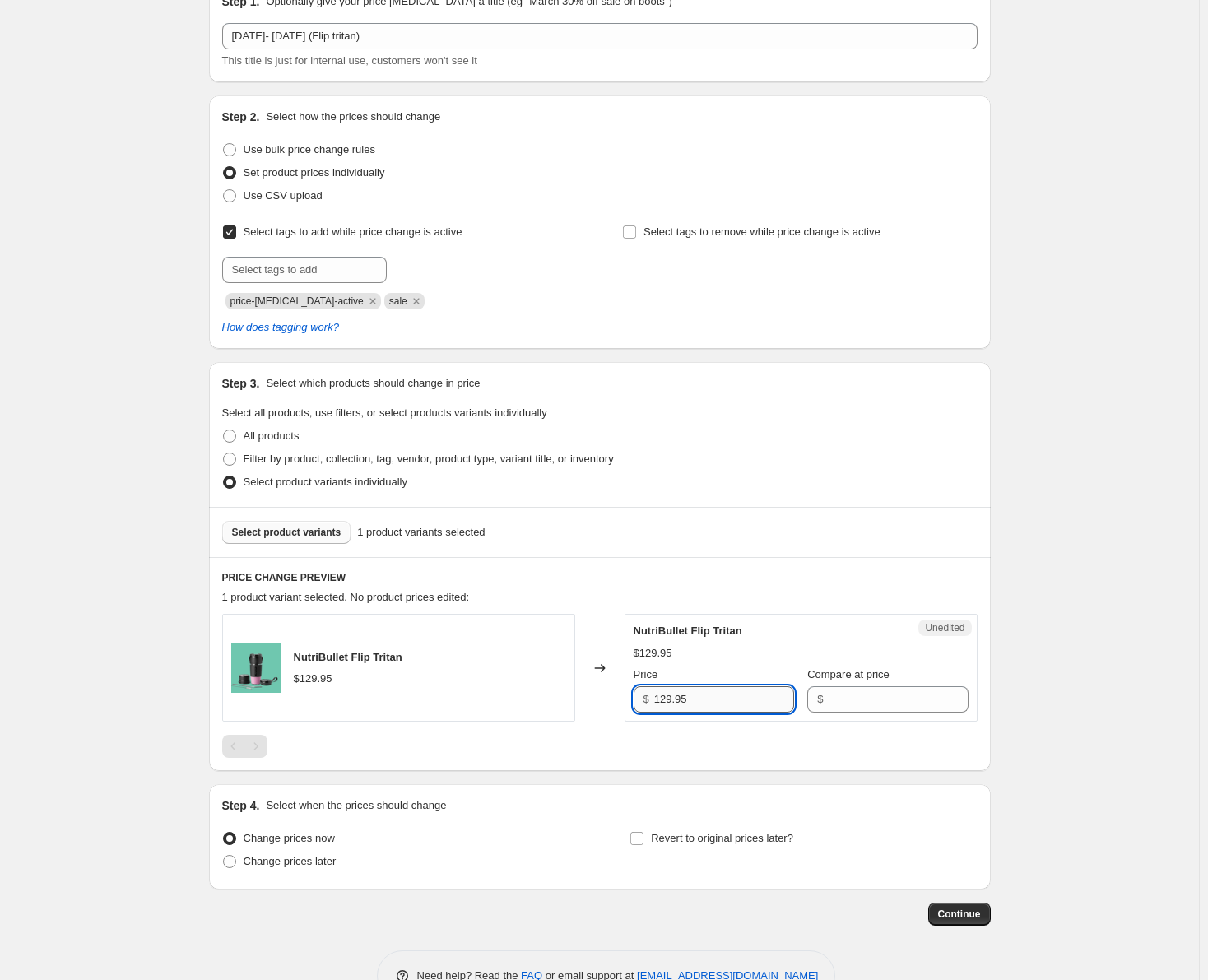
drag, startPoint x: 695, startPoint y: 701, endPoint x: 657, endPoint y: 702, distance: 38.0
click at [657, 702] on input "129.95" at bounding box center [723, 698] width 140 height 27
click at [834, 706] on input "Compare at price" at bounding box center [897, 698] width 140 height 27
paste input "129.95"
type input "129.95"
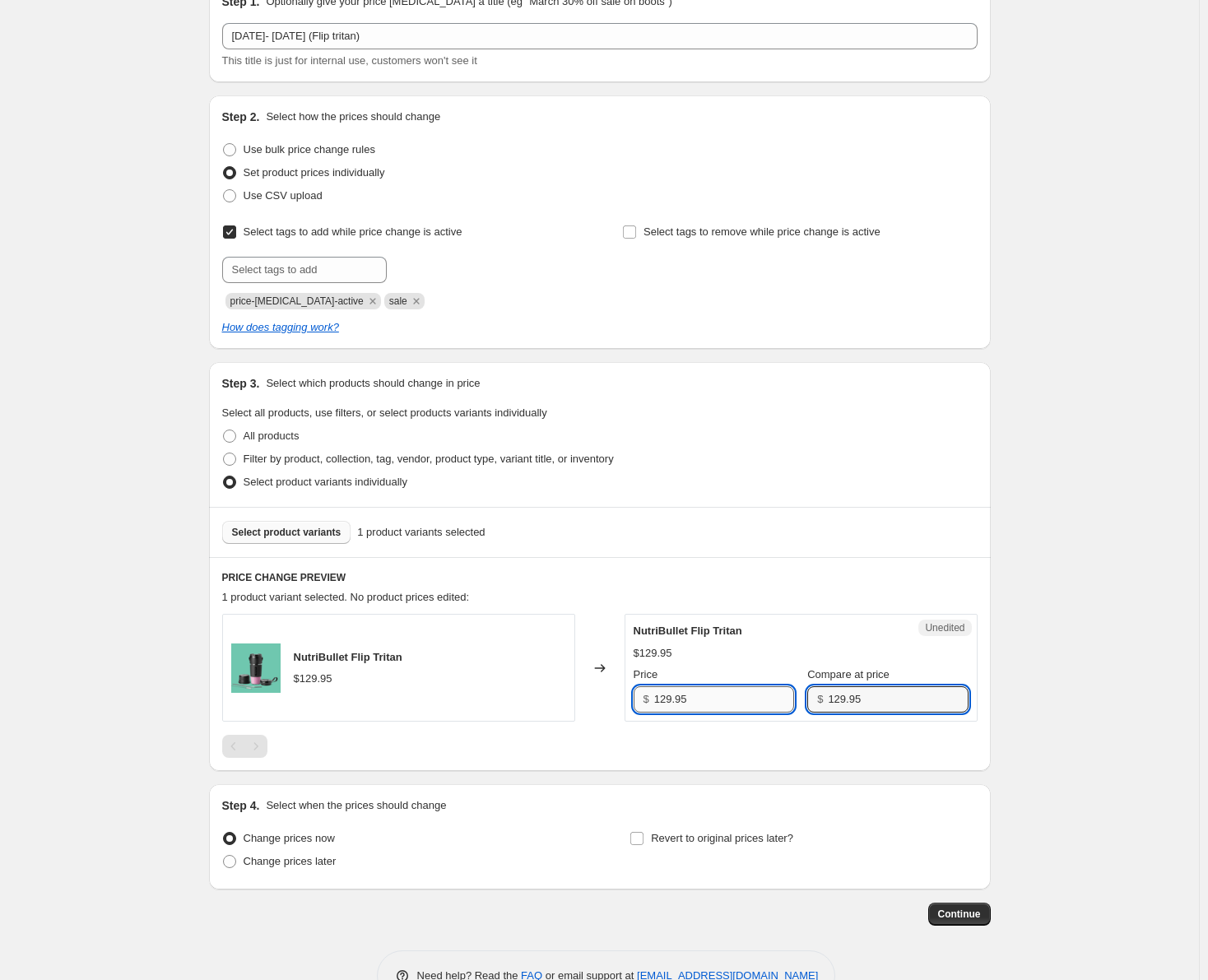
click at [668, 698] on input "129.95" at bounding box center [723, 698] width 140 height 27
type input "89.95"
click at [701, 613] on div "Success Edited NutriBullet Flip Tritan $129.95 Price $ 89.95 Compare at price $…" at bounding box center [801, 667] width 353 height 108
click at [236, 860] on span at bounding box center [230, 861] width 13 height 13
click at [224, 856] on input "Change prices later" at bounding box center [223, 855] width 1 height 1
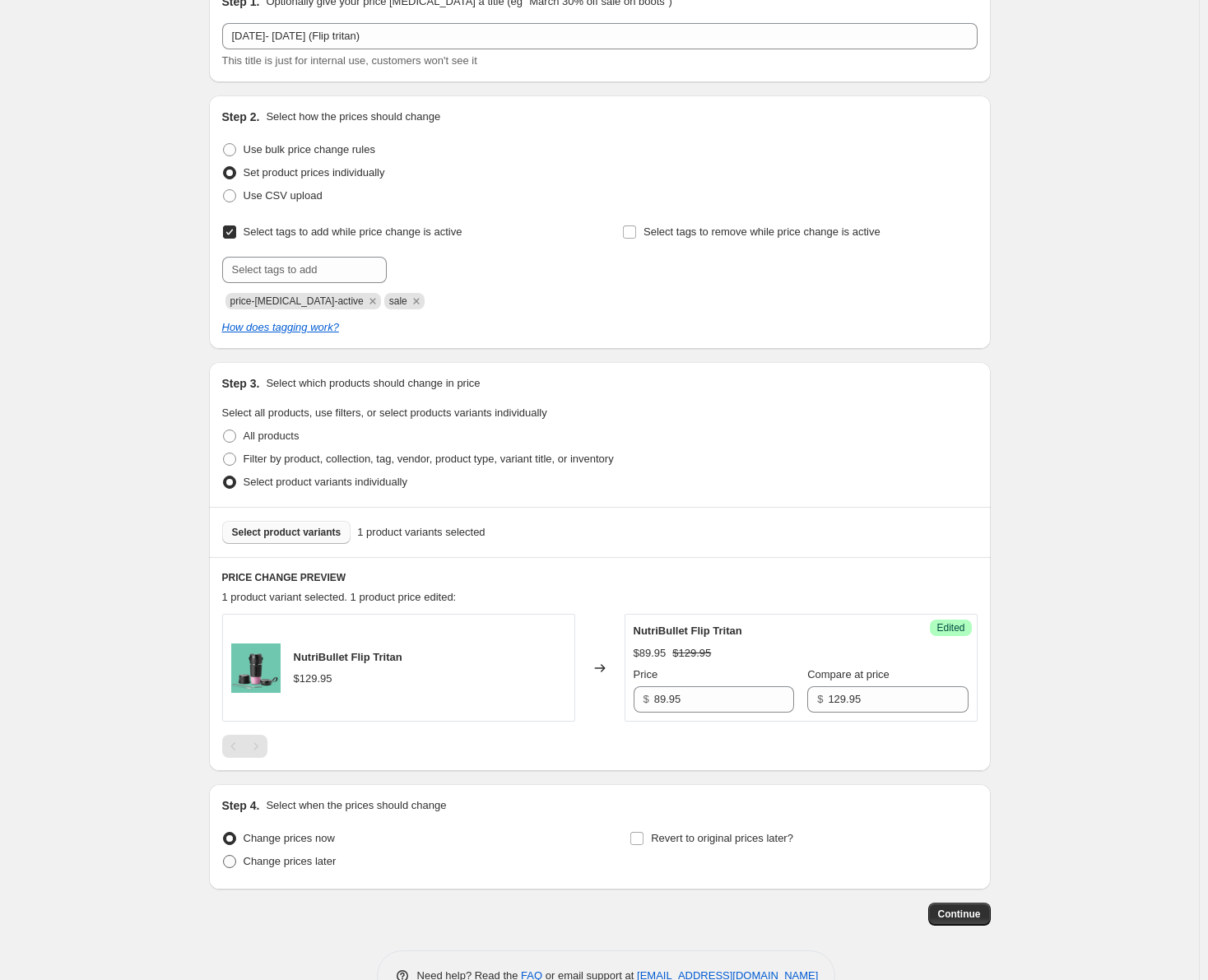
radio input "true"
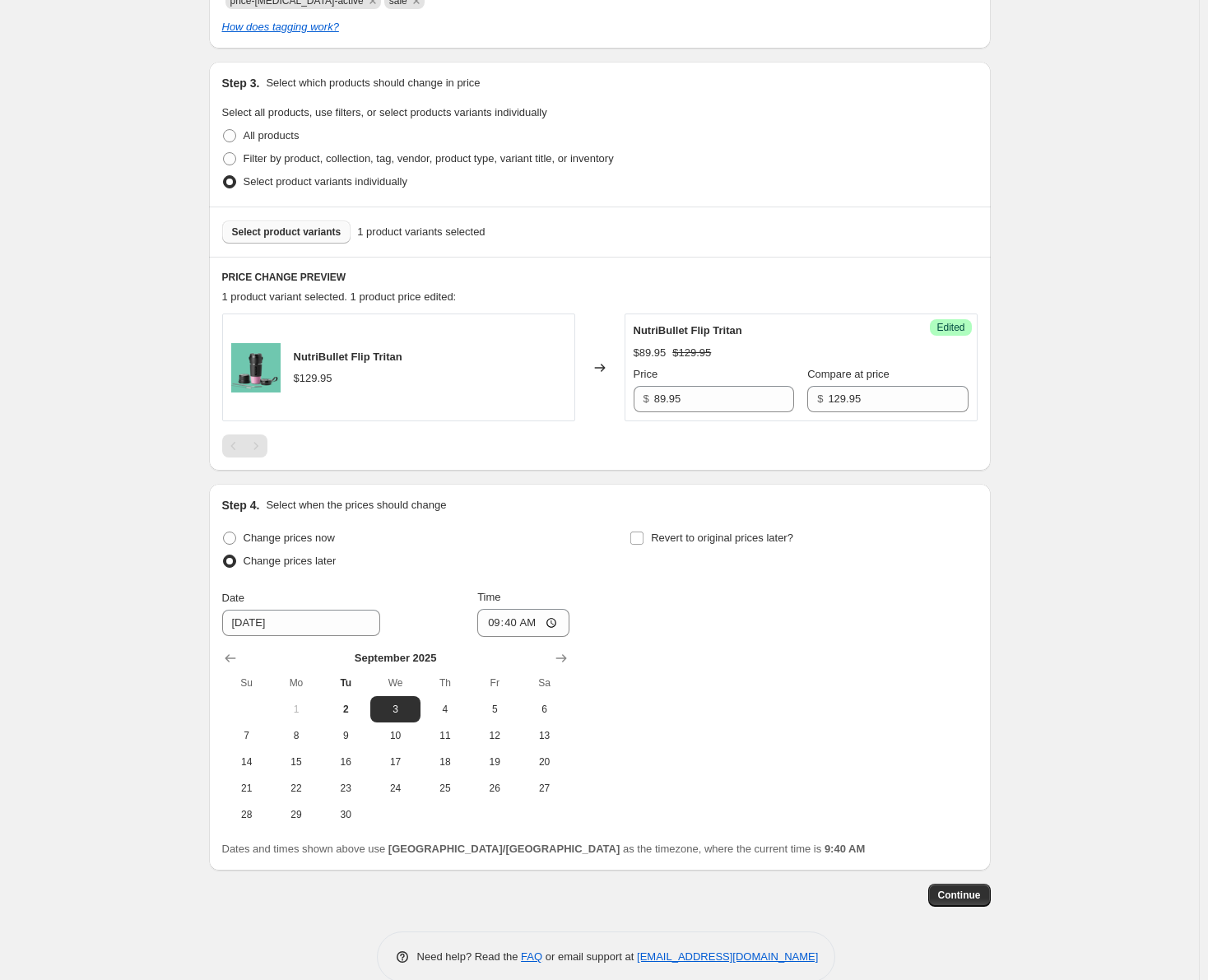
scroll to position [410, 0]
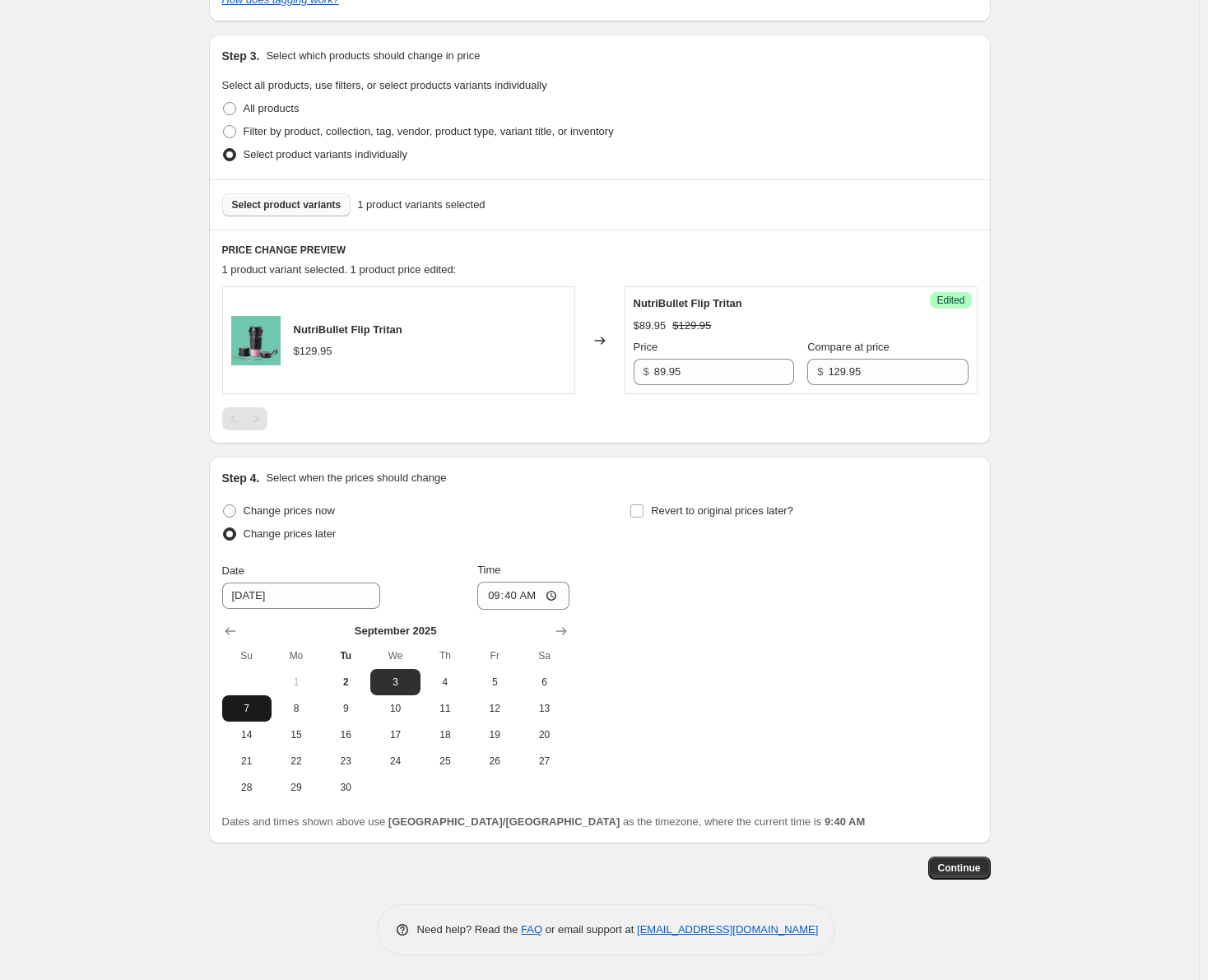
click at [259, 712] on span "7" at bounding box center [247, 708] width 37 height 13
type input "[DATE]"
click at [520, 595] on input "09:40" at bounding box center [523, 595] width 92 height 28
type input "00:00"
click at [644, 512] on input "Revert to original prices later?" at bounding box center [636, 511] width 13 height 13
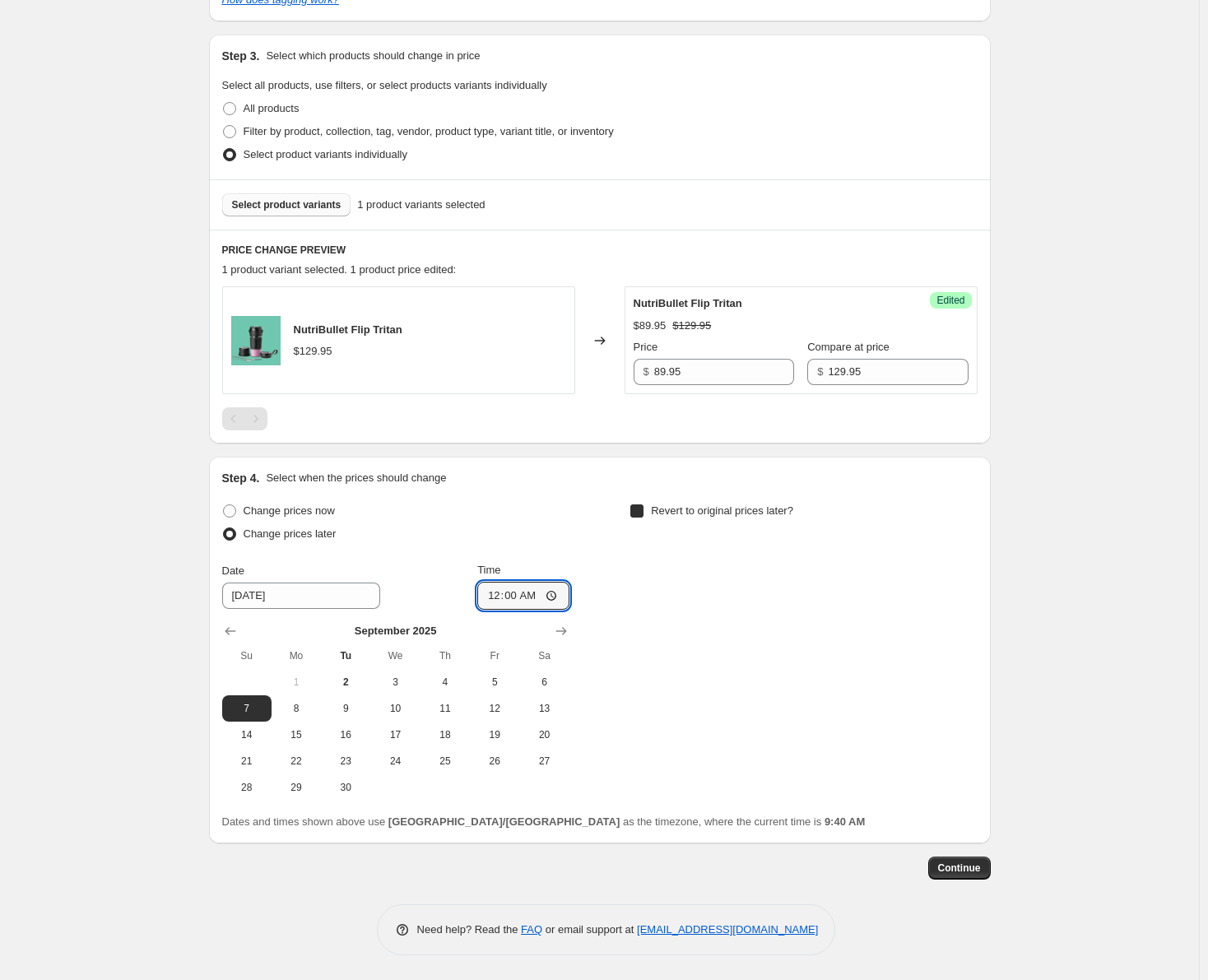
checkbox input "true"
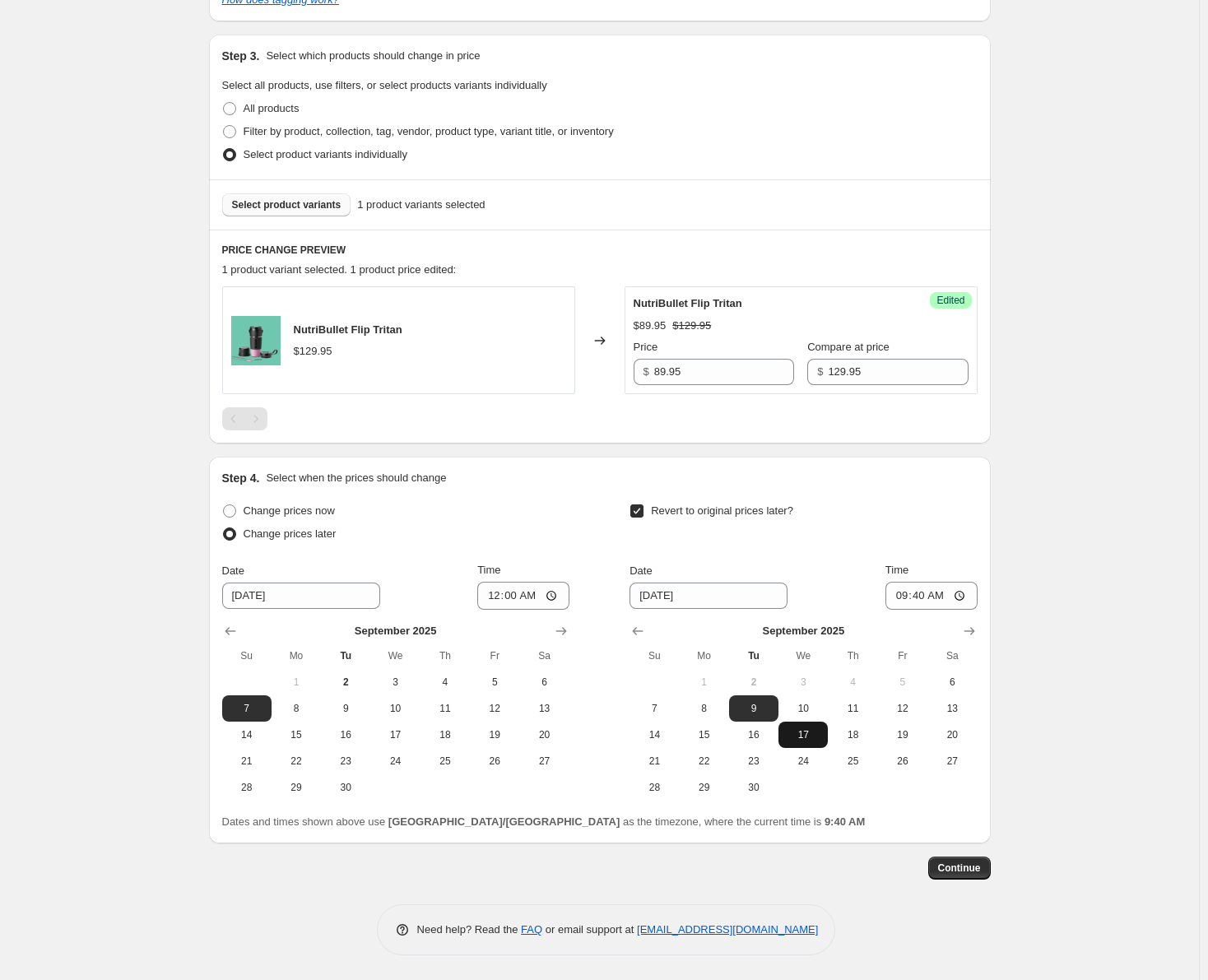
click at [810, 734] on span "17" at bounding box center [803, 734] width 37 height 13
type input "[DATE]"
click at [908, 594] on input "09:40" at bounding box center [931, 595] width 92 height 28
type input "23:59"
click at [840, 570] on div "Date [DATE] Time 23:59" at bounding box center [803, 585] width 347 height 48
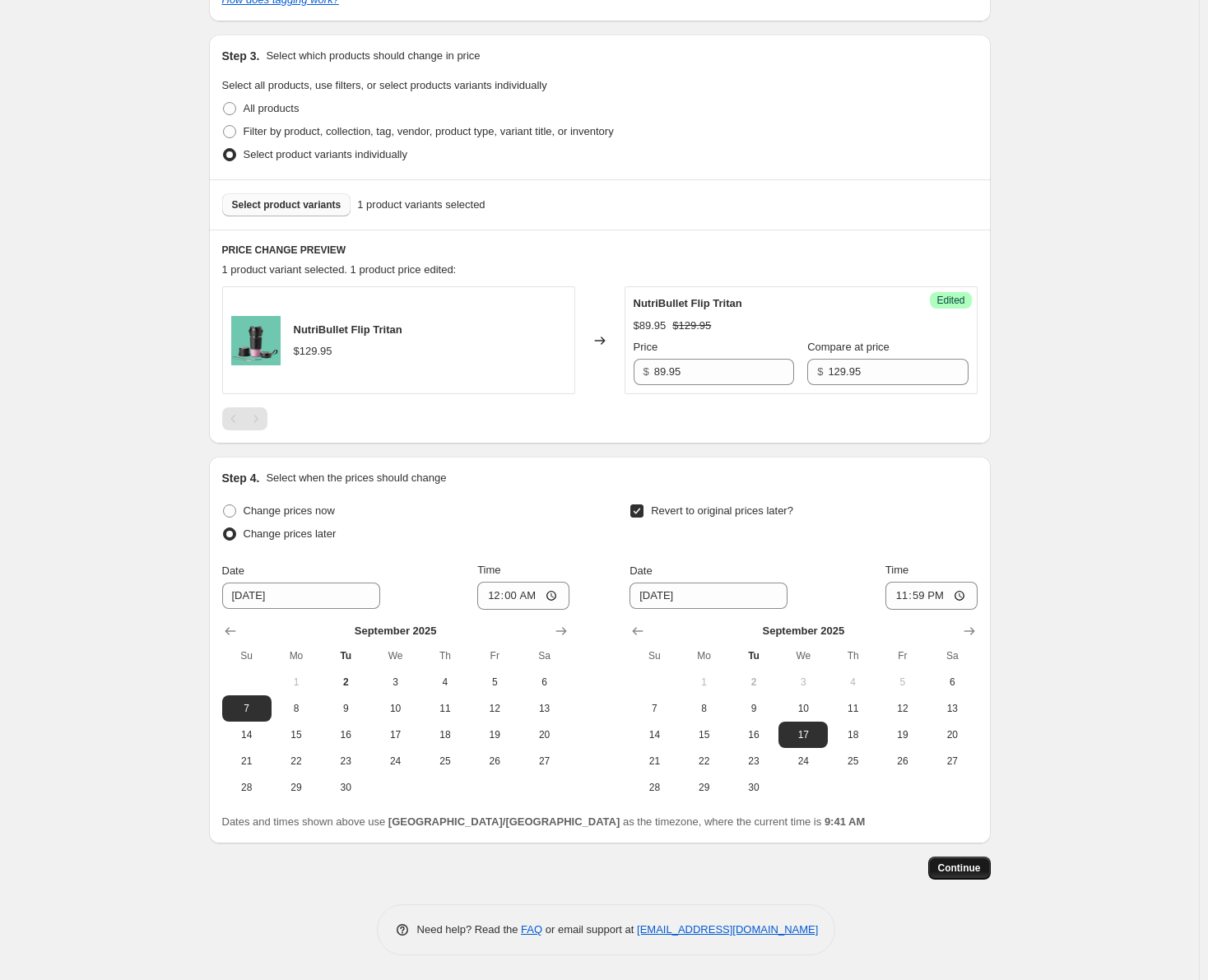
click at [968, 863] on span "Continue" at bounding box center [959, 868] width 43 height 13
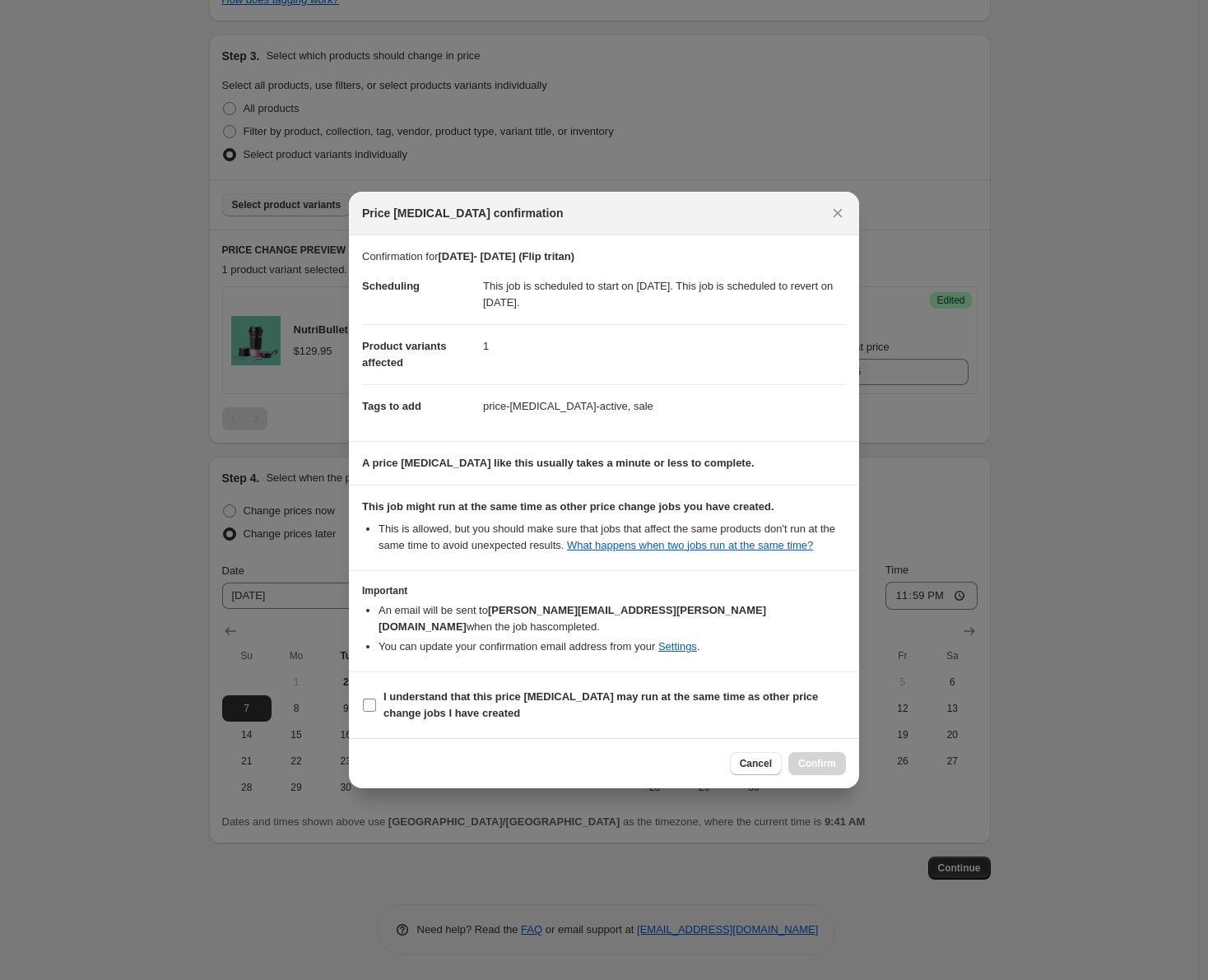
click at [371, 698] on input "I understand that this price [MEDICAL_DATA] may run at the same time as other p…" at bounding box center [369, 705] width 13 height 13
checkbox input "true"
click at [817, 757] on span "Confirm" at bounding box center [817, 763] width 37 height 13
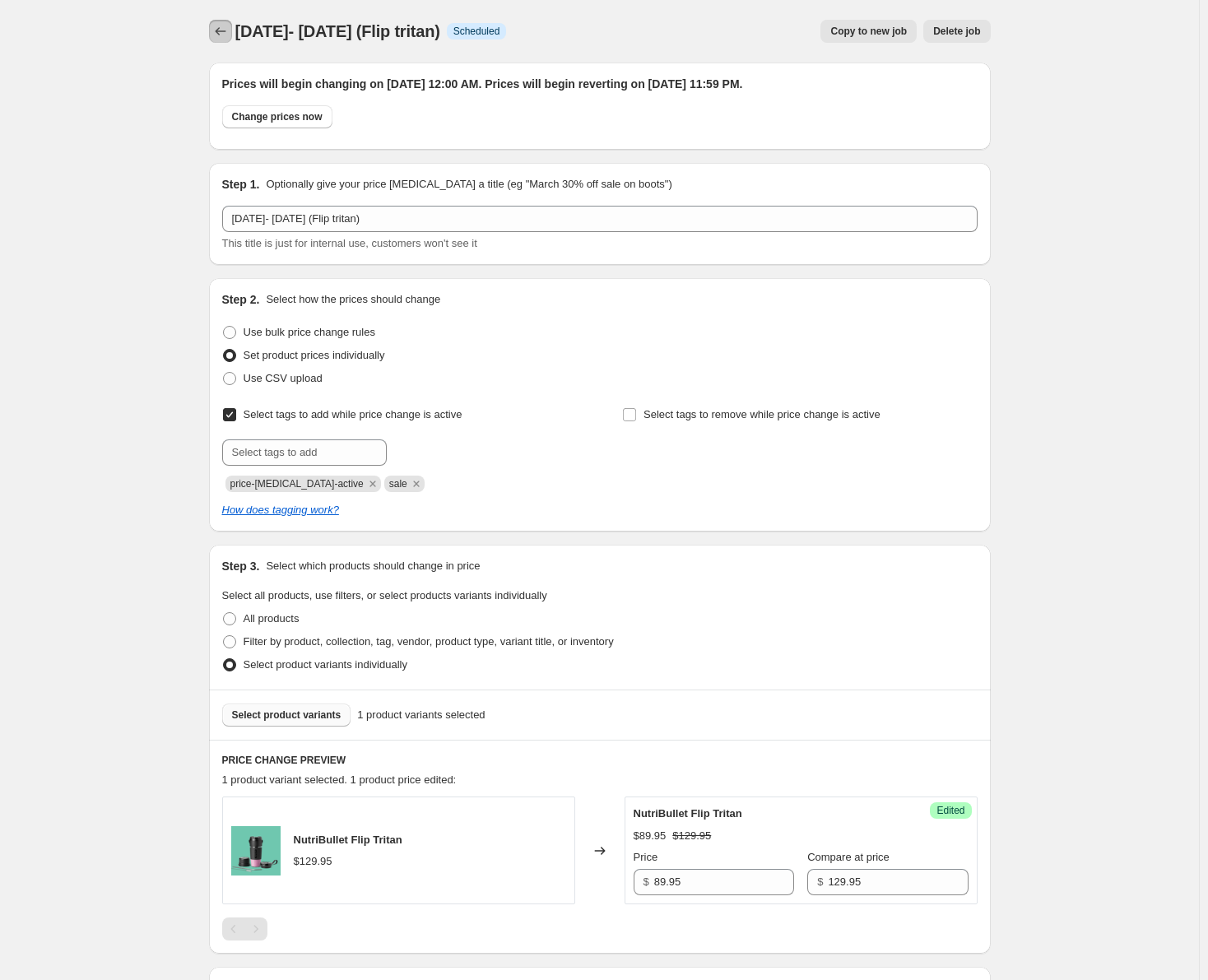
click at [229, 30] on icon "Price change jobs" at bounding box center [220, 31] width 16 height 16
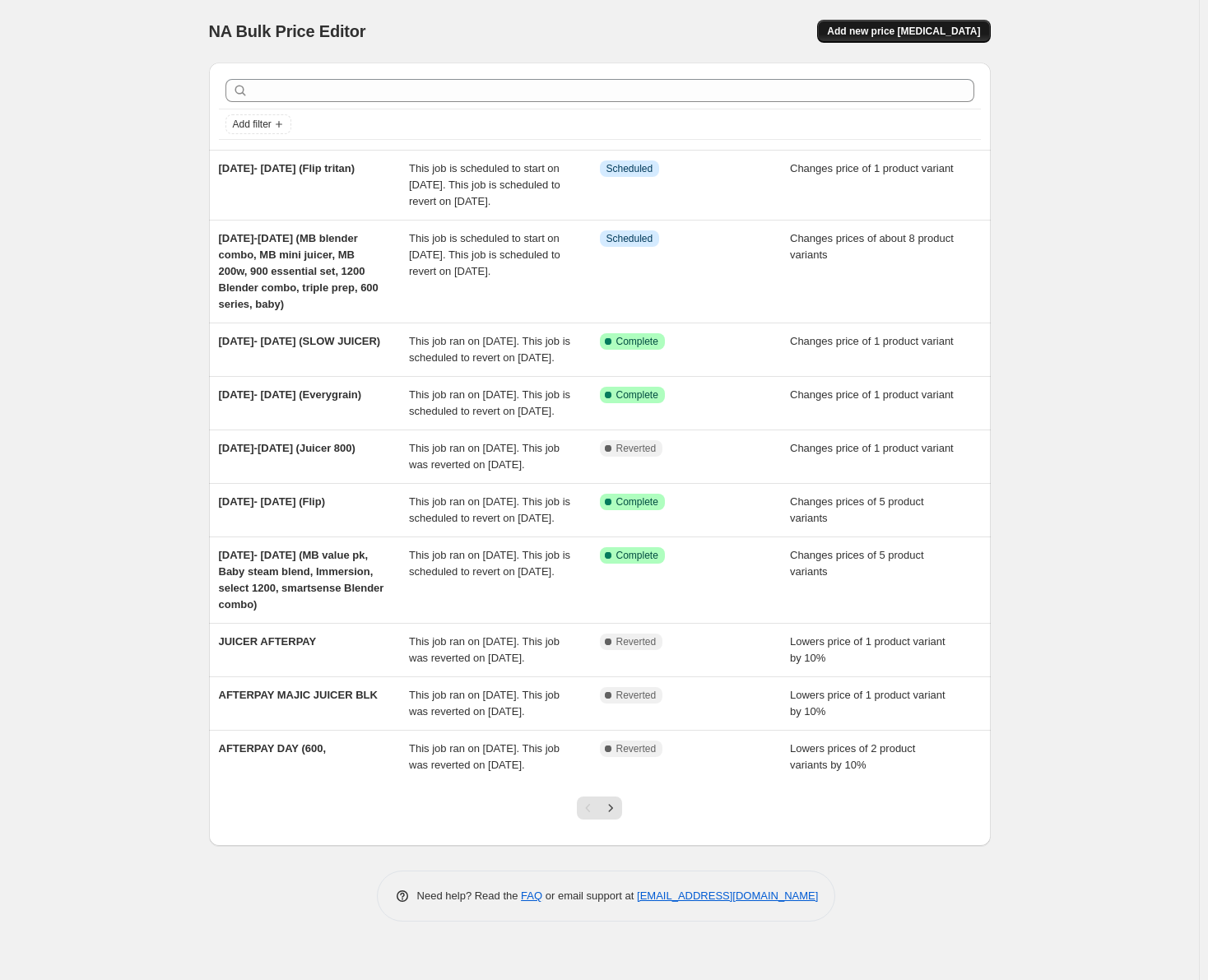
click at [934, 34] on span "Add new price [MEDICAL_DATA]" at bounding box center [903, 31] width 153 height 13
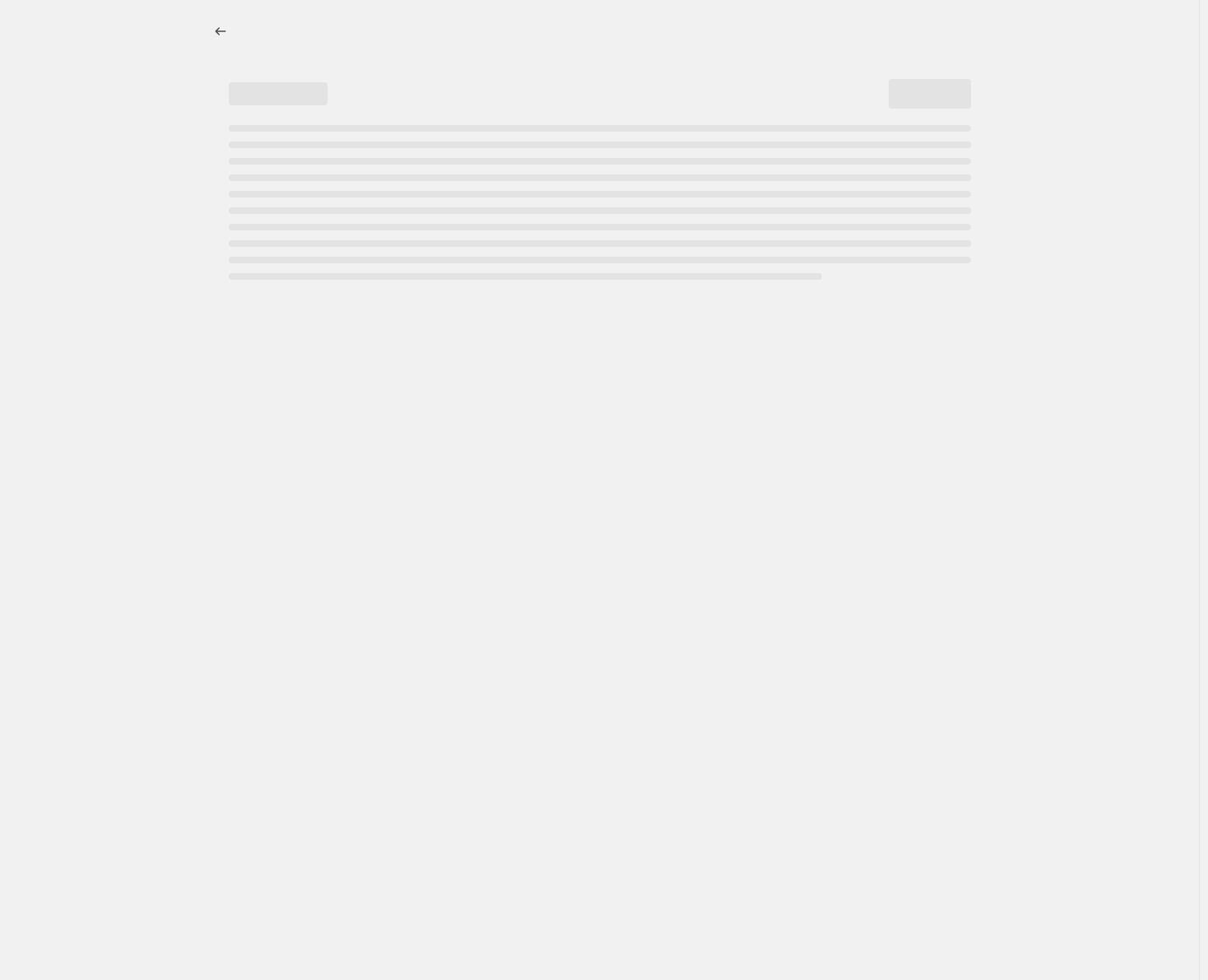
select select "percentage"
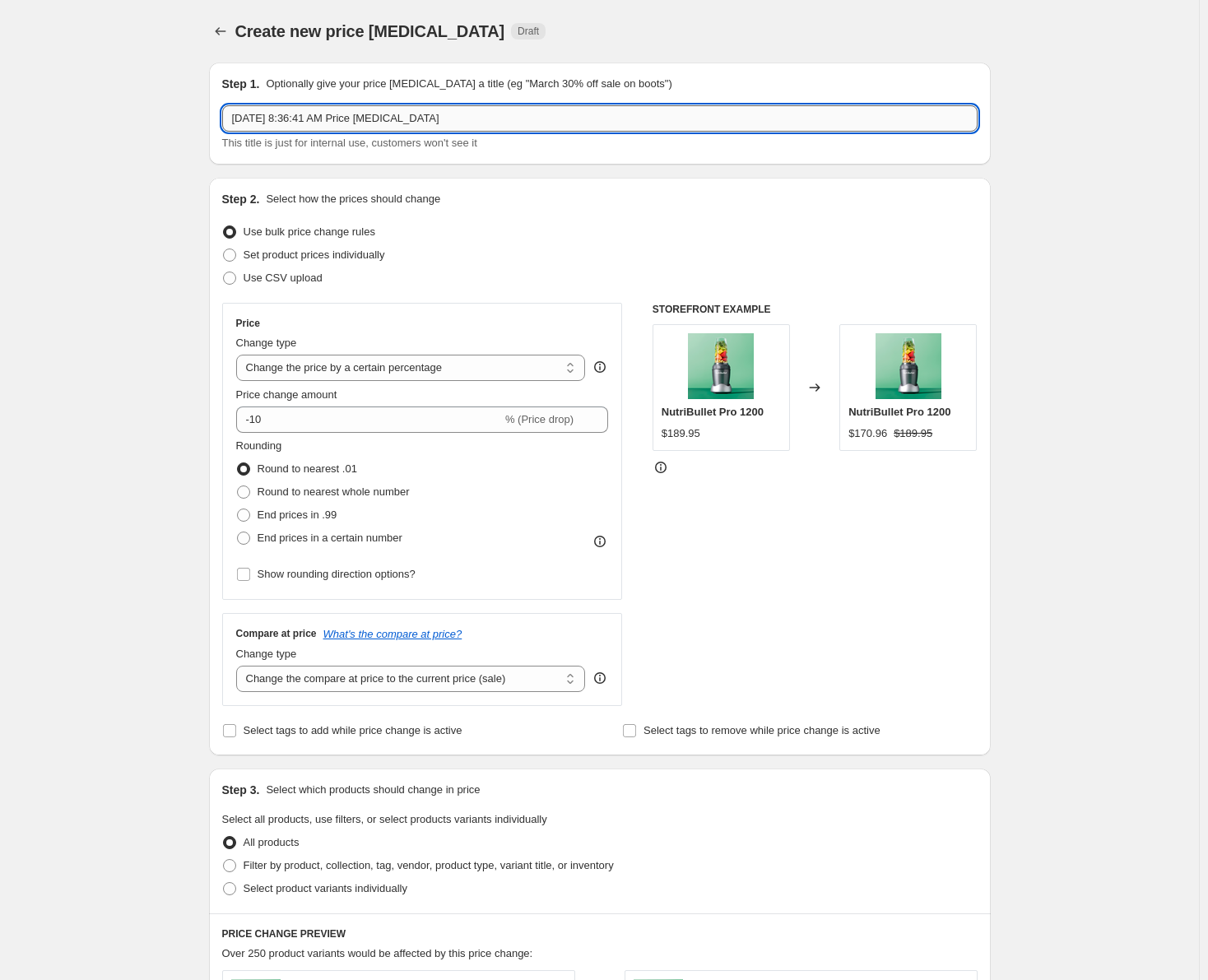
drag, startPoint x: 445, startPoint y: 121, endPoint x: 234, endPoint y: 119, distance: 211.0
click at [234, 119] on input "[DATE] 8:36:41 AM Price [MEDICAL_DATA]" at bounding box center [600, 118] width 755 height 27
click at [283, 124] on input "[DATE]-" at bounding box center [600, 118] width 755 height 27
type input "[DATE]-[DATE] (1200 series pro, juicer 800)"
click at [234, 250] on span at bounding box center [230, 255] width 13 height 13
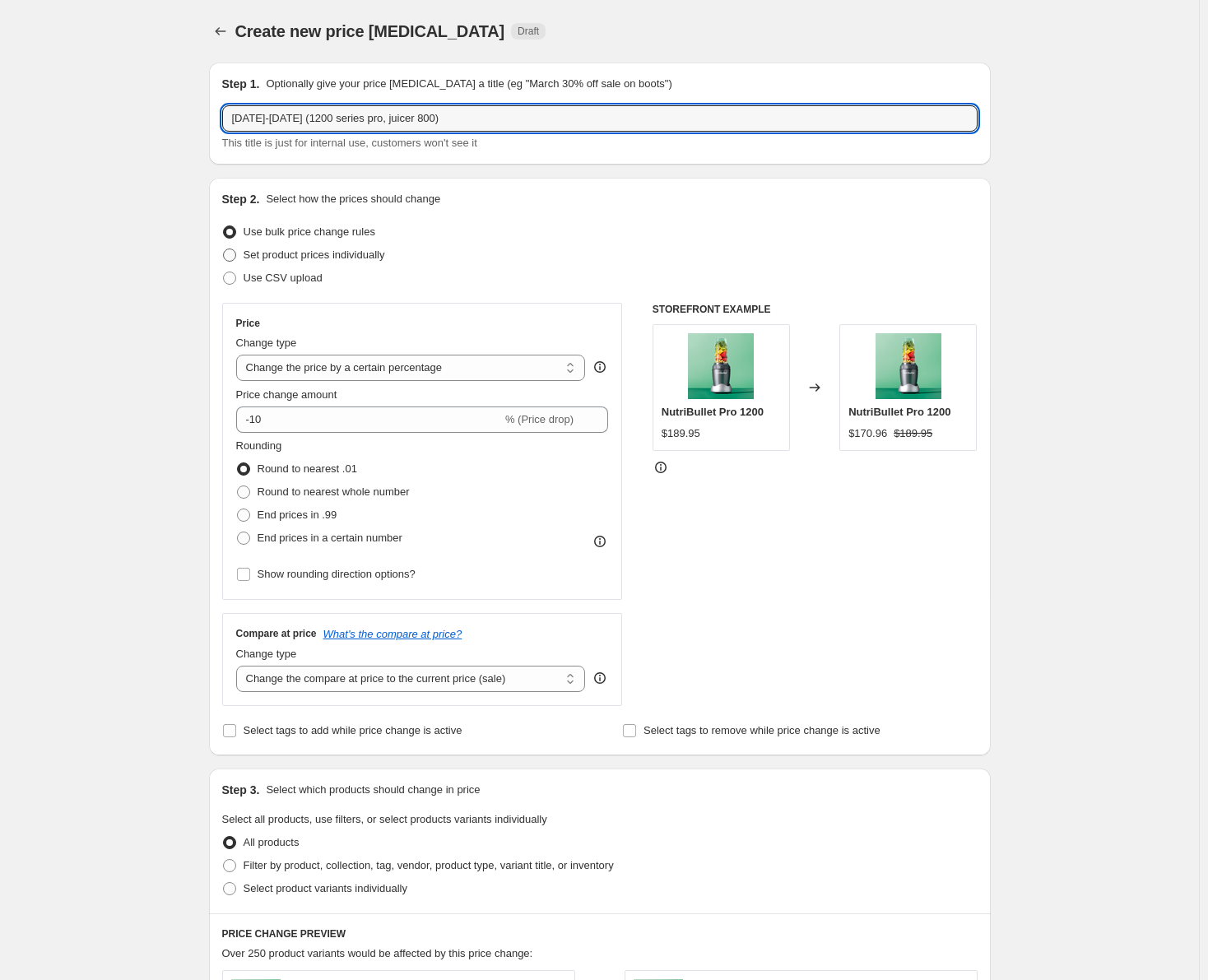
click at [224, 250] on input "Set product prices individually" at bounding box center [223, 249] width 1 height 1
radio input "true"
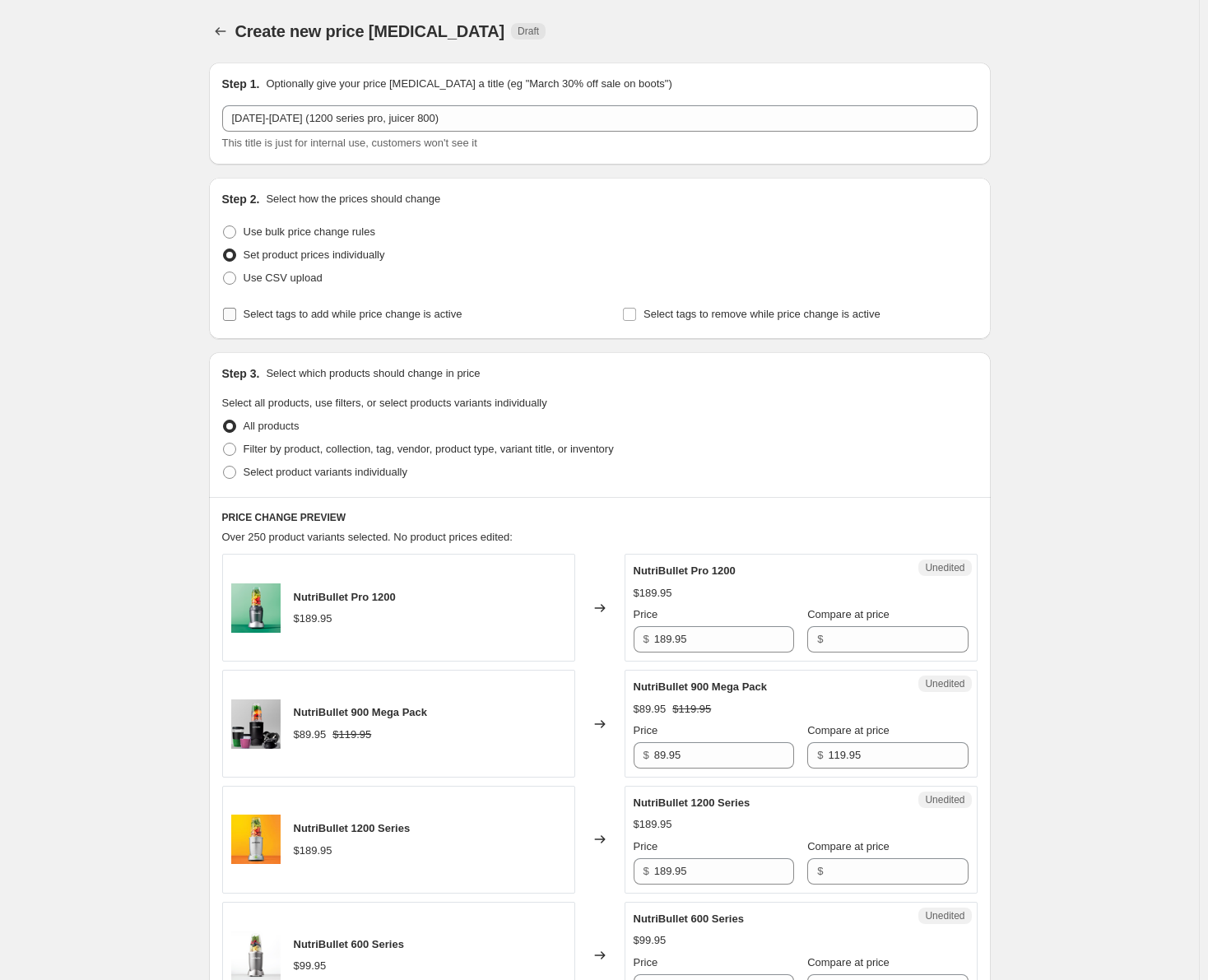
click at [234, 316] on input "Select tags to add while price change is active" at bounding box center [230, 314] width 13 height 13
checkbox input "true"
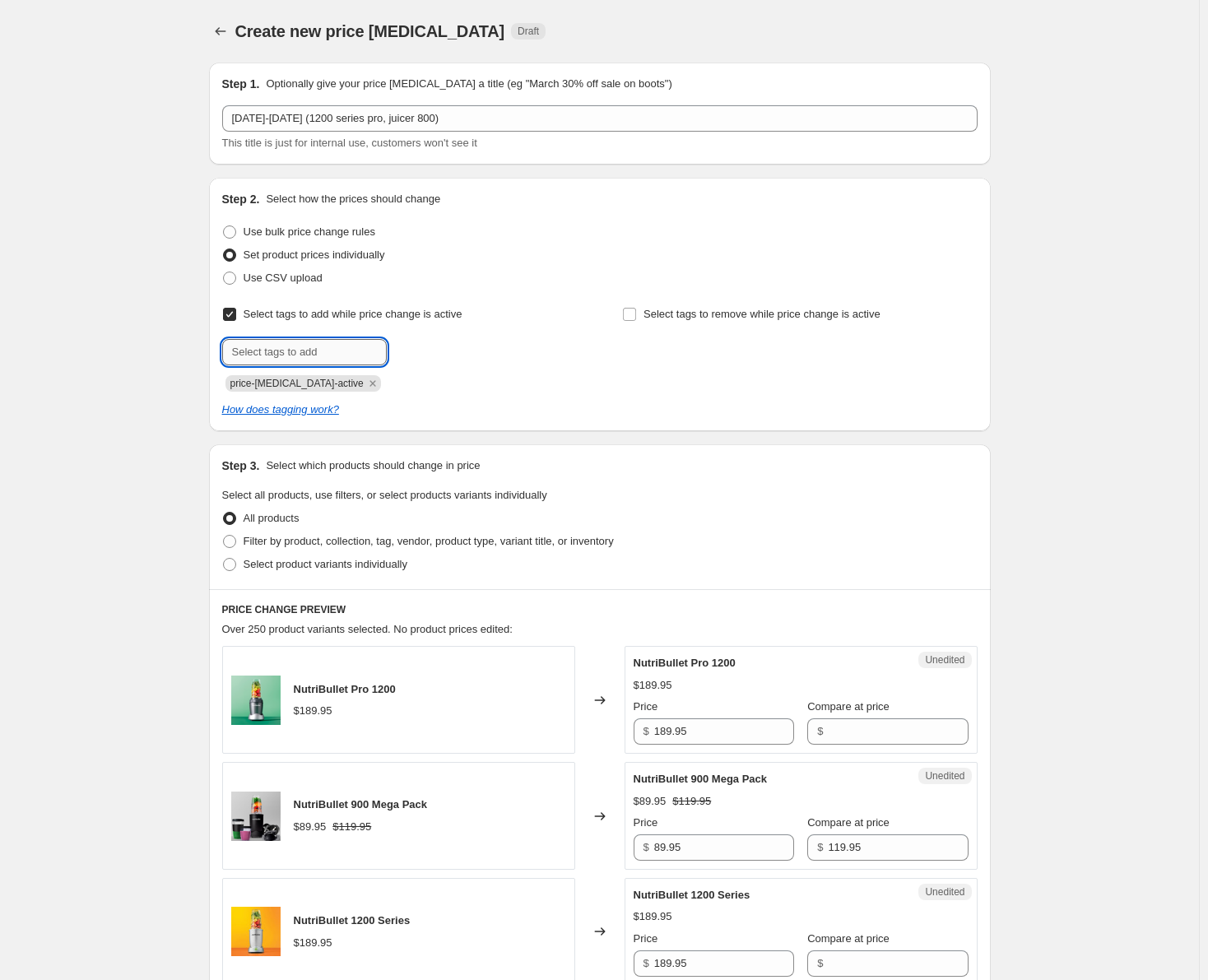
click at [272, 346] on input "text" at bounding box center [305, 352] width 165 height 27
type input "sale"
click at [222, 177] on button "Submit" at bounding box center [245, 186] width 47 height 17
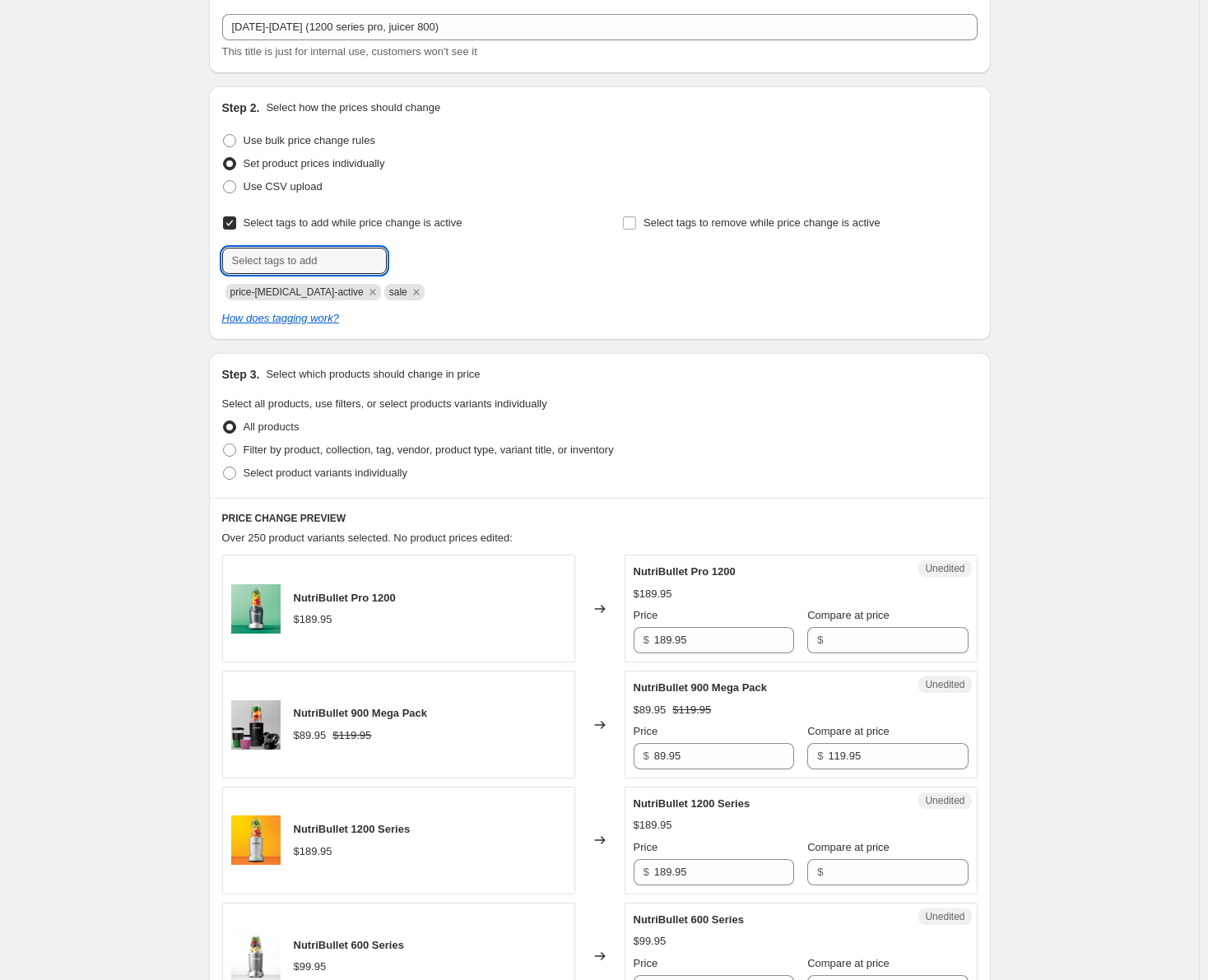
scroll to position [165, 0]
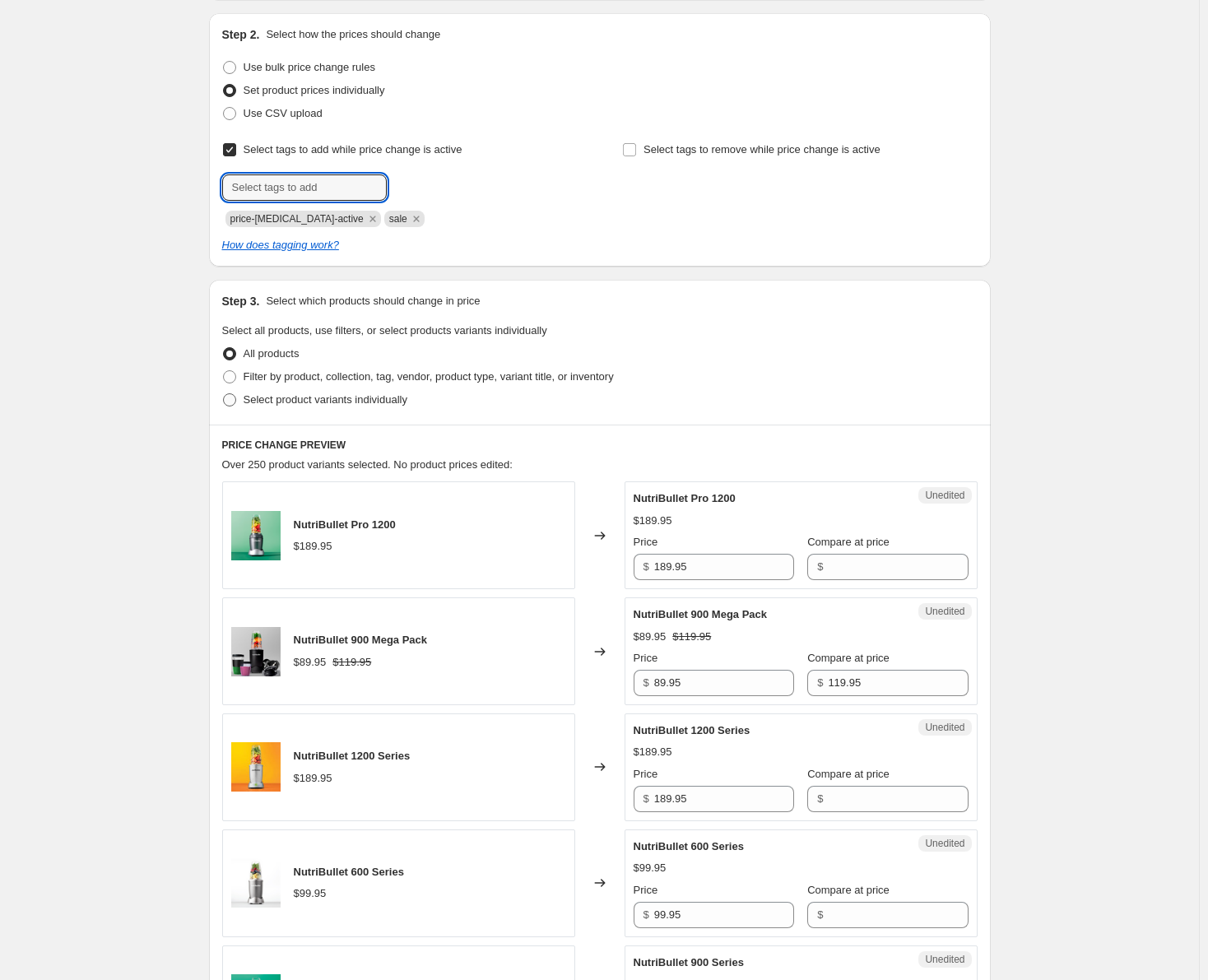
click at [233, 398] on span at bounding box center [230, 399] width 13 height 13
click at [224, 394] on input "Select product variants individually" at bounding box center [223, 393] width 1 height 1
radio input "true"
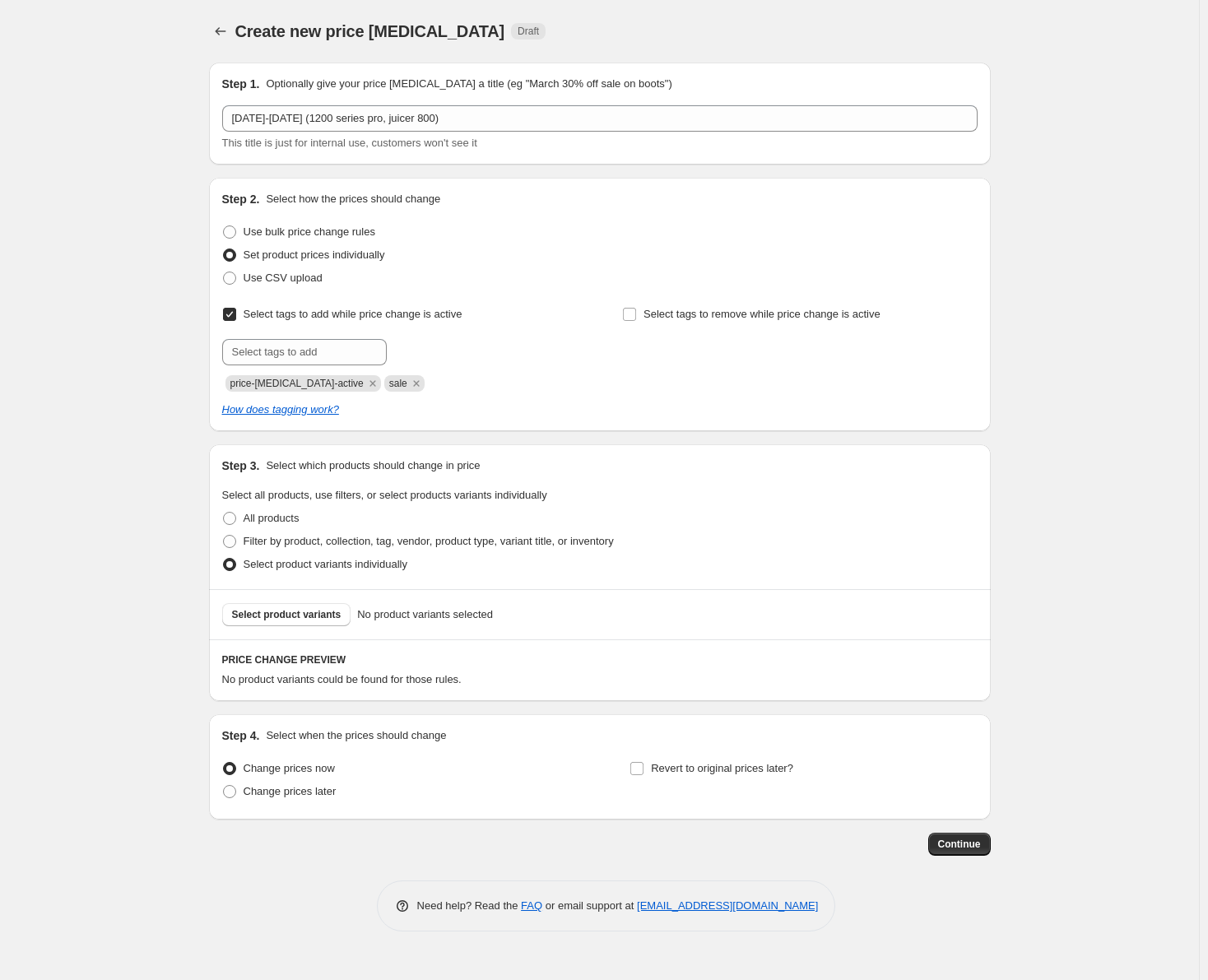
scroll to position [0, 0]
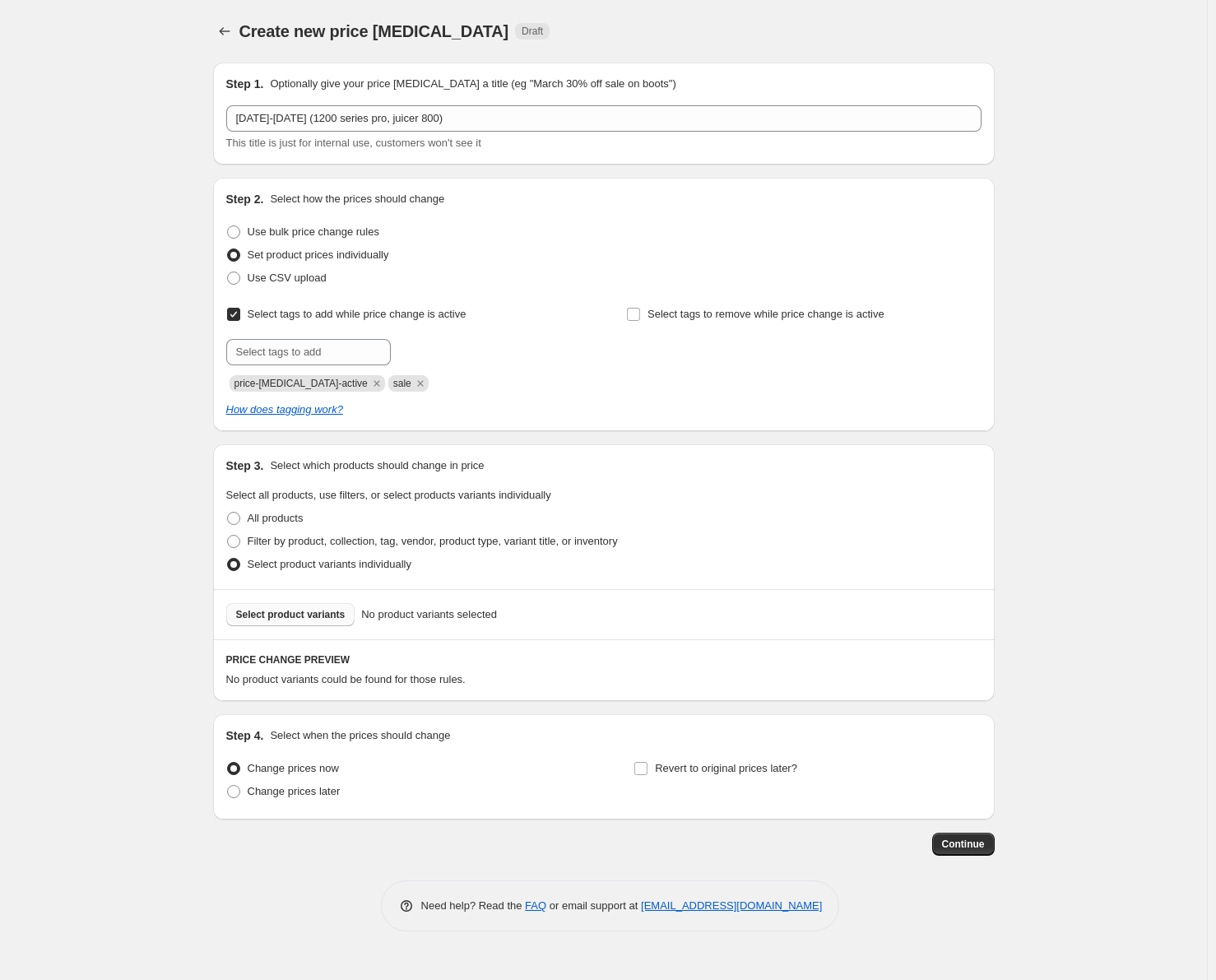
click at [275, 610] on span "Select product variants" at bounding box center [291, 614] width 110 height 13
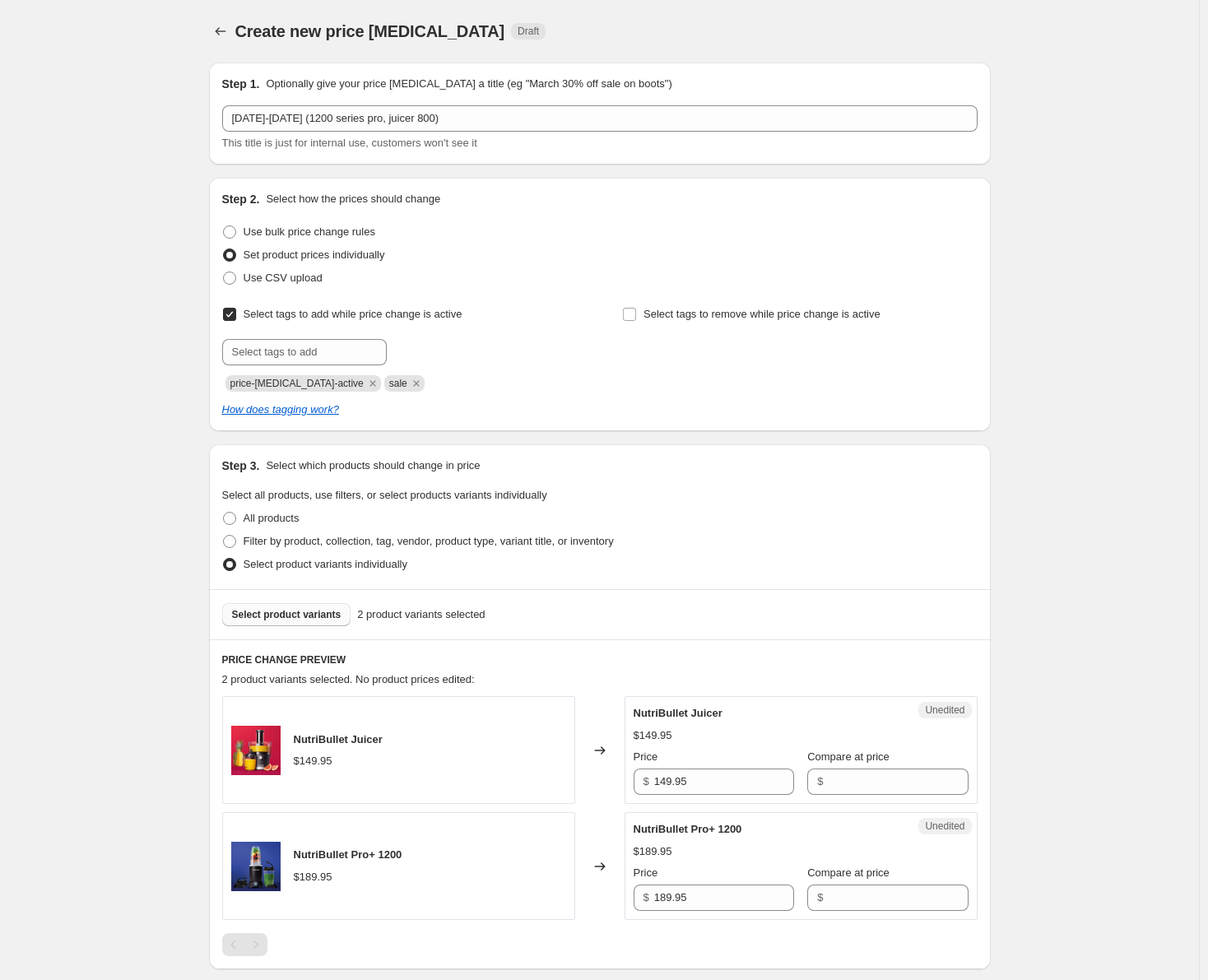
scroll to position [165, 0]
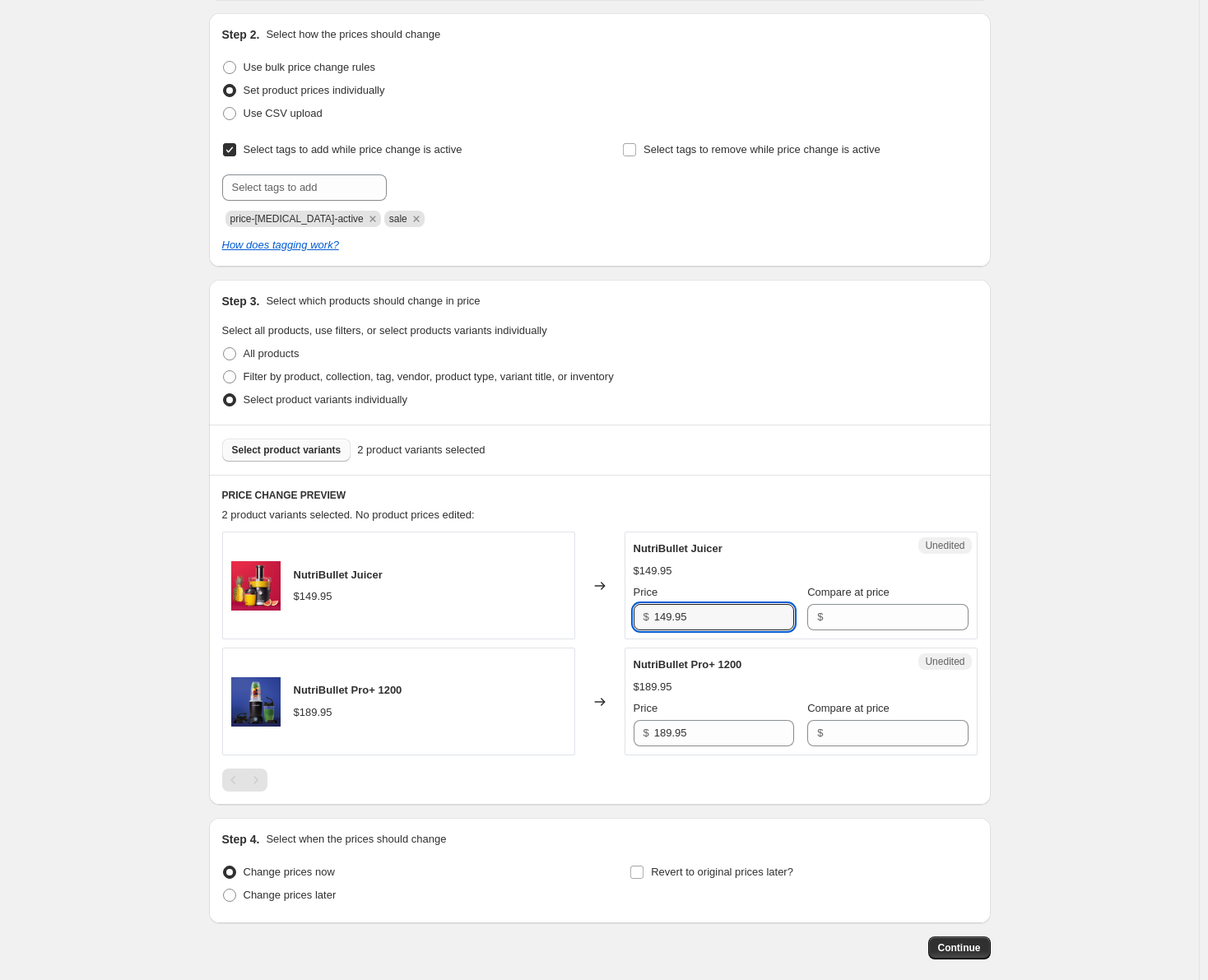
drag, startPoint x: 701, startPoint y: 617, endPoint x: 656, endPoint y: 617, distance: 45.0
click at [656, 617] on div "$ 149.95" at bounding box center [713, 616] width 160 height 27
click at [840, 623] on input "Compare at price" at bounding box center [897, 616] width 140 height 27
paste input "149.95"
type input "149.95"
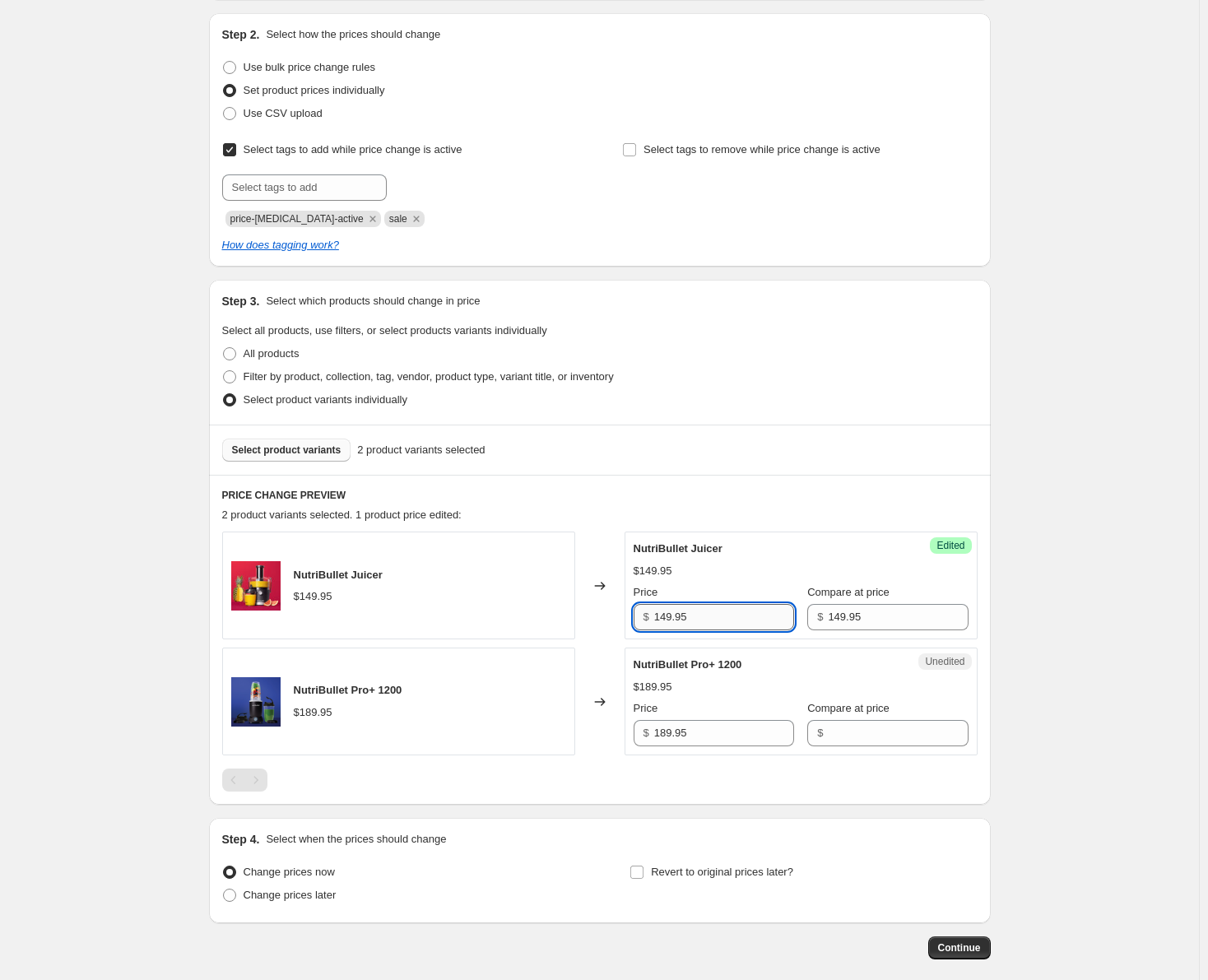
click at [669, 619] on input "149.95" at bounding box center [723, 616] width 140 height 27
type input "99.95"
click at [805, 492] on h6 "PRICE CHANGE PREVIEW" at bounding box center [600, 495] width 755 height 13
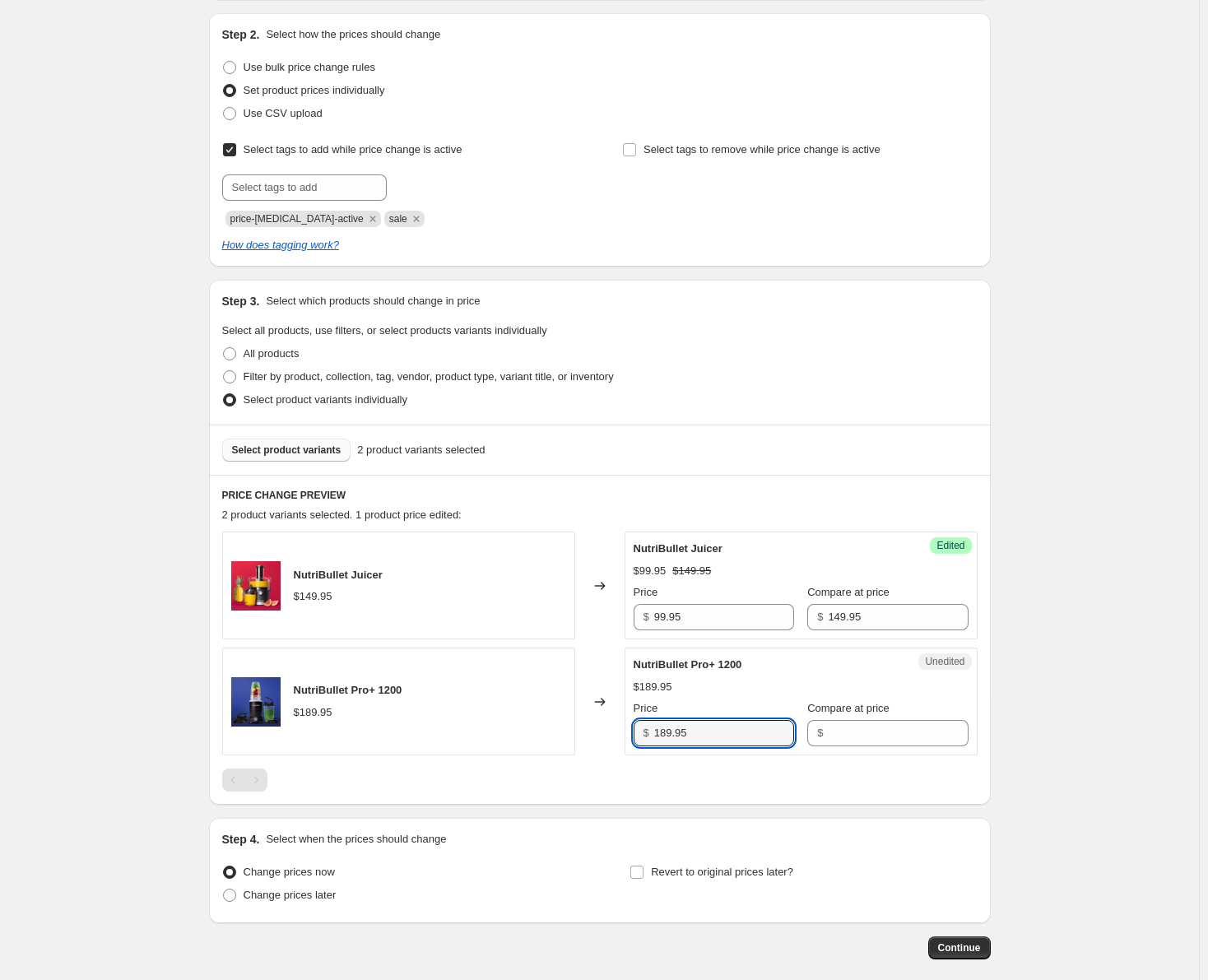
drag, startPoint x: 699, startPoint y: 736, endPoint x: 652, endPoint y: 741, distance: 47.3
click at [652, 741] on div "$ 189.95" at bounding box center [713, 732] width 160 height 27
click at [828, 736] on input "Compare at price" at bounding box center [897, 732] width 140 height 27
paste input "189.95"
type input "189.95"
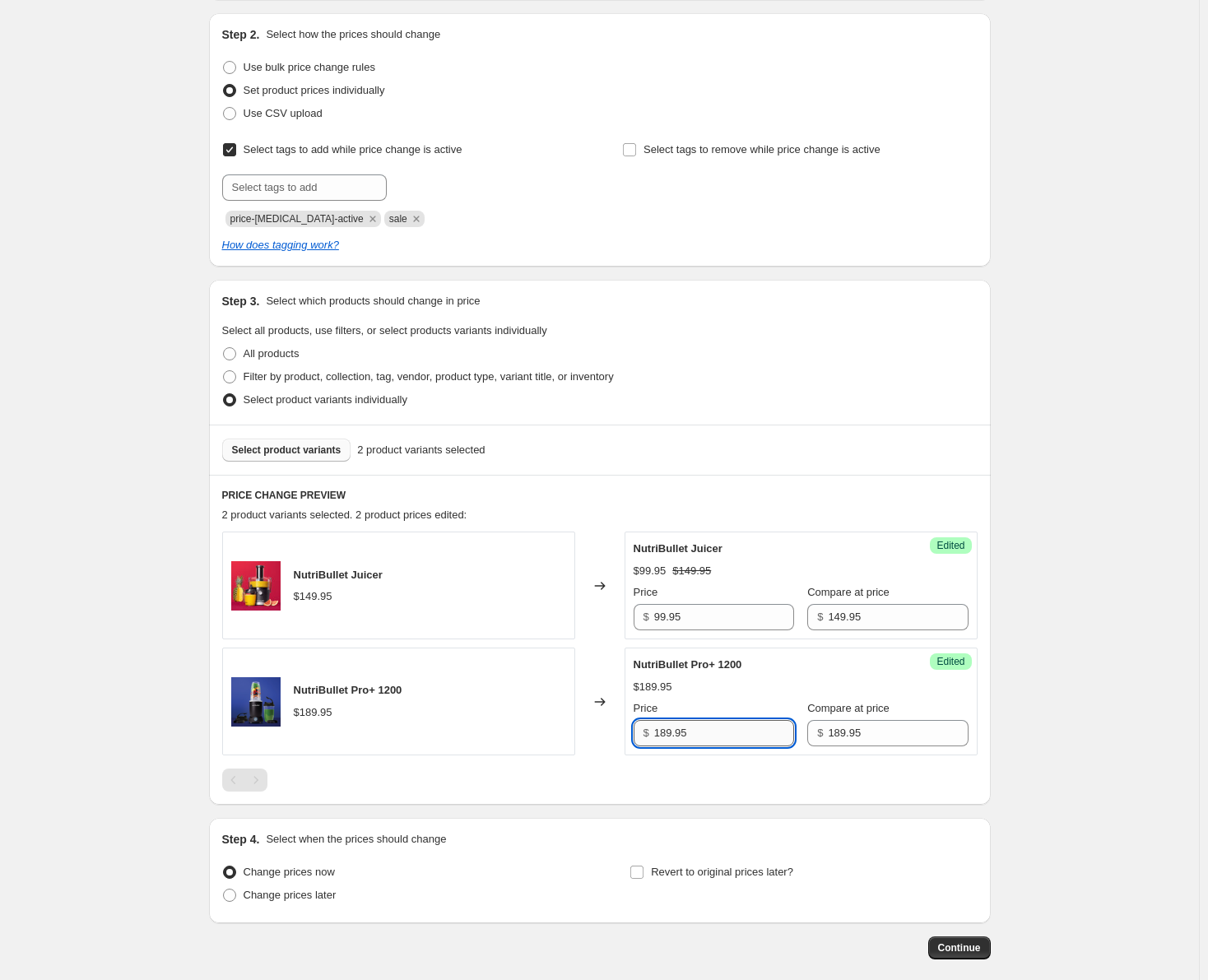
click at [668, 734] on input "189.95" at bounding box center [723, 732] width 140 height 27
type input "139.95"
click at [680, 772] on div at bounding box center [600, 779] width 755 height 23
click at [228, 897] on span at bounding box center [230, 895] width 13 height 13
click at [224, 889] on input "Change prices later" at bounding box center [223, 889] width 1 height 1
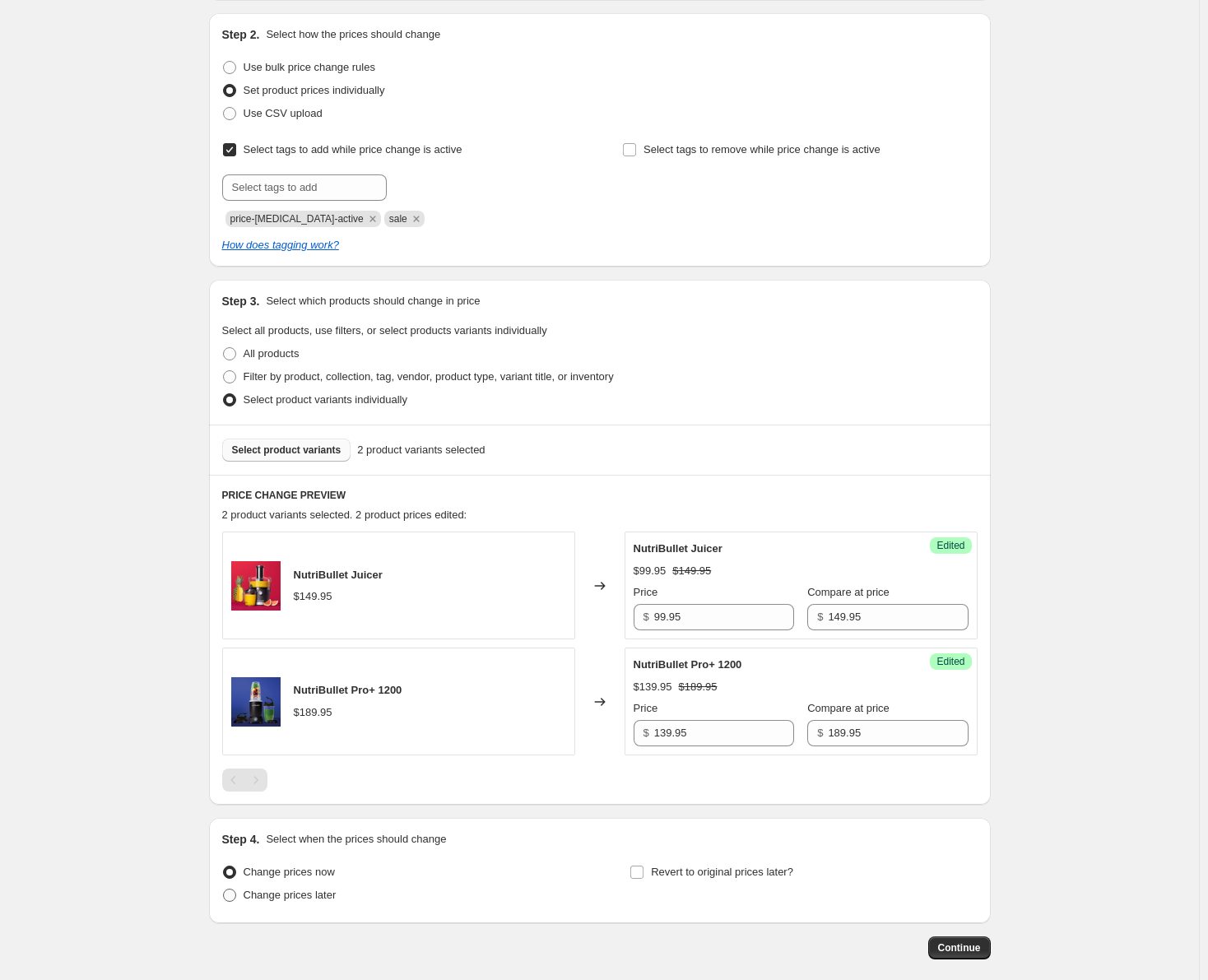
radio input "true"
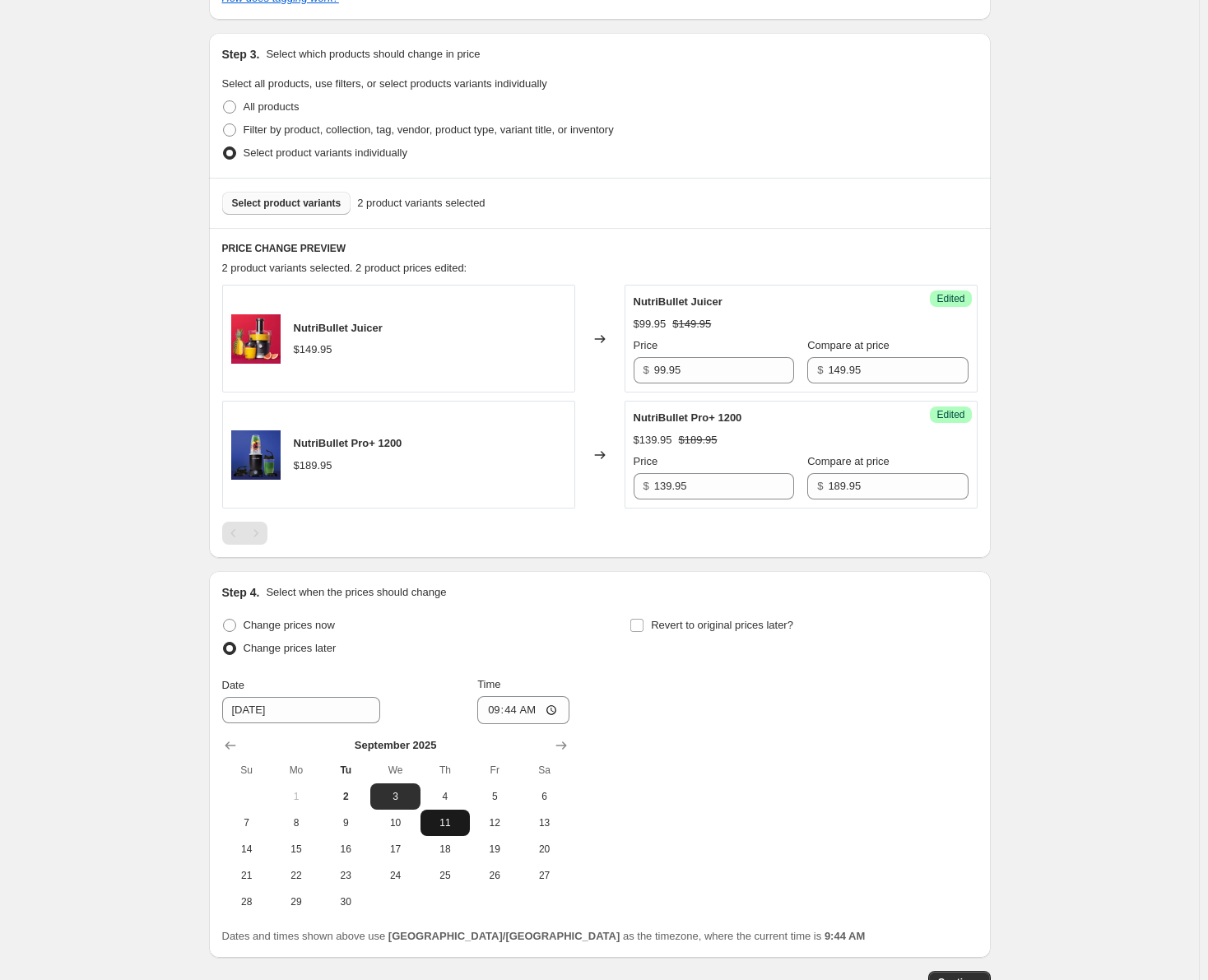
scroll to position [494, 0]
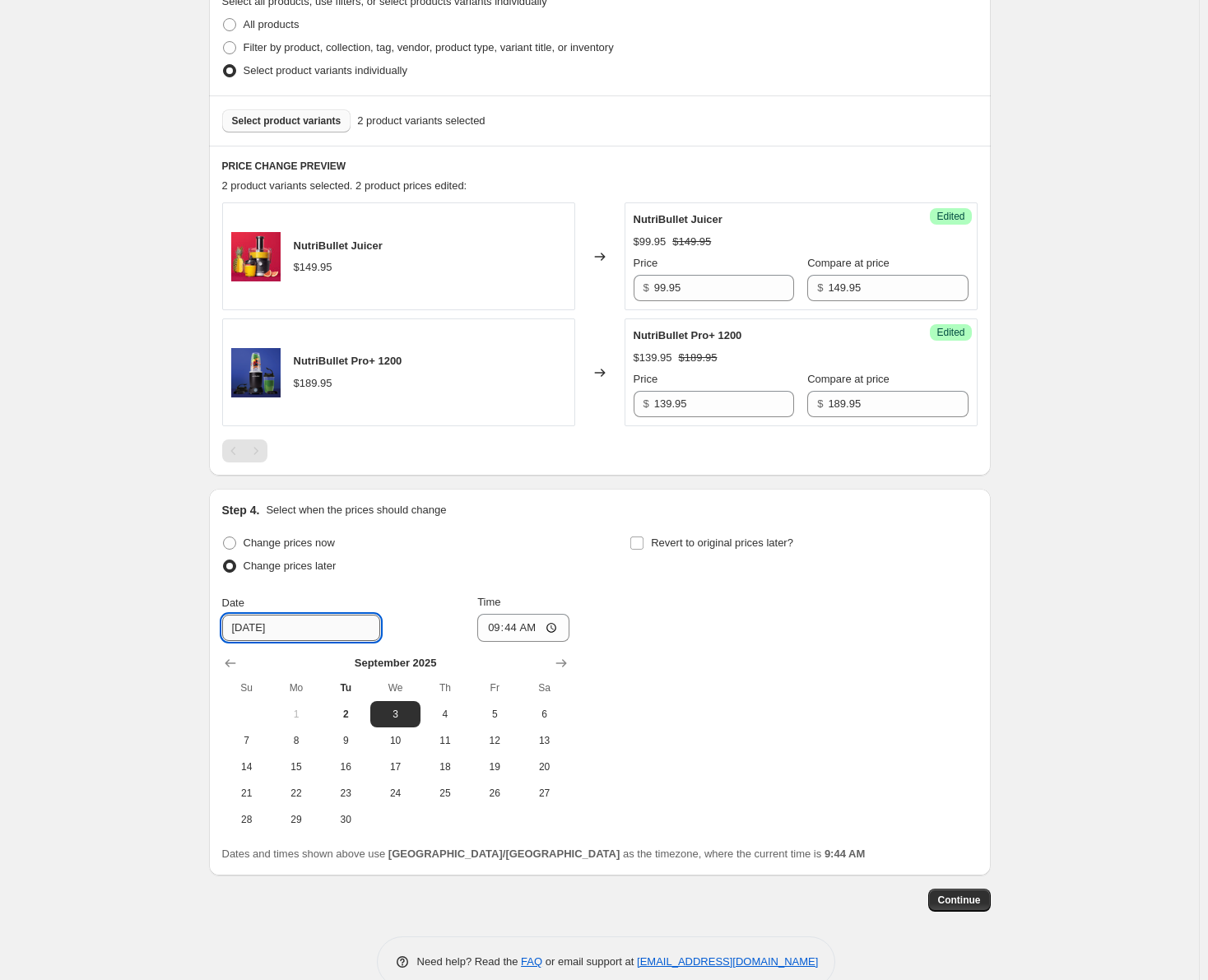
click at [309, 631] on input "[DATE]" at bounding box center [301, 627] width 158 height 27
click at [444, 741] on span "11" at bounding box center [445, 740] width 37 height 13
type input "[DATE]"
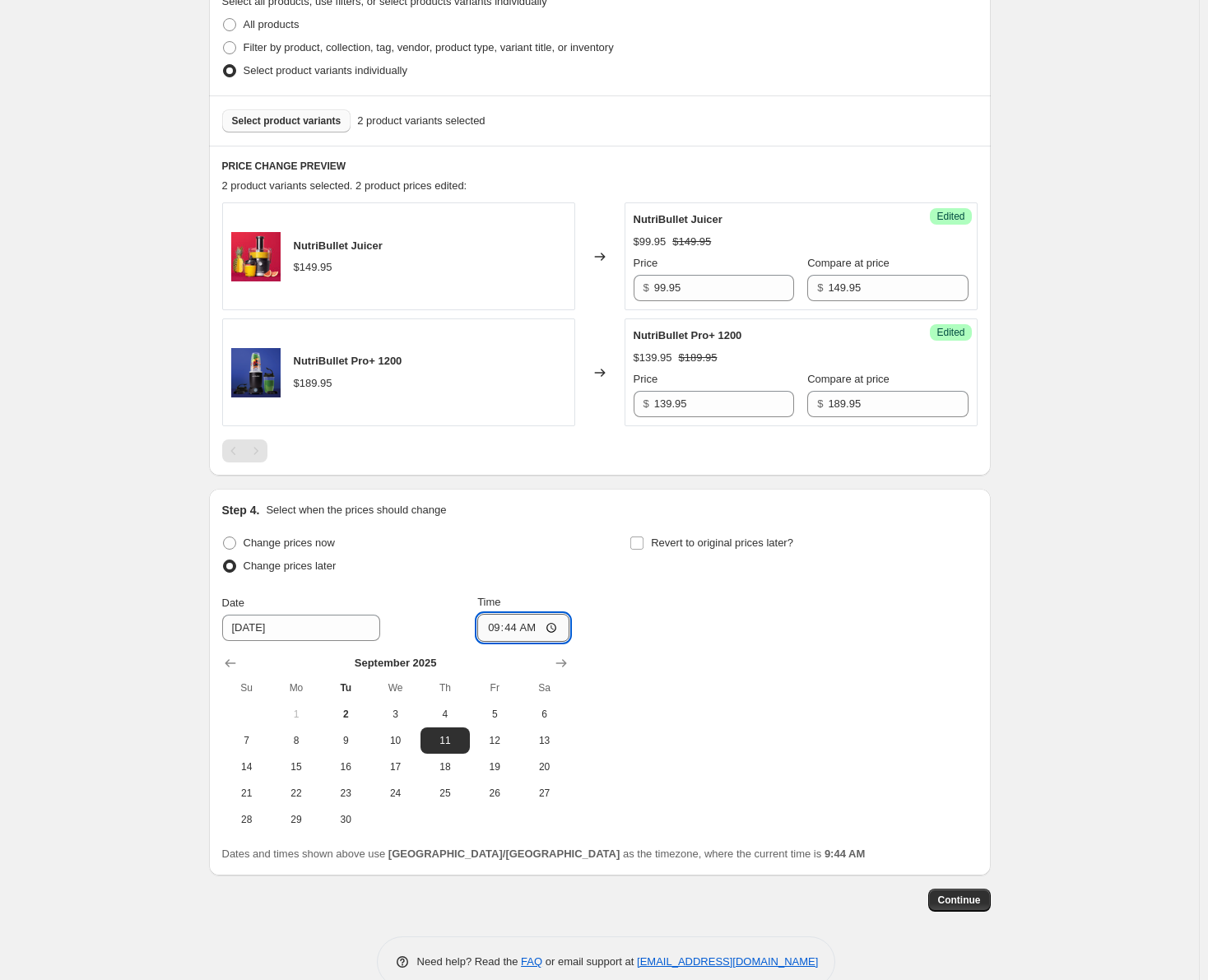
click at [505, 624] on input "09:44" at bounding box center [523, 627] width 92 height 28
type input "00:00"
click at [644, 545] on input "Revert to original prices later?" at bounding box center [636, 543] width 13 height 13
checkbox input "true"
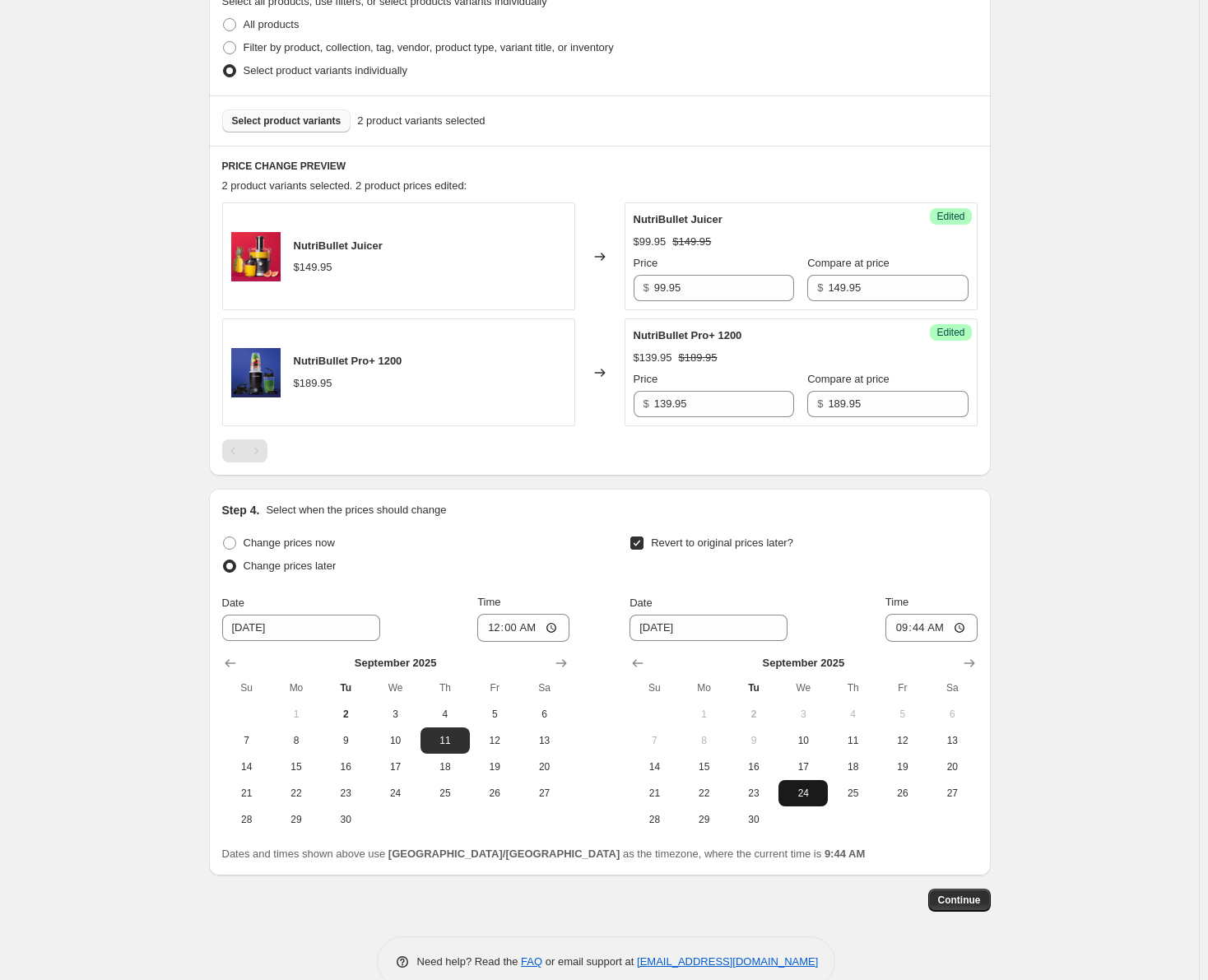
click at [807, 791] on span "24" at bounding box center [803, 793] width 37 height 13
type input "[DATE]"
click at [912, 630] on input "09:44" at bounding box center [931, 627] width 92 height 28
type input "23:59"
click at [851, 595] on div "Date [DATE] Time 23:59" at bounding box center [803, 618] width 347 height 48
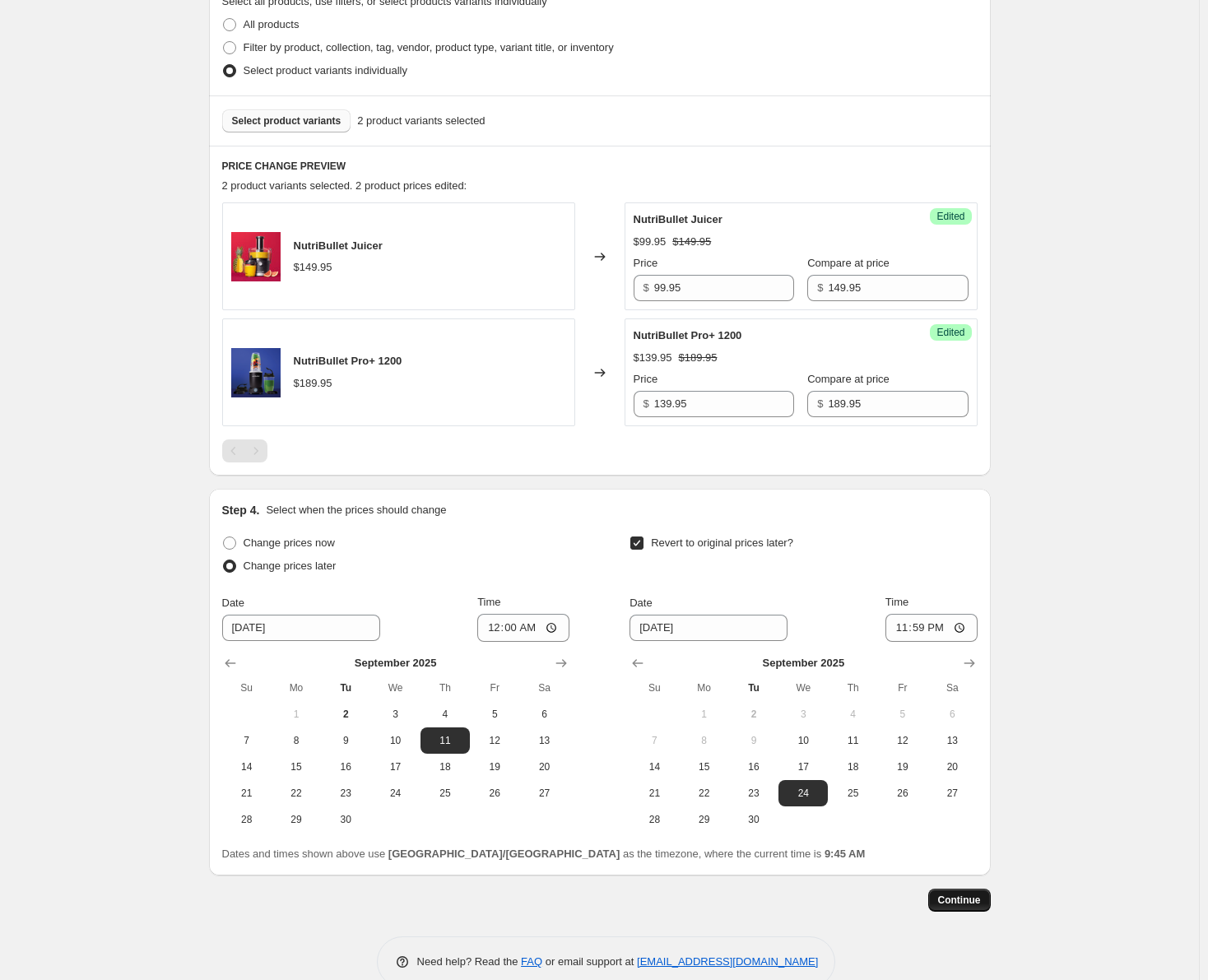
click at [960, 906] on span "Continue" at bounding box center [959, 900] width 43 height 13
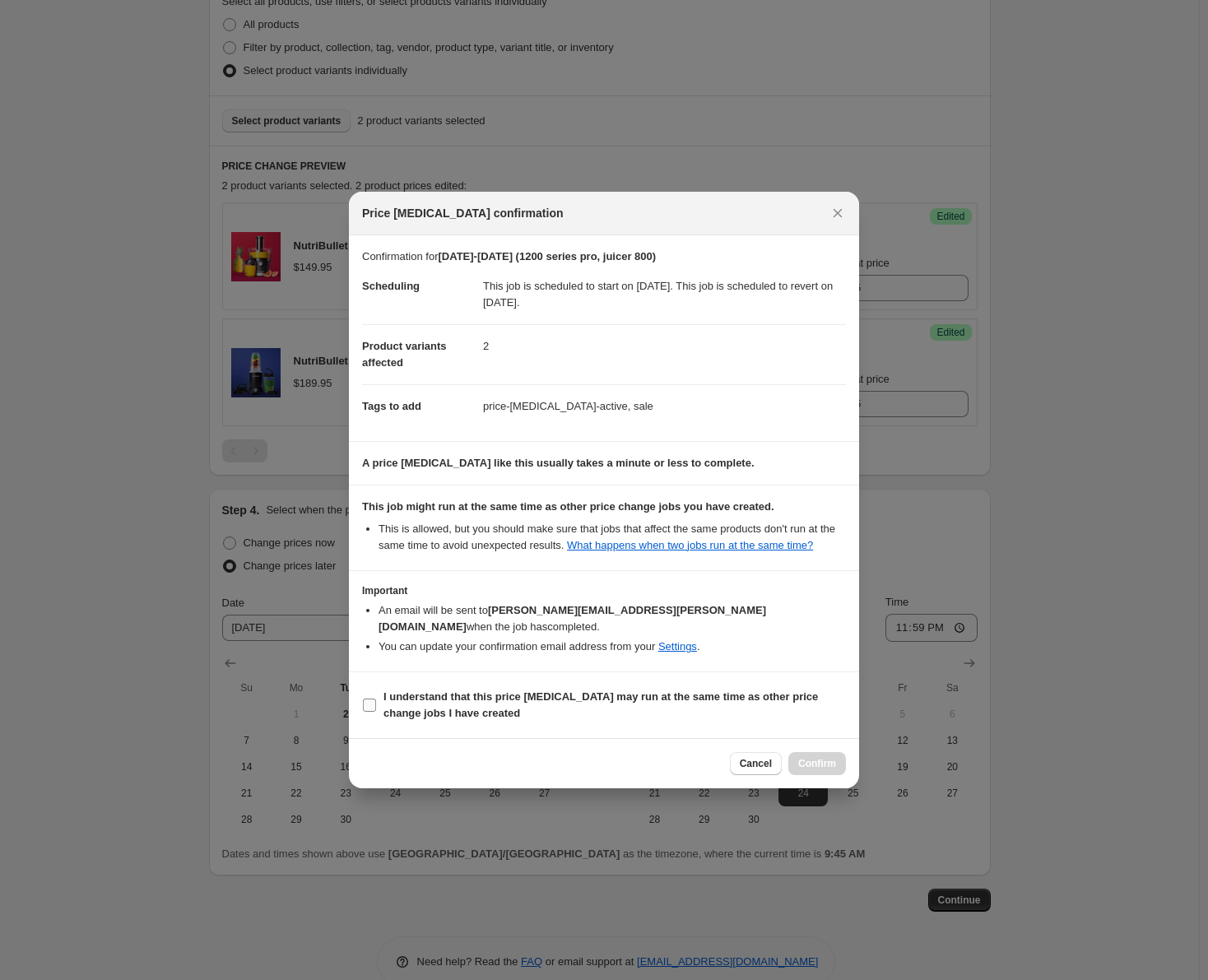
click at [369, 698] on input "I understand that this price [MEDICAL_DATA] may run at the same time as other p…" at bounding box center [369, 705] width 13 height 13
checkbox input "true"
click at [820, 757] on span "Confirm" at bounding box center [817, 763] width 37 height 13
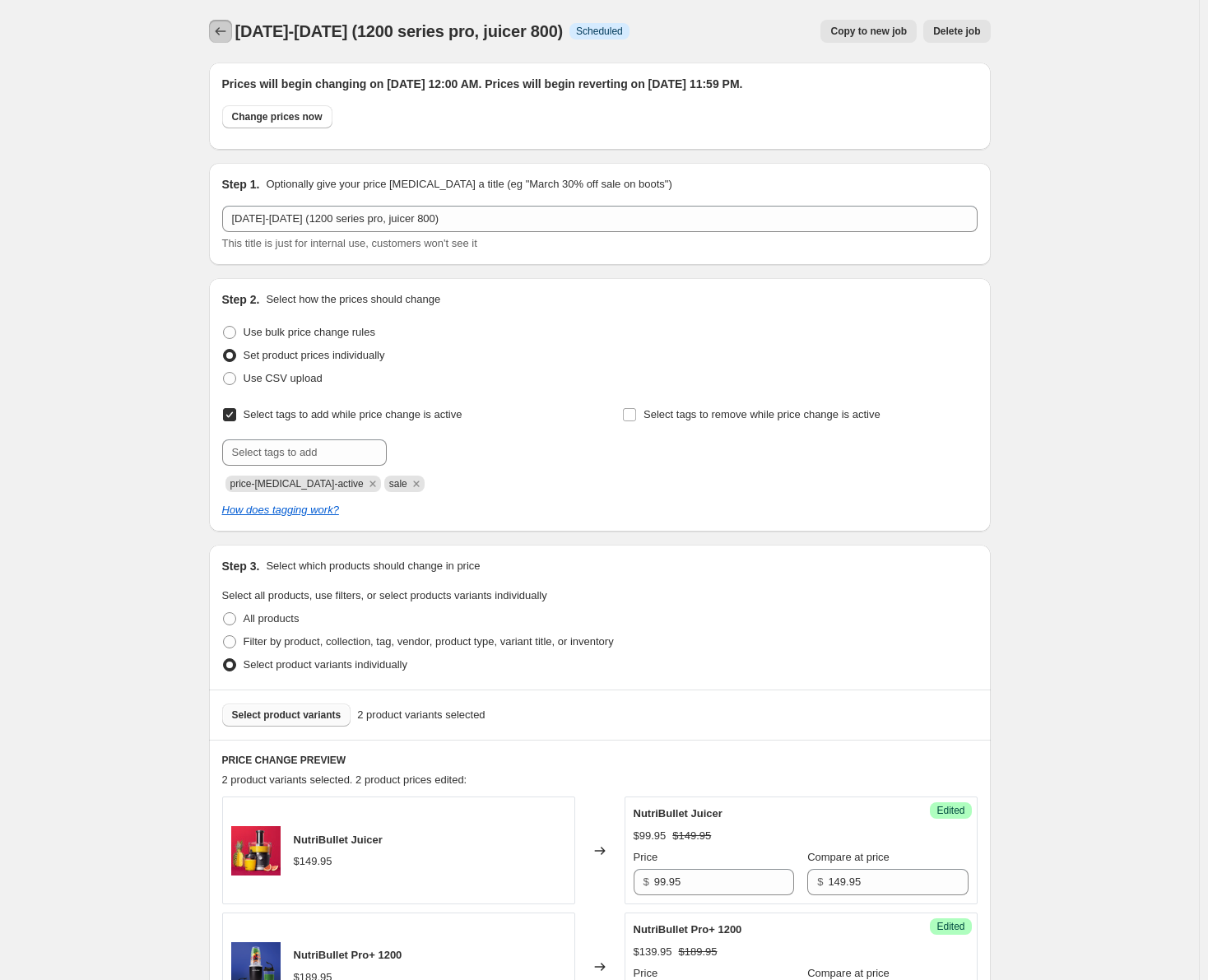
click at [227, 35] on icon "Price change jobs" at bounding box center [220, 31] width 16 height 16
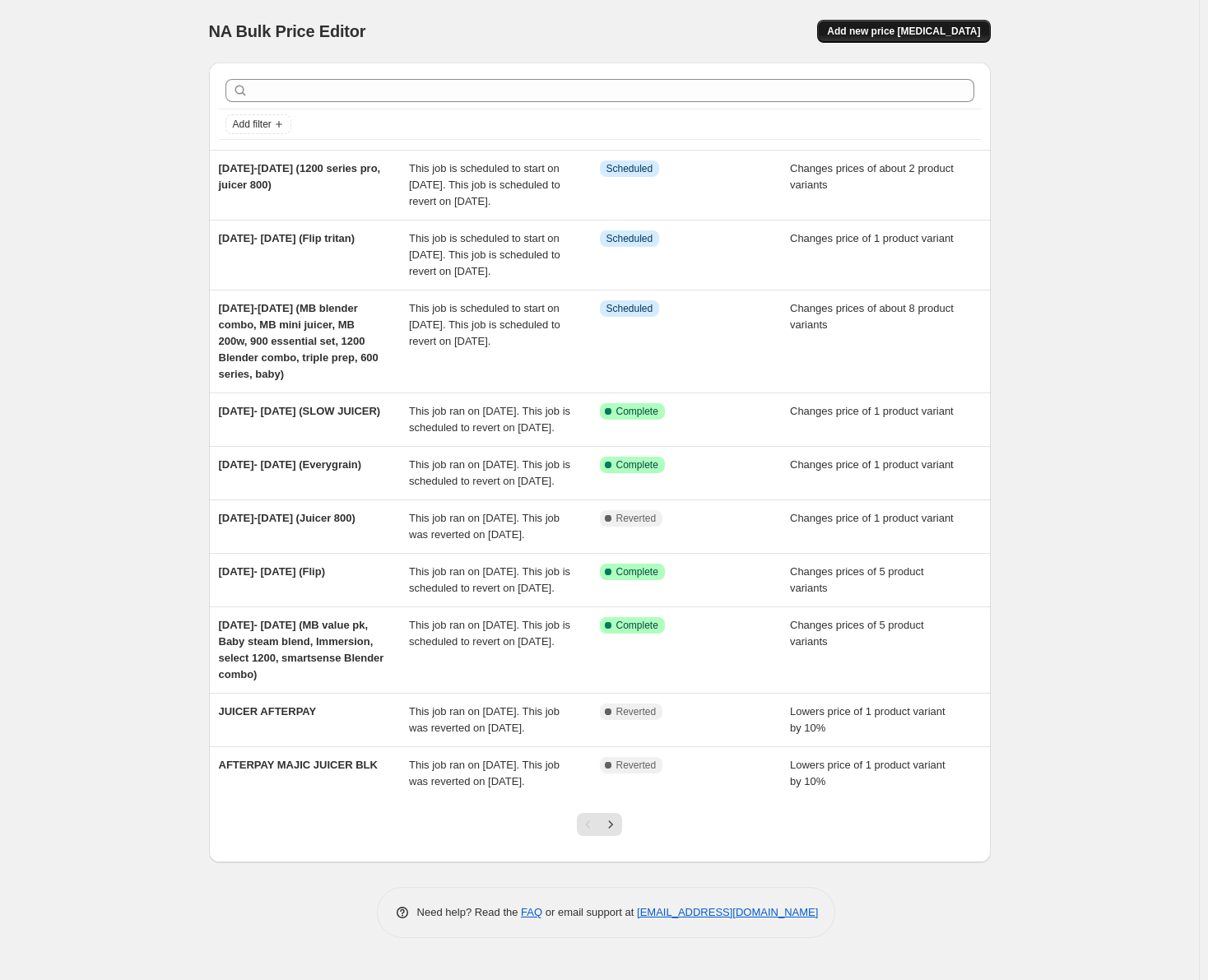
click at [887, 34] on span "Add new price [MEDICAL_DATA]" at bounding box center [903, 31] width 153 height 13
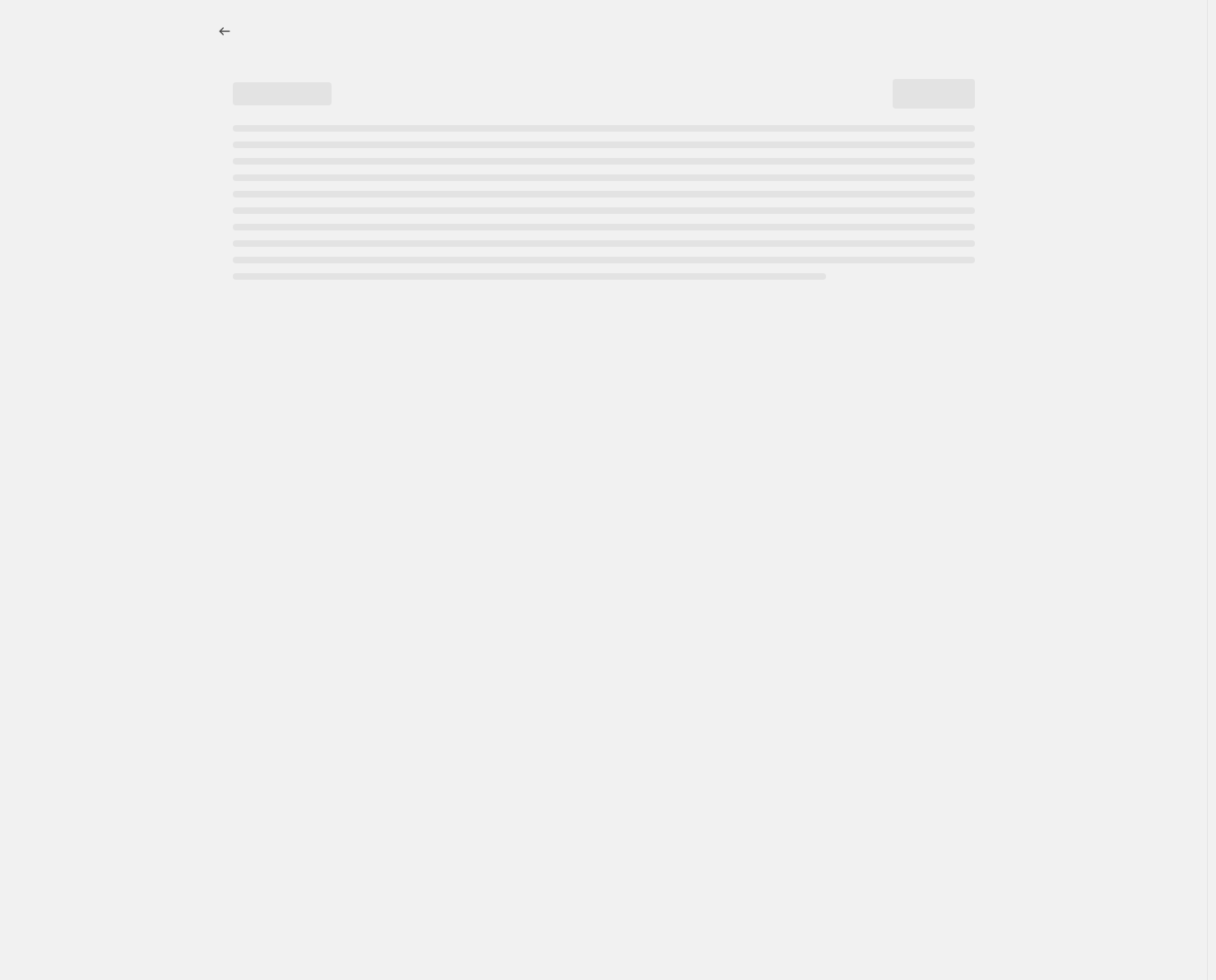
select select "percentage"
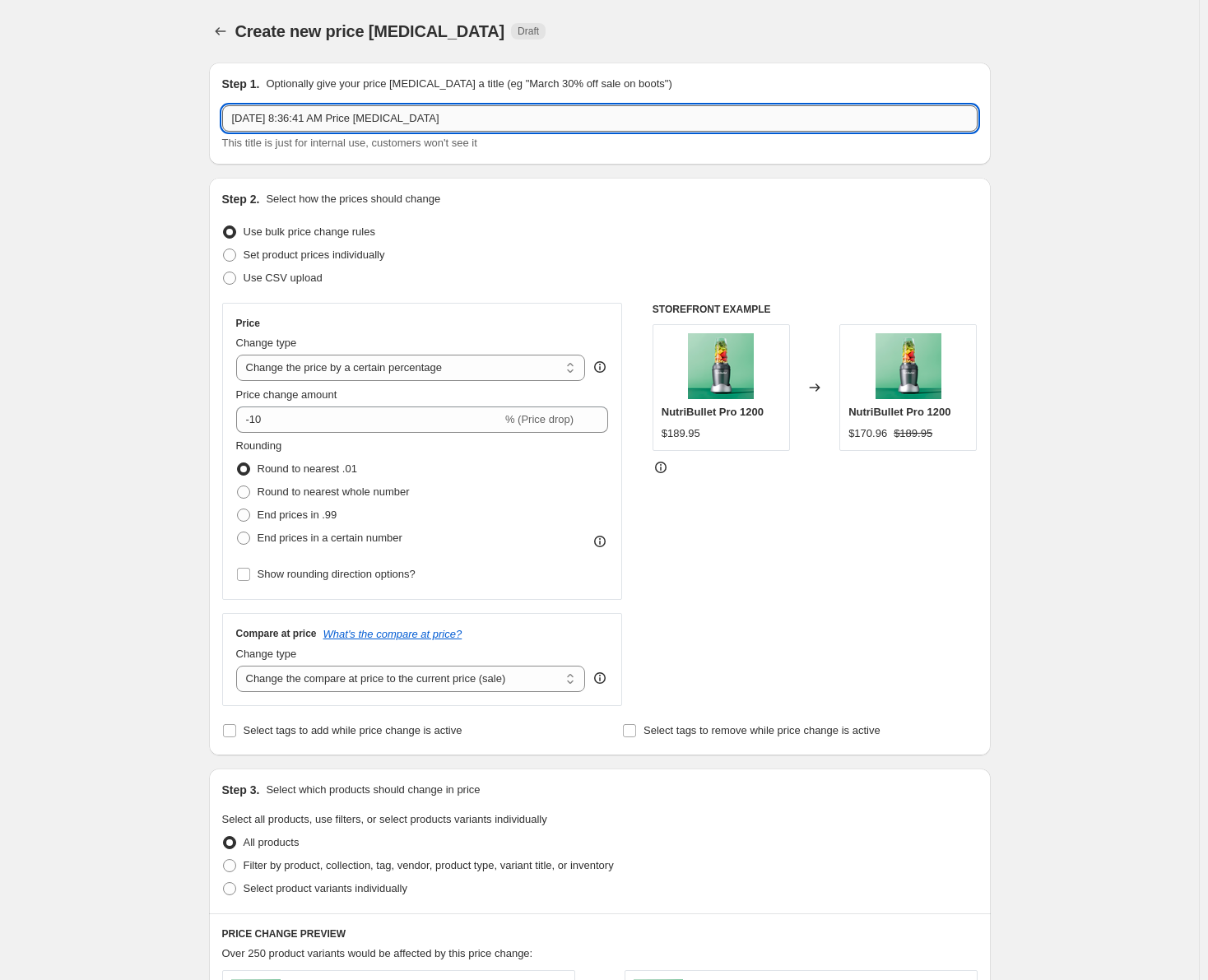
drag, startPoint x: 460, startPoint y: 115, endPoint x: 234, endPoint y: 108, distance: 226.1
click at [234, 108] on input "[DATE] 8:36:41 AM Price [MEDICAL_DATA]" at bounding box center [600, 118] width 755 height 27
click at [344, 121] on input "[DATE]-" at bounding box center [600, 118] width 755 height 27
type input "[DATE]-[DATE] (600 Matte, 900 matte)"
click at [226, 37] on icon "Price change jobs" at bounding box center [220, 31] width 16 height 16
